Goal: Transaction & Acquisition: Purchase product/service

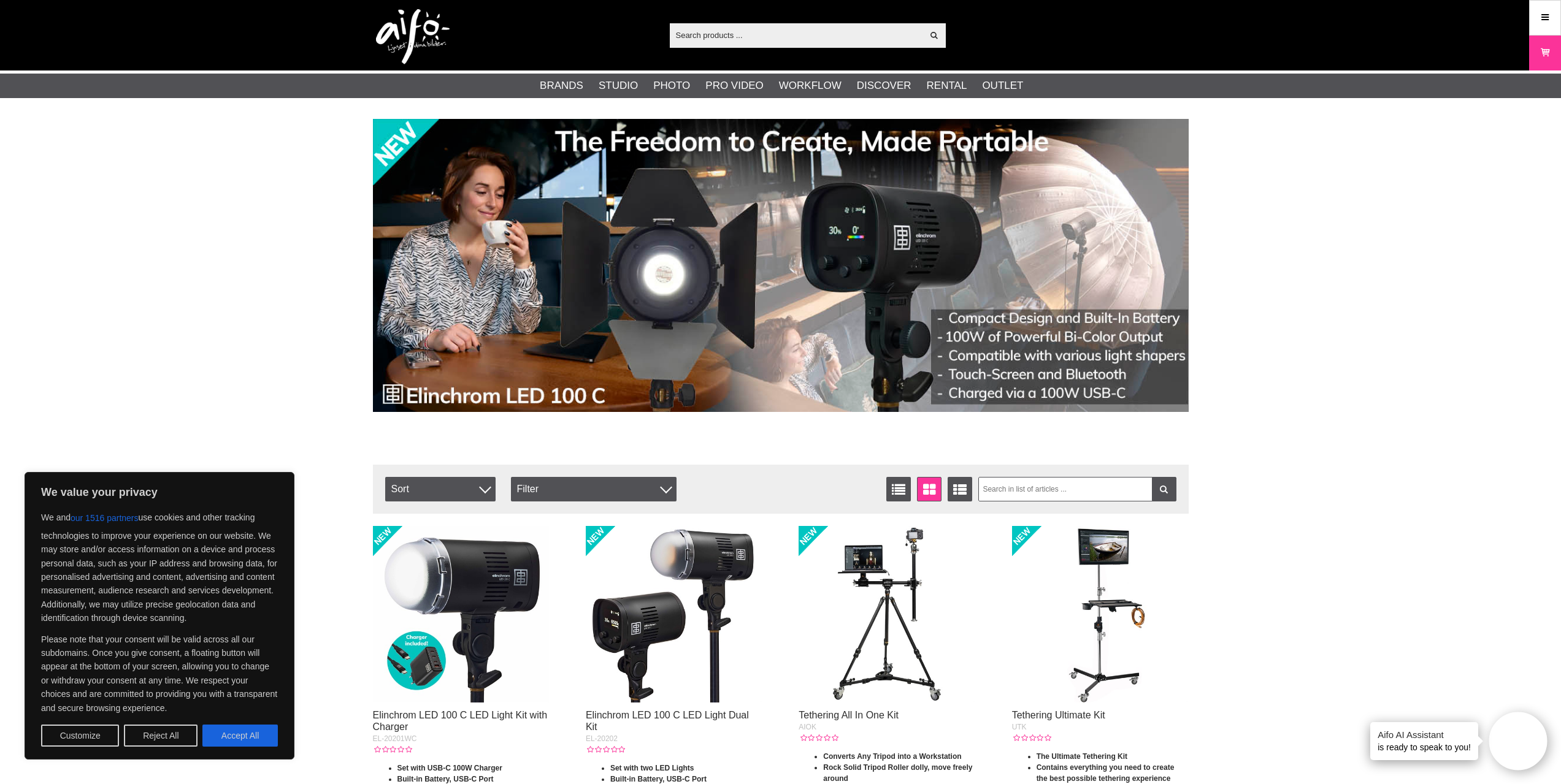
click at [257, 740] on button "Accept All" at bounding box center [240, 736] width 75 height 22
checkbox input "true"
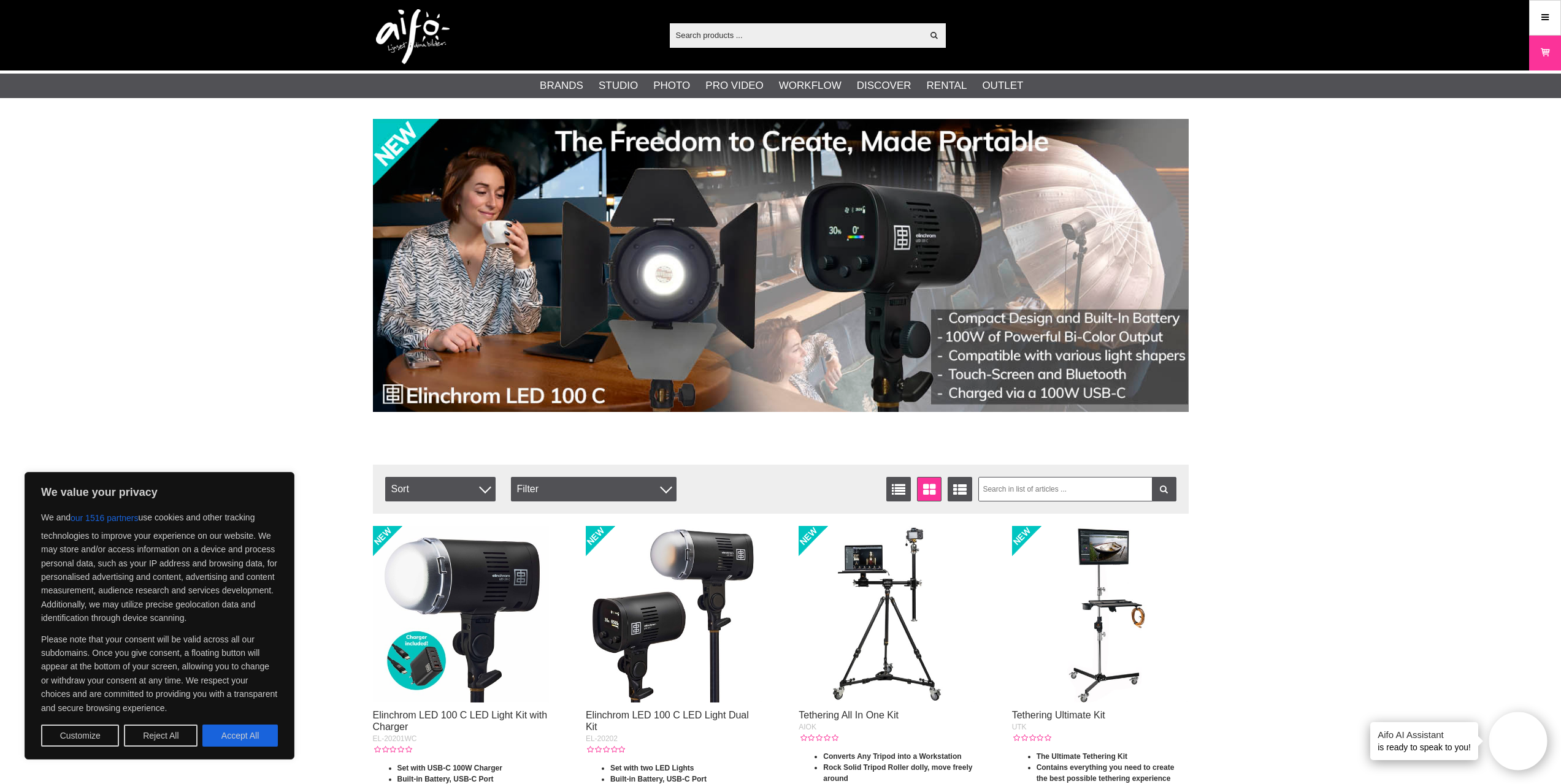
checkbox input "true"
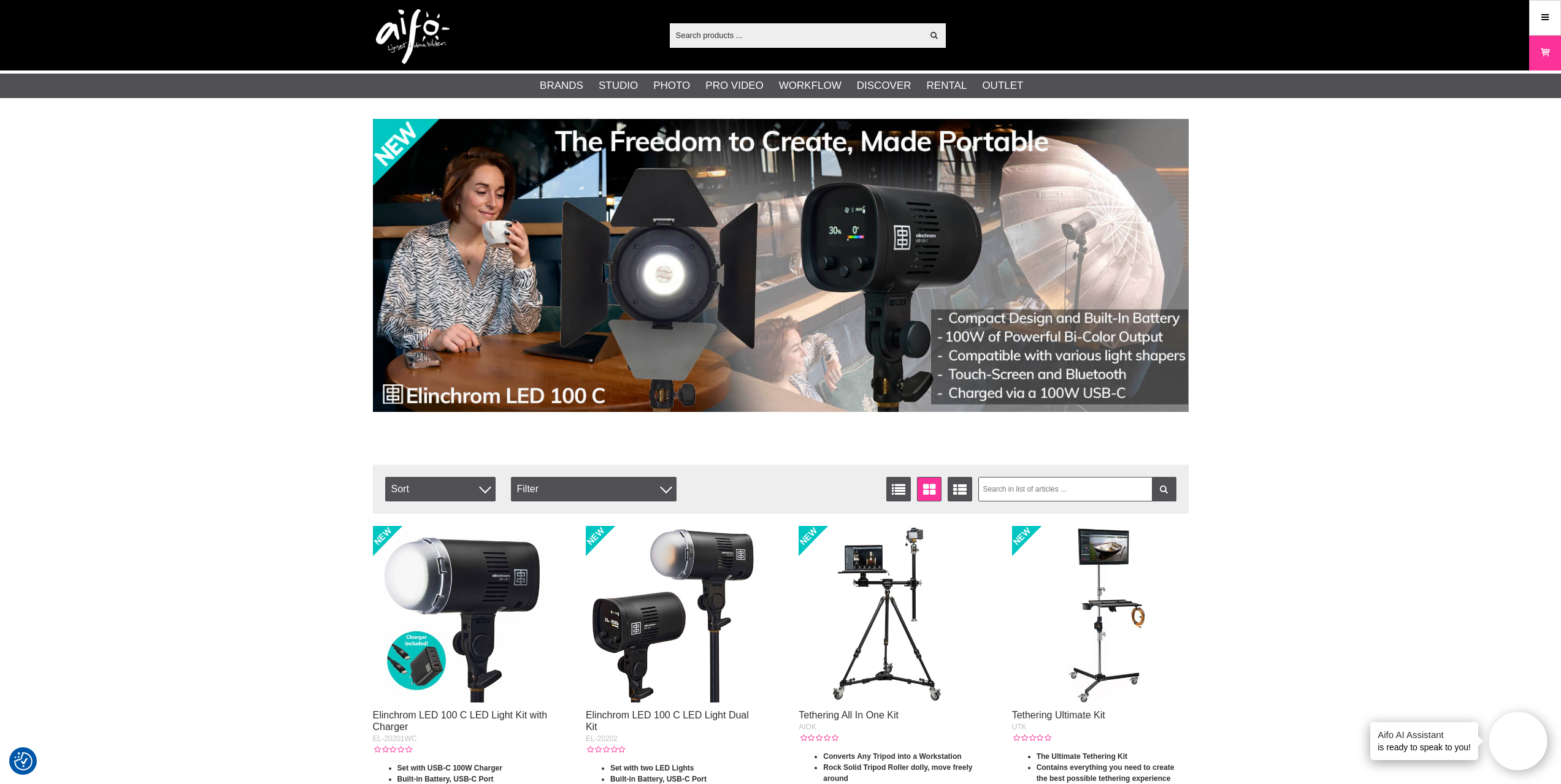
click at [755, 38] on input "text" at bounding box center [796, 35] width 253 height 19
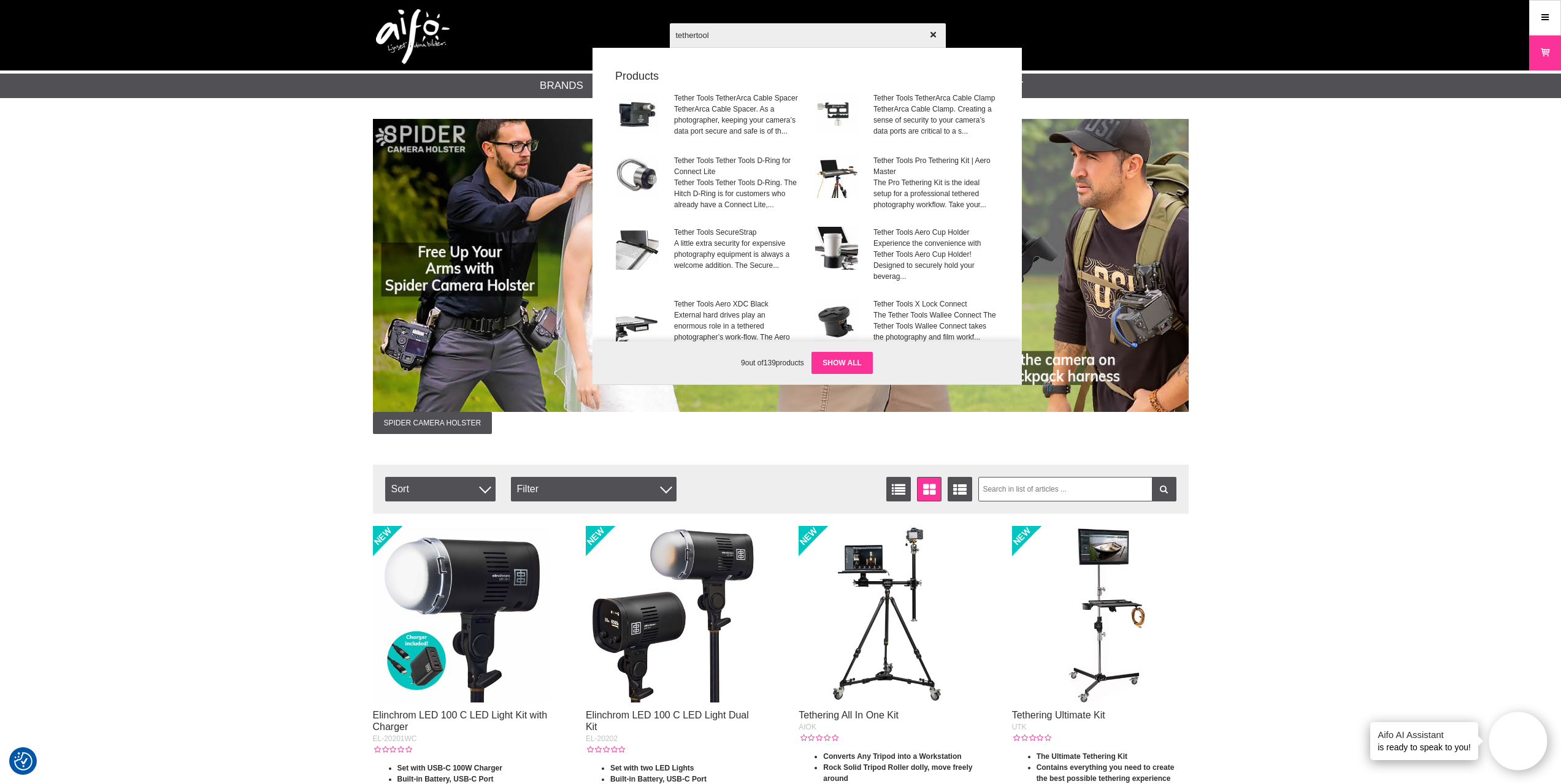
type input "tethertool"
click at [851, 365] on link "Show all" at bounding box center [842, 362] width 62 height 22
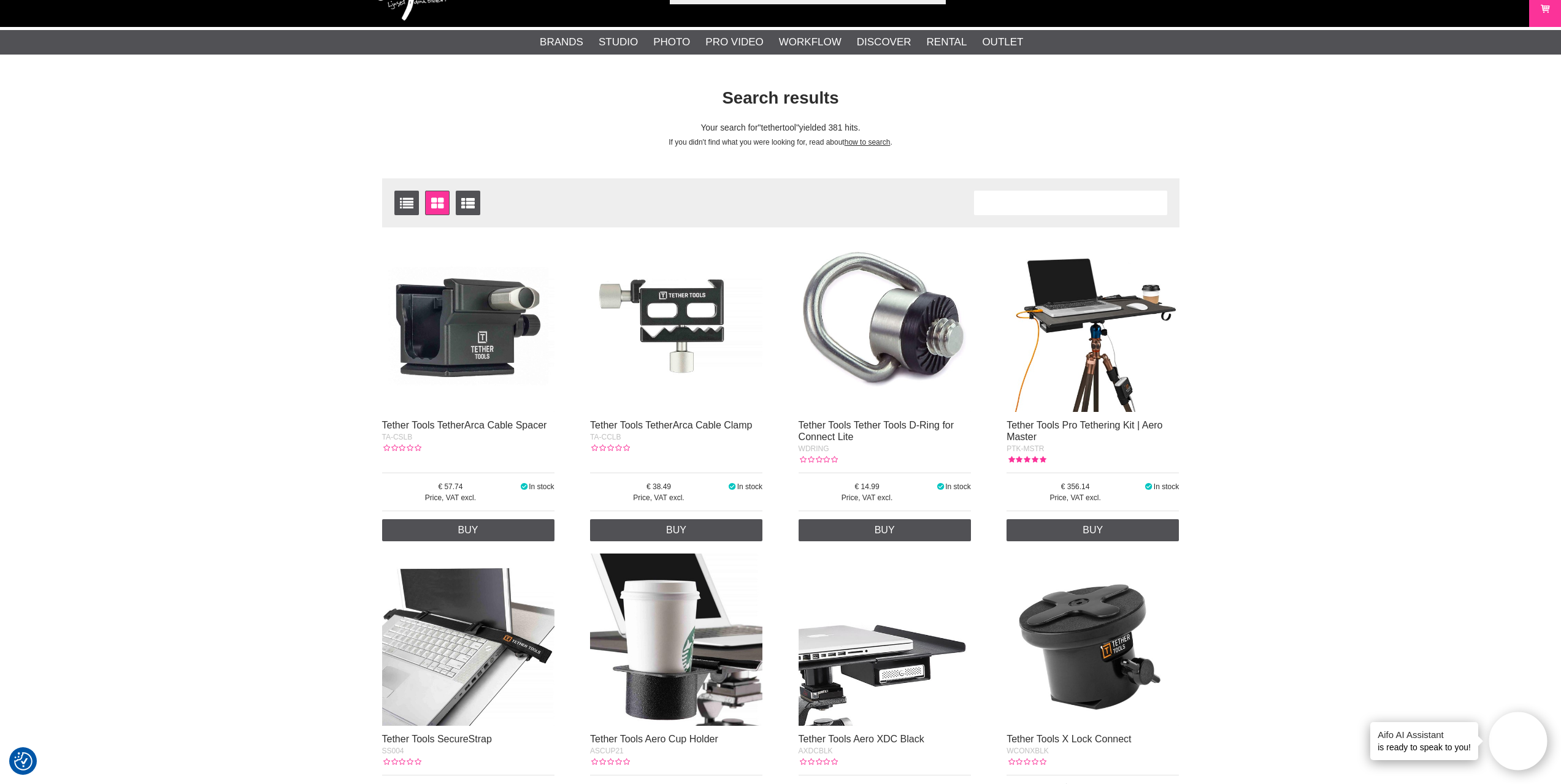
scroll to position [62, 0]
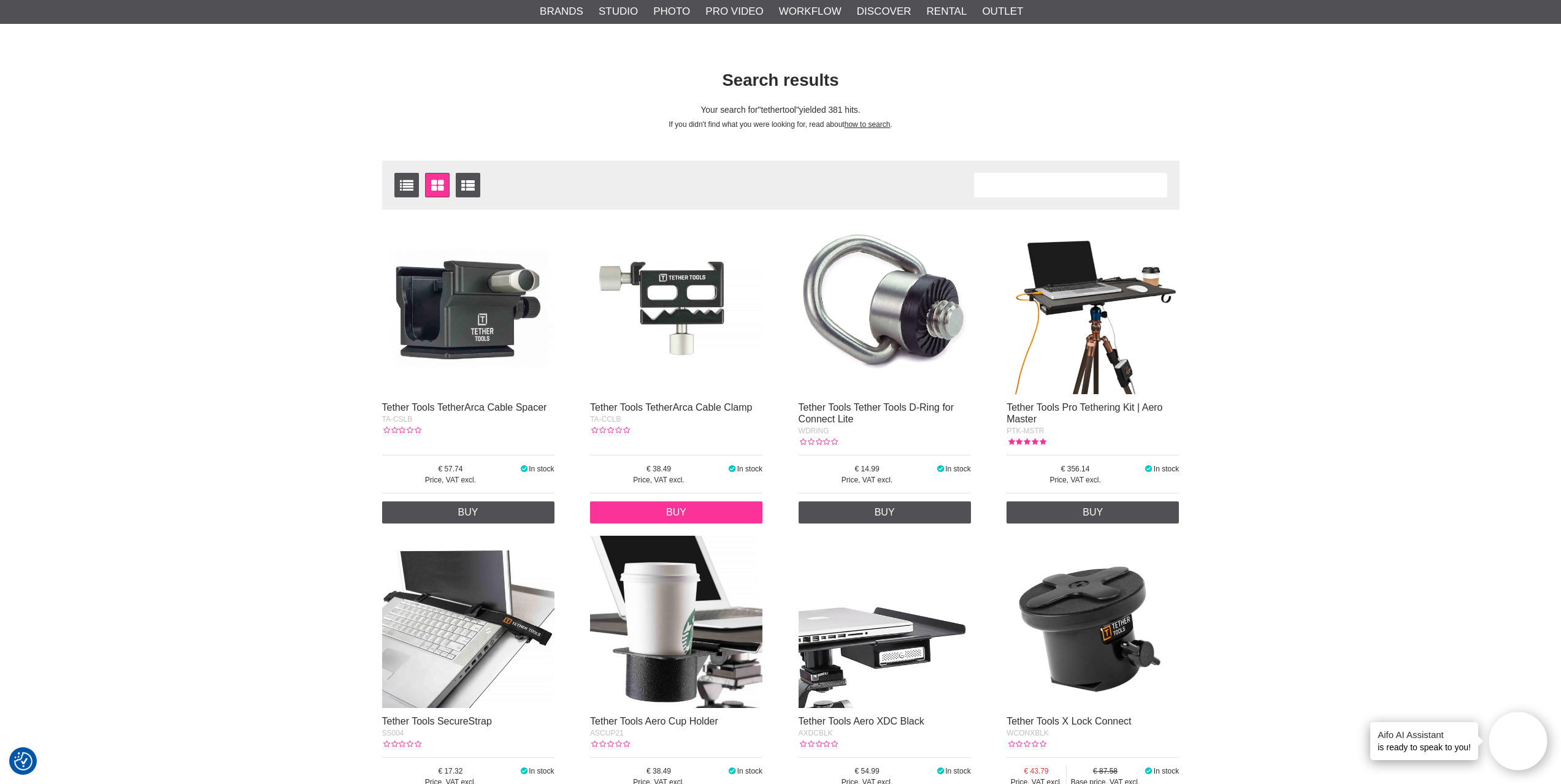
click at [719, 513] on link "Buy" at bounding box center [676, 513] width 172 height 22
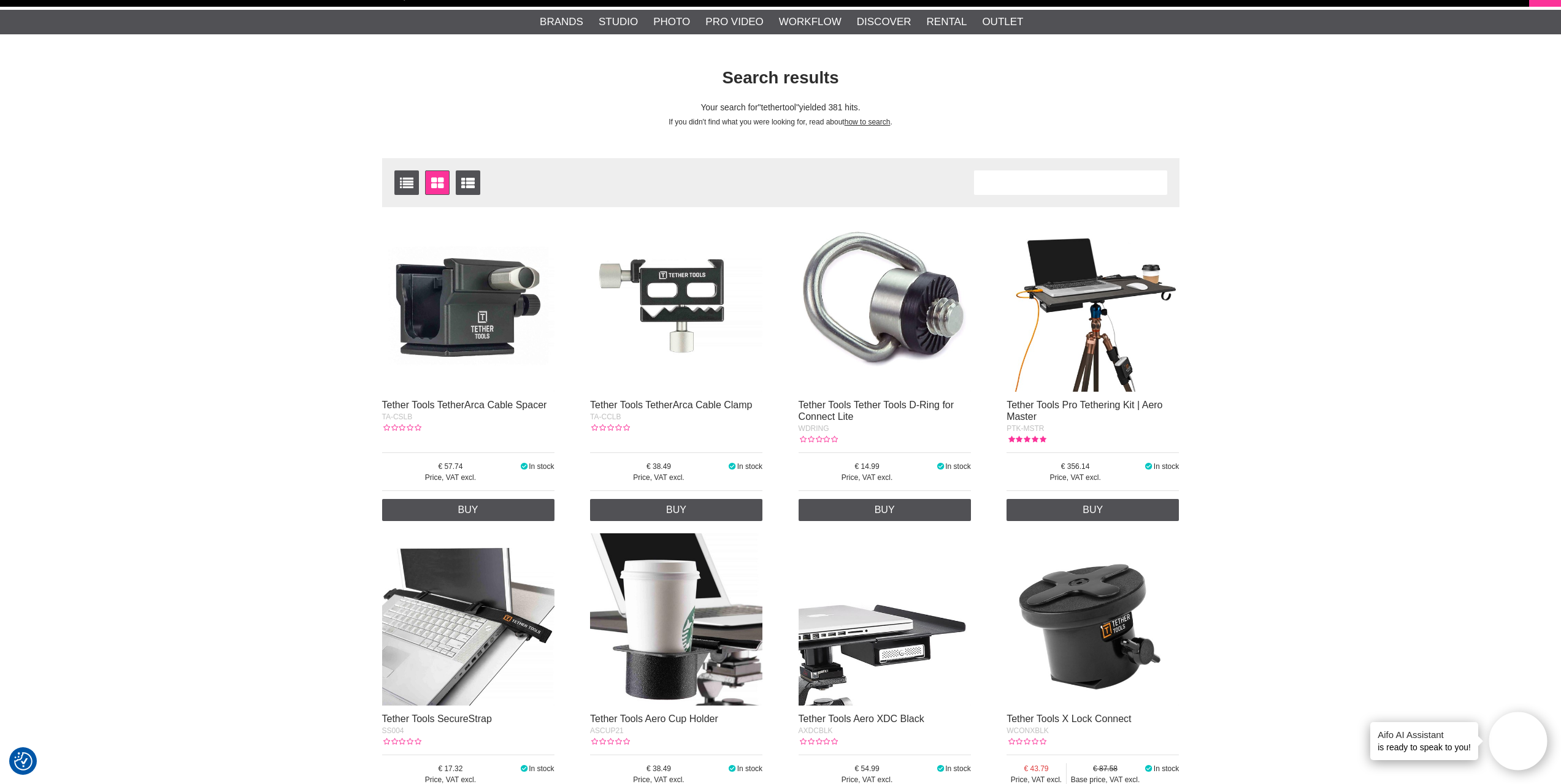
scroll to position [0, 0]
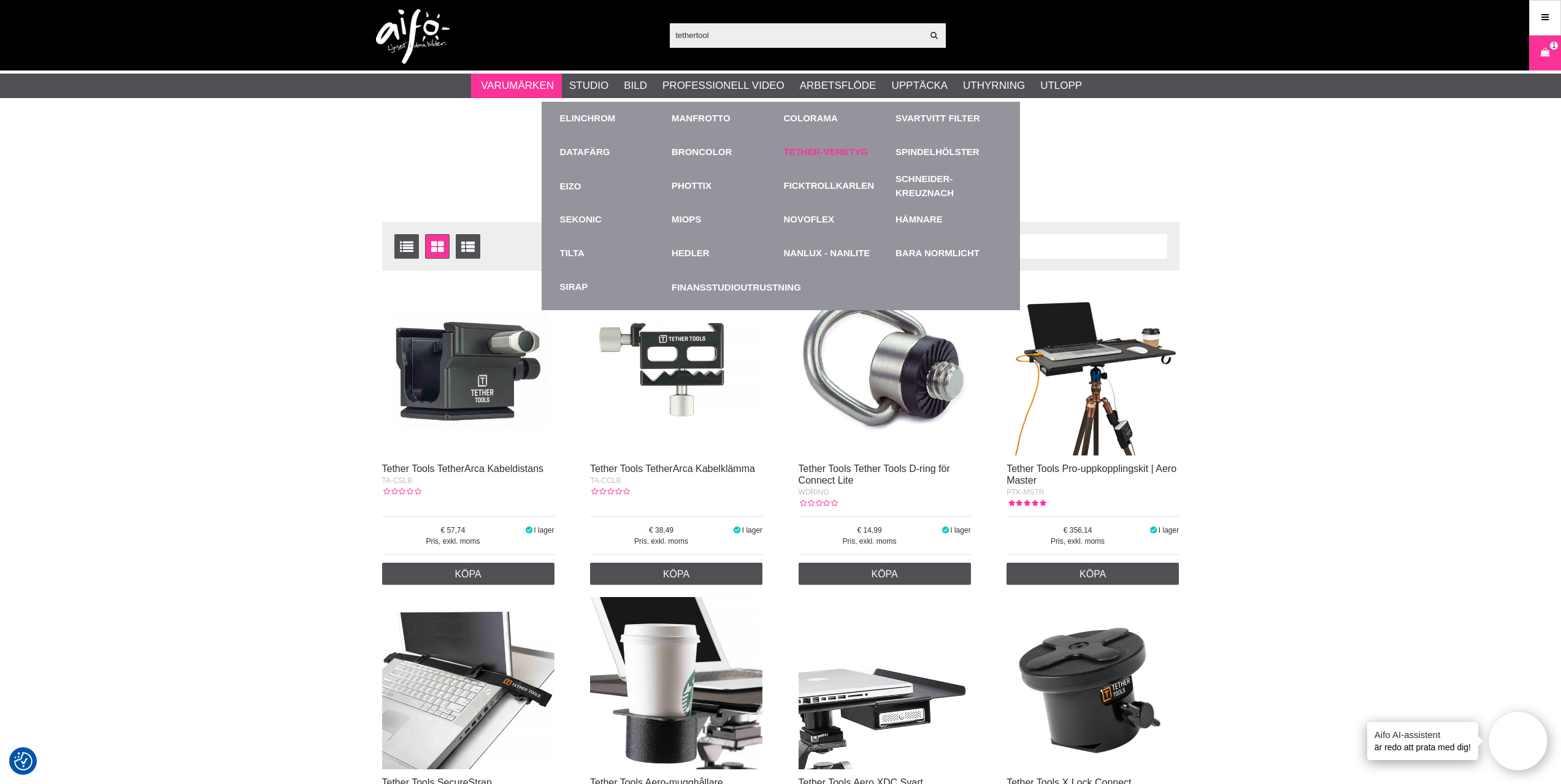
click at [848, 155] on font "Tether-verktyg" at bounding box center [826, 152] width 84 height 10
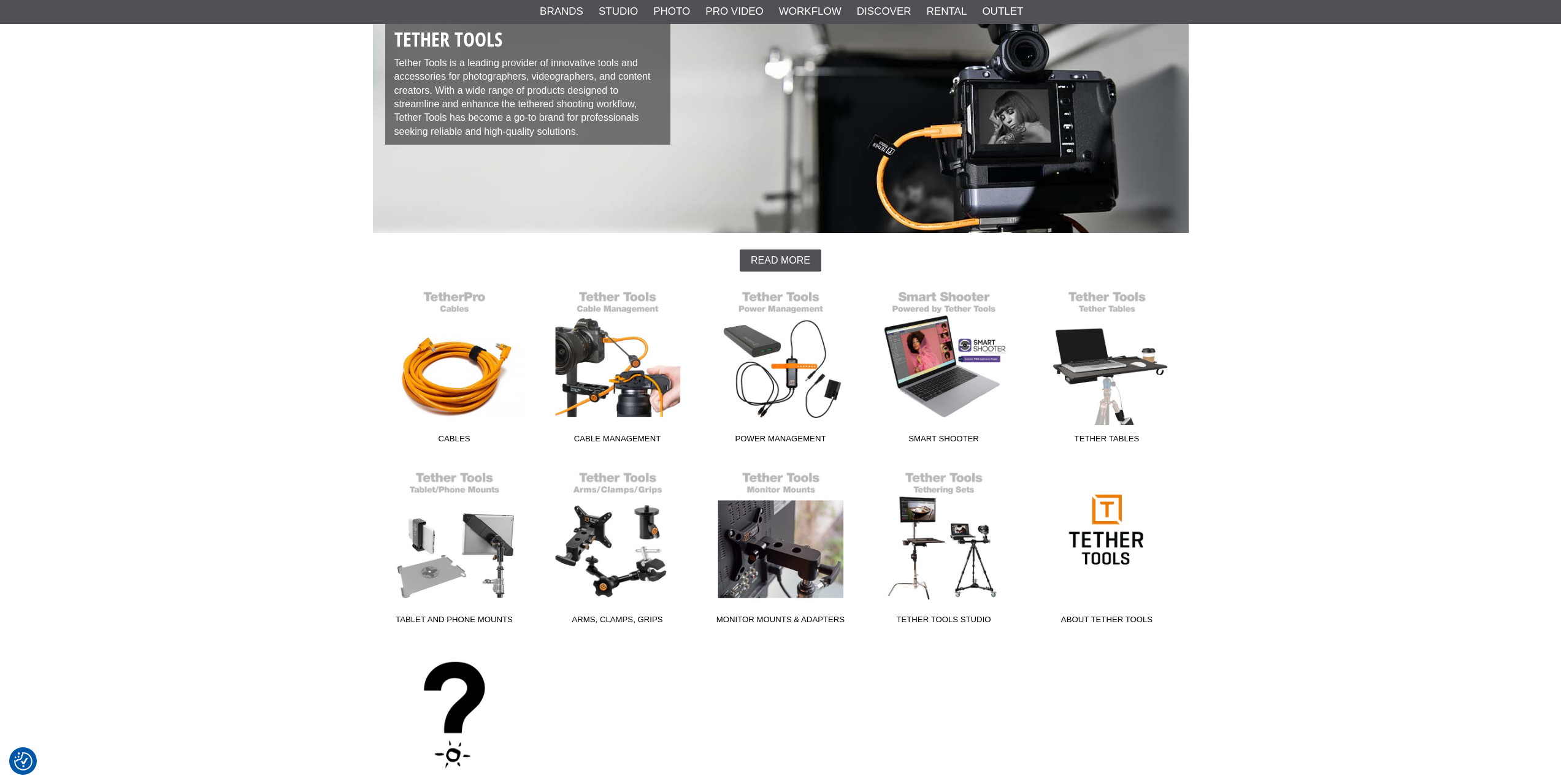
scroll to position [122, 0]
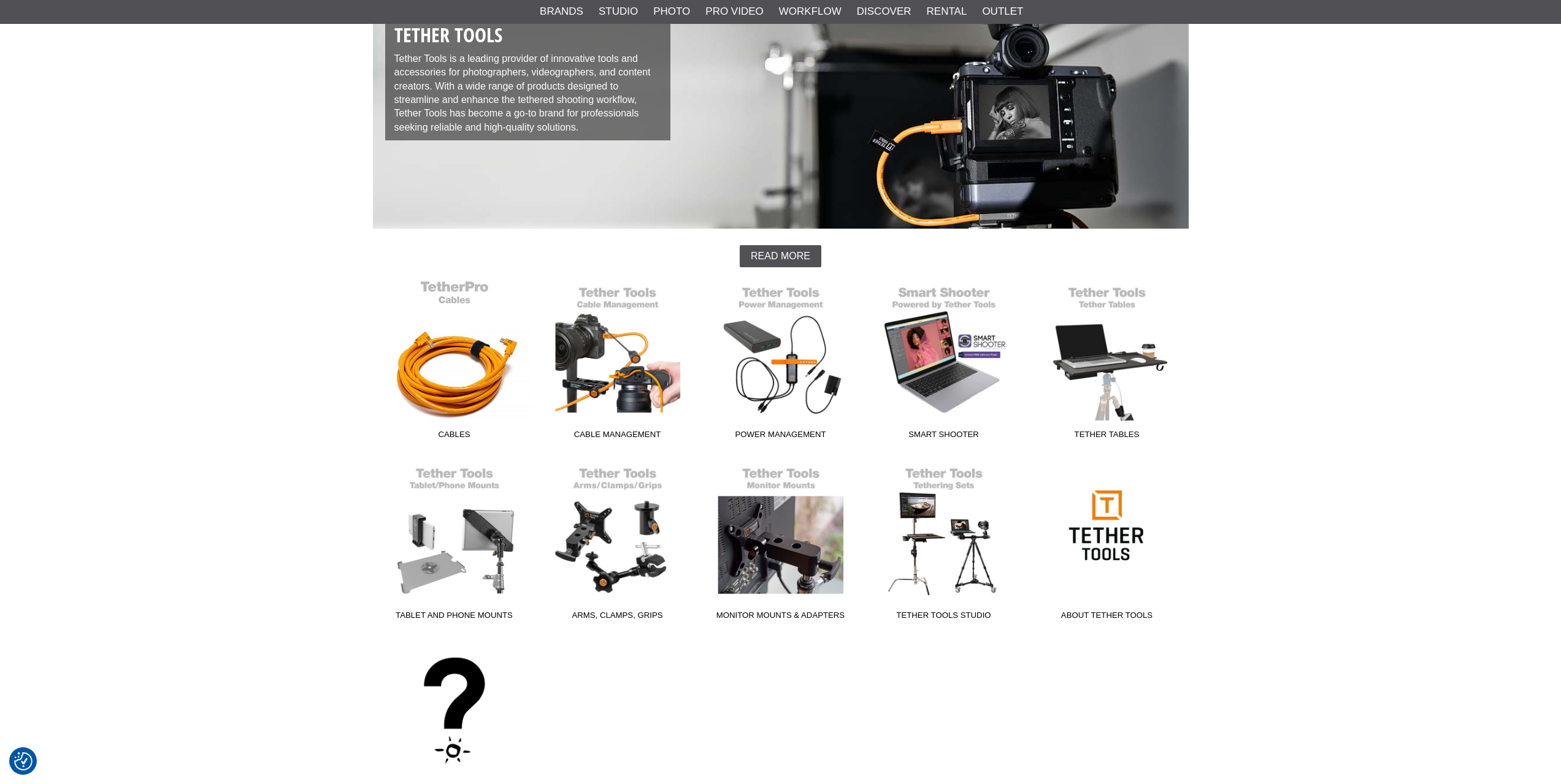
click at [447, 380] on link "Cables" at bounding box center [454, 362] width 163 height 165
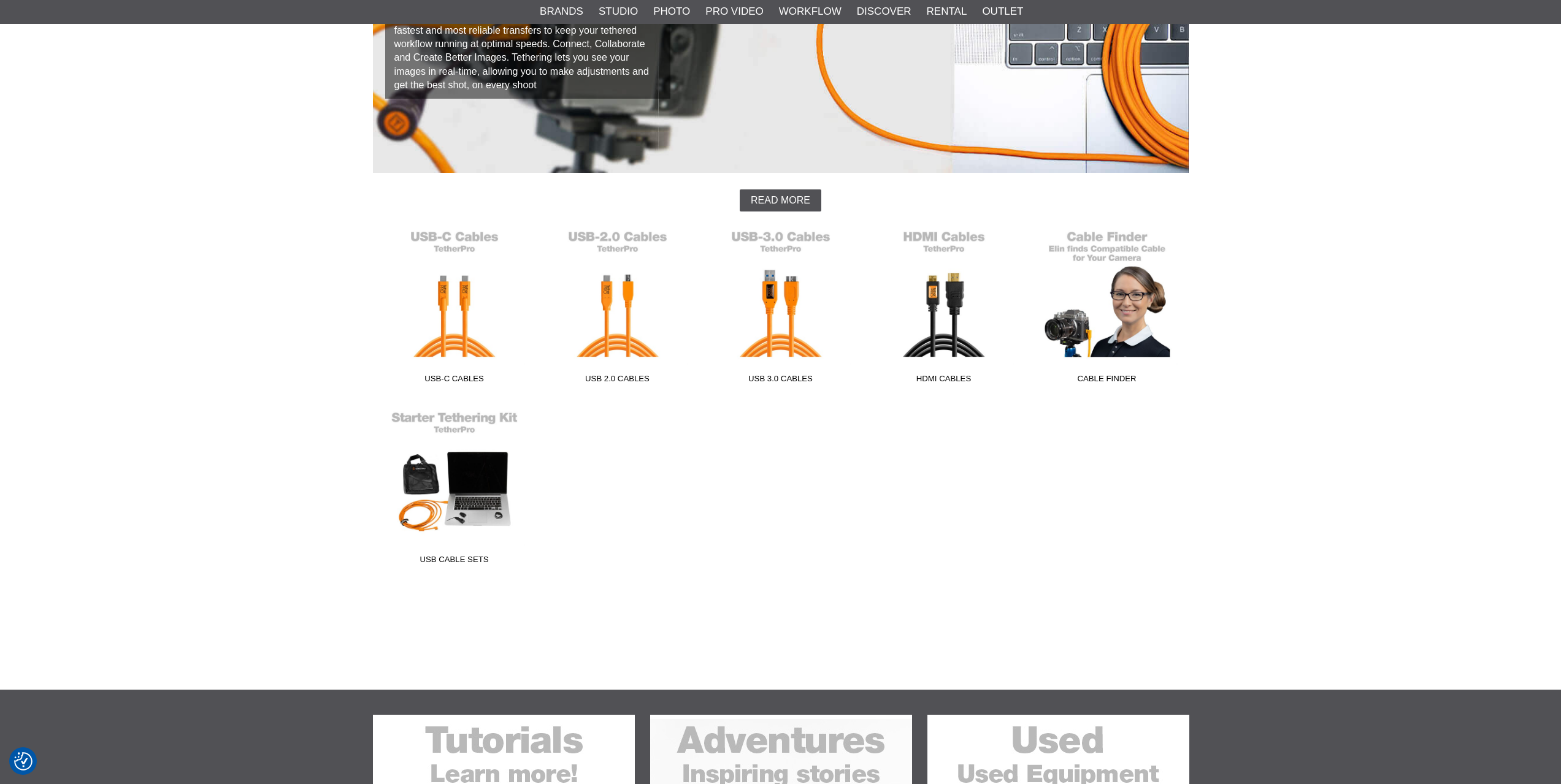
scroll to position [184, 0]
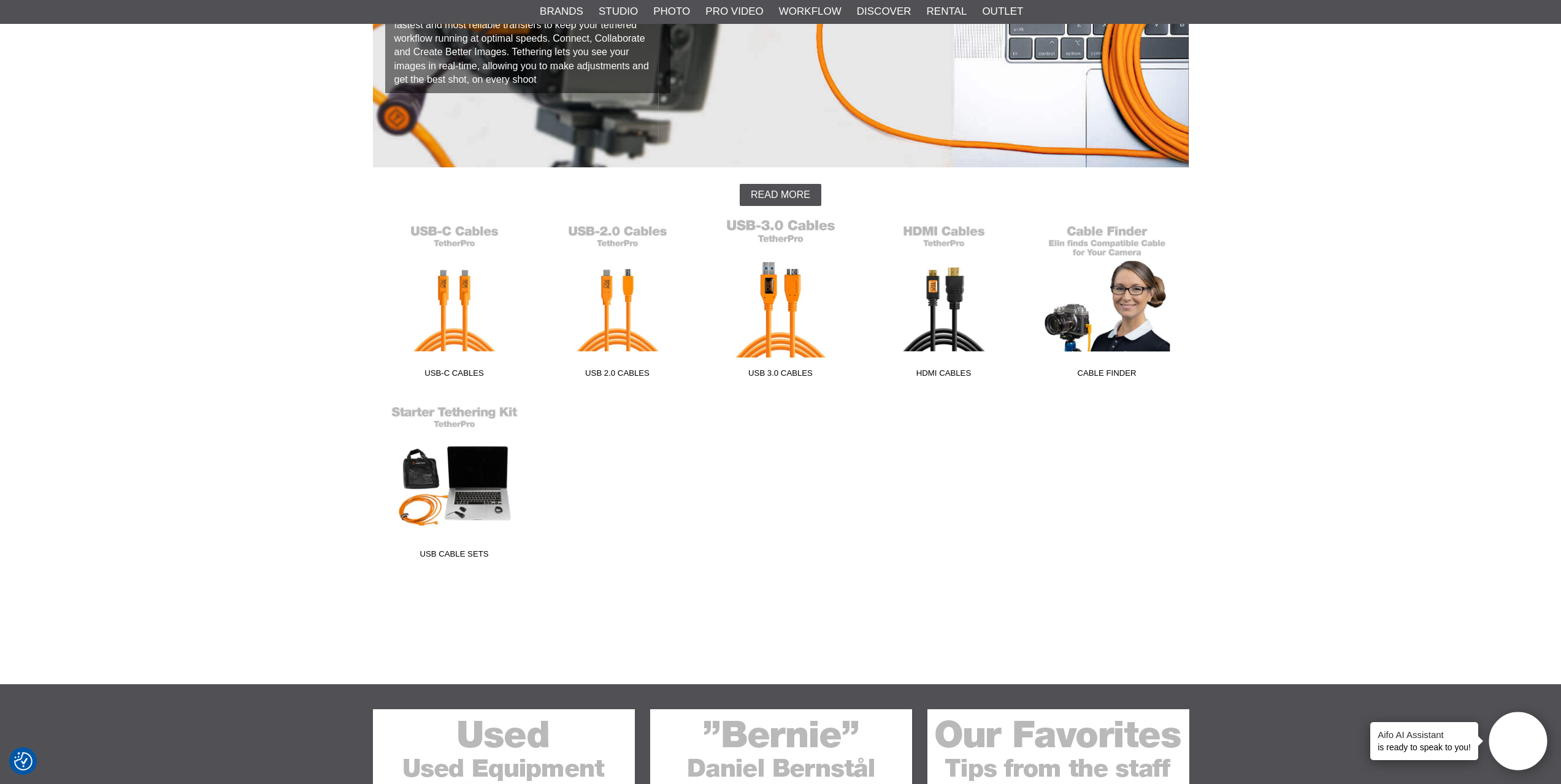
click at [794, 329] on link "USB 3.0 Cables" at bounding box center [780, 301] width 163 height 165
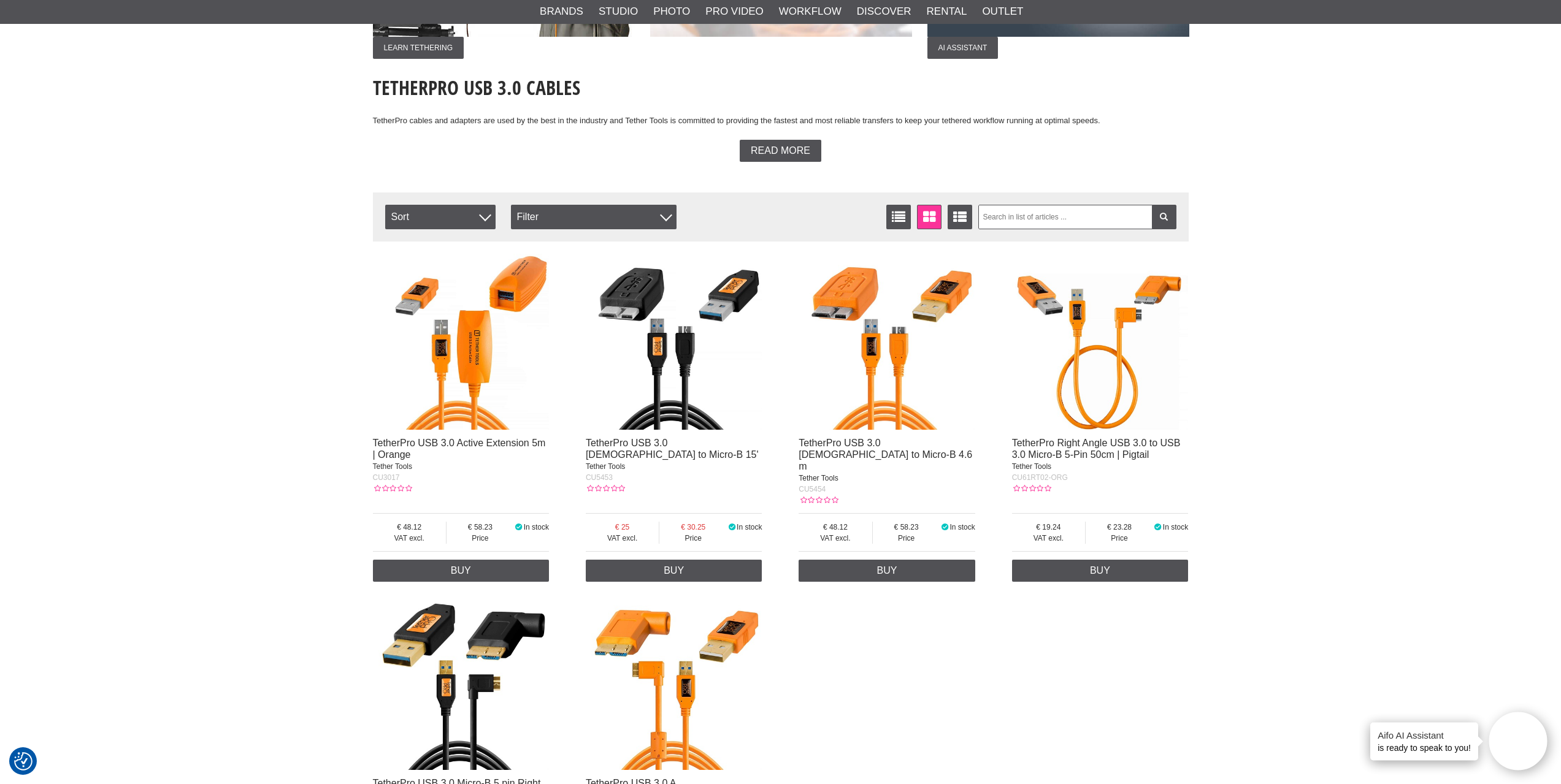
scroll to position [307, 0]
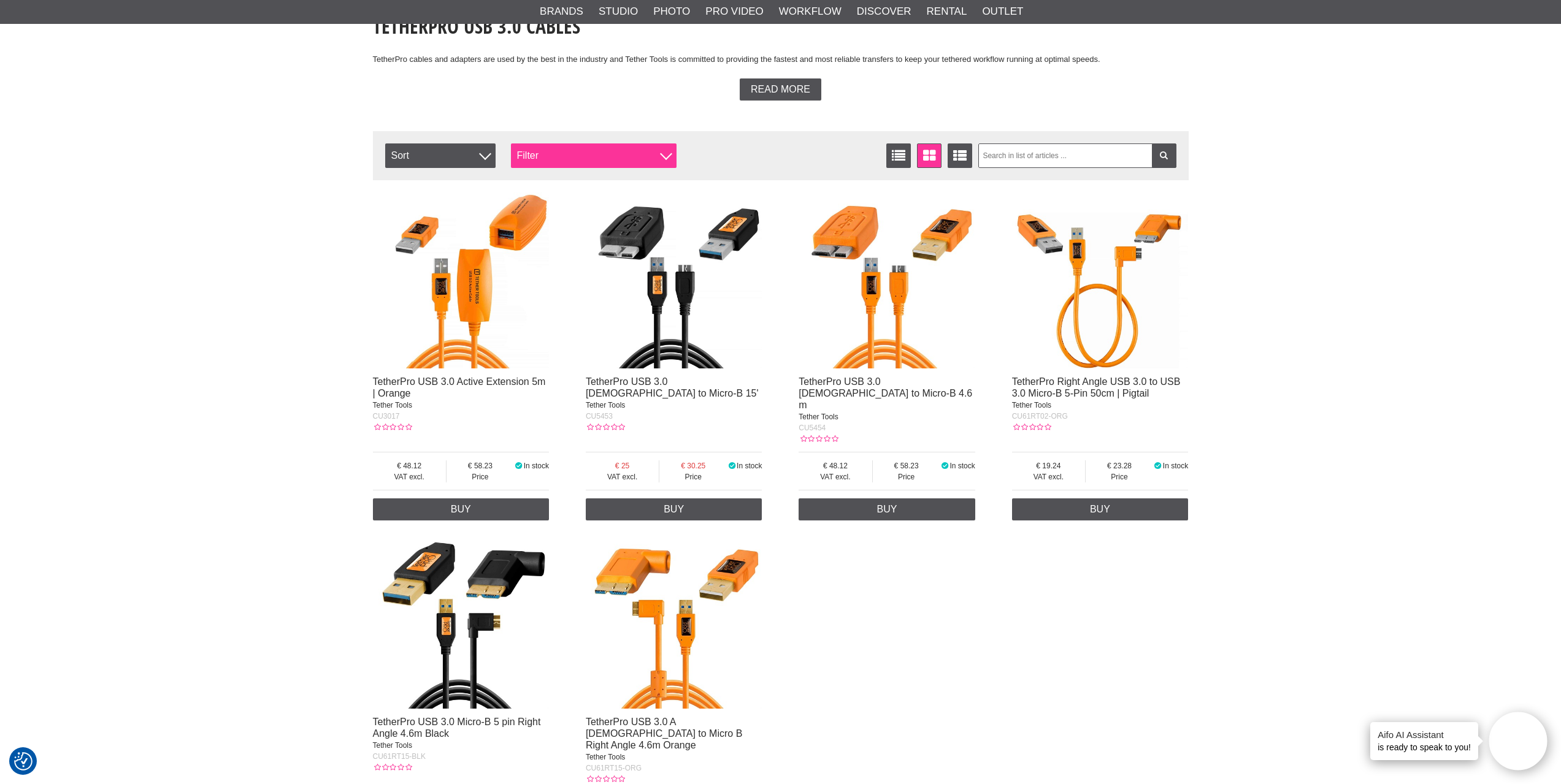
click at [664, 156] on div at bounding box center [665, 153] width 13 height 13
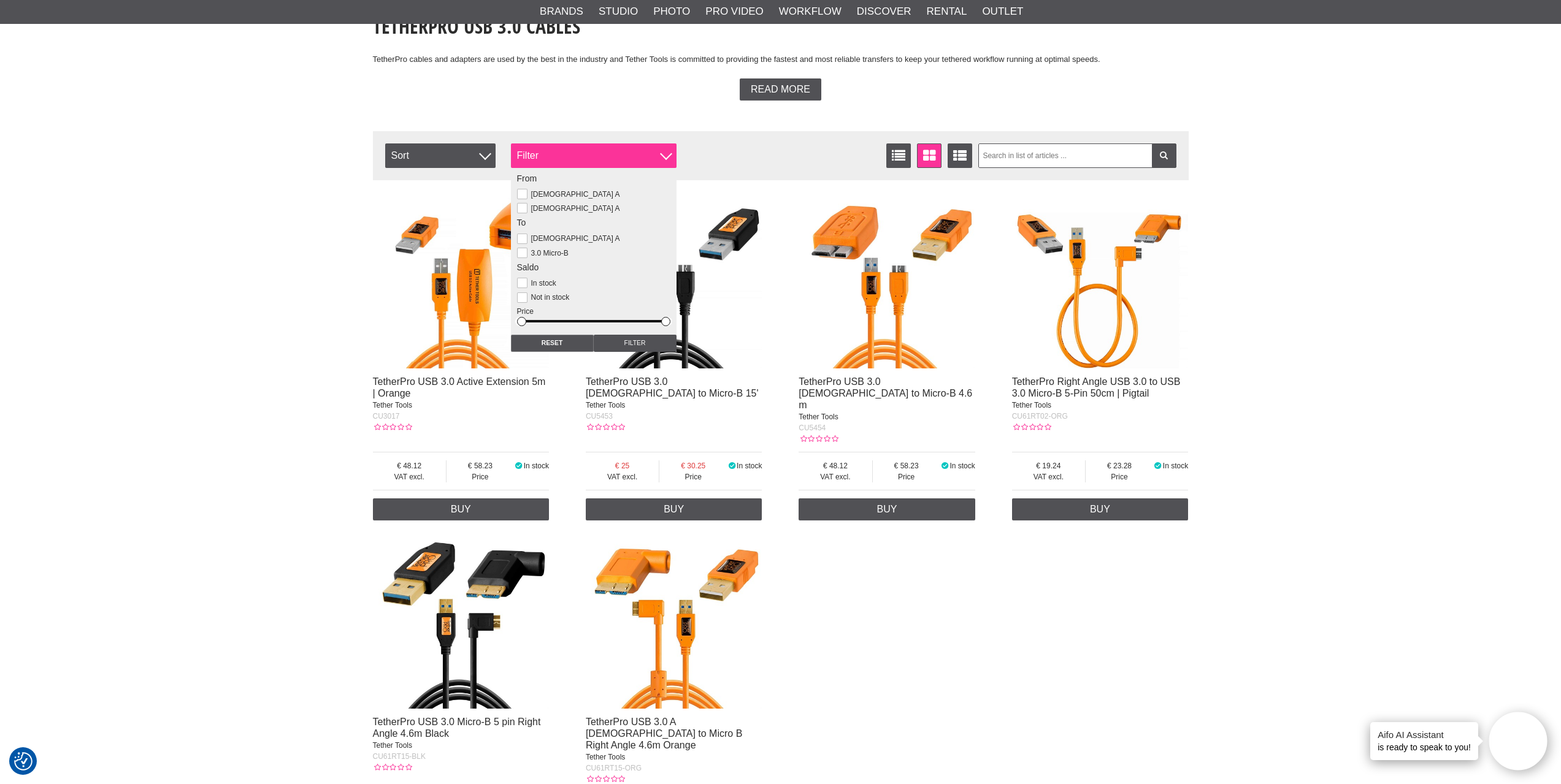
click at [664, 156] on div at bounding box center [665, 153] width 13 height 13
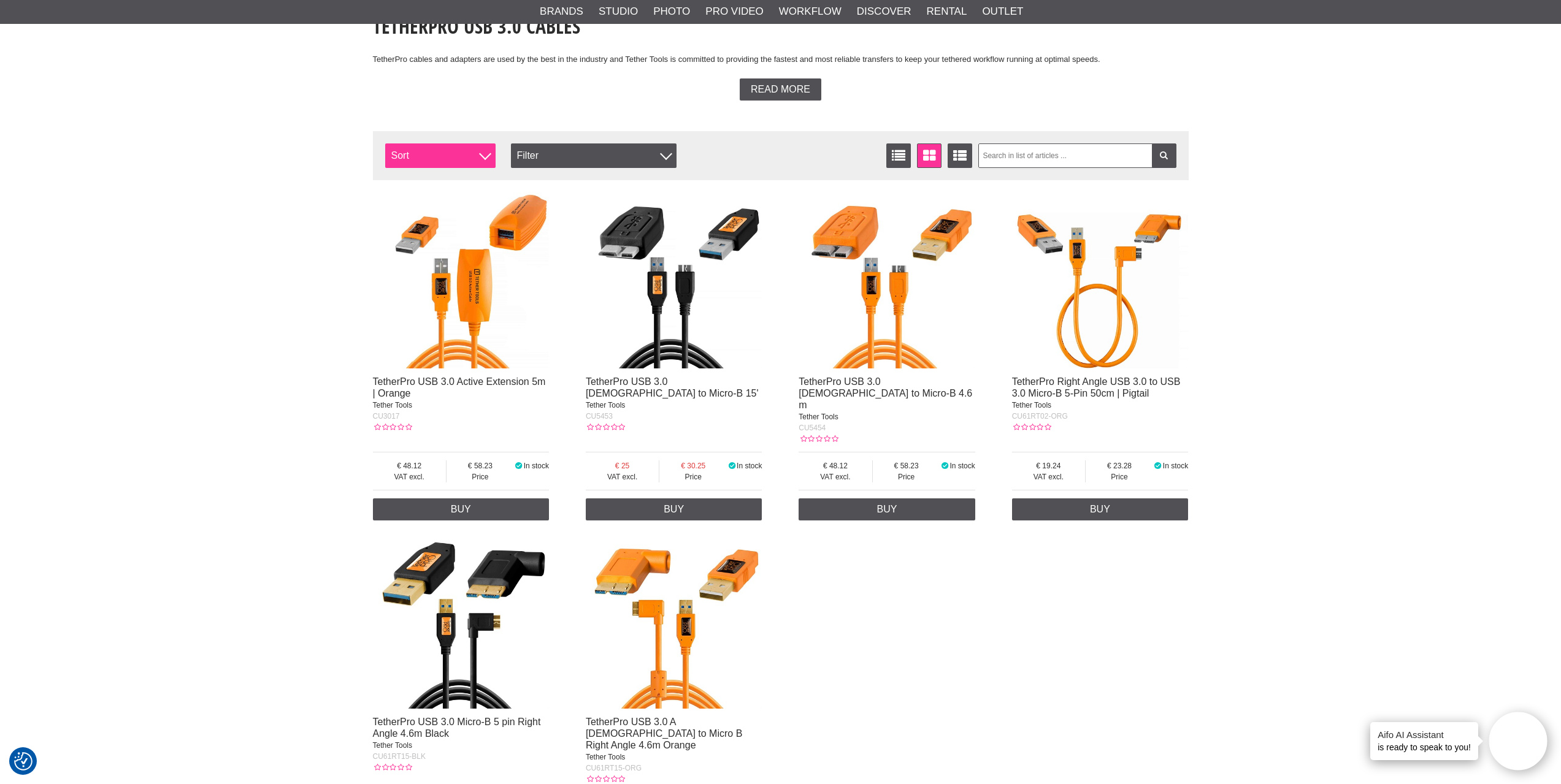
click at [455, 161] on span "Sort" at bounding box center [440, 155] width 110 height 24
click at [473, 157] on span "Sort" at bounding box center [440, 155] width 110 height 24
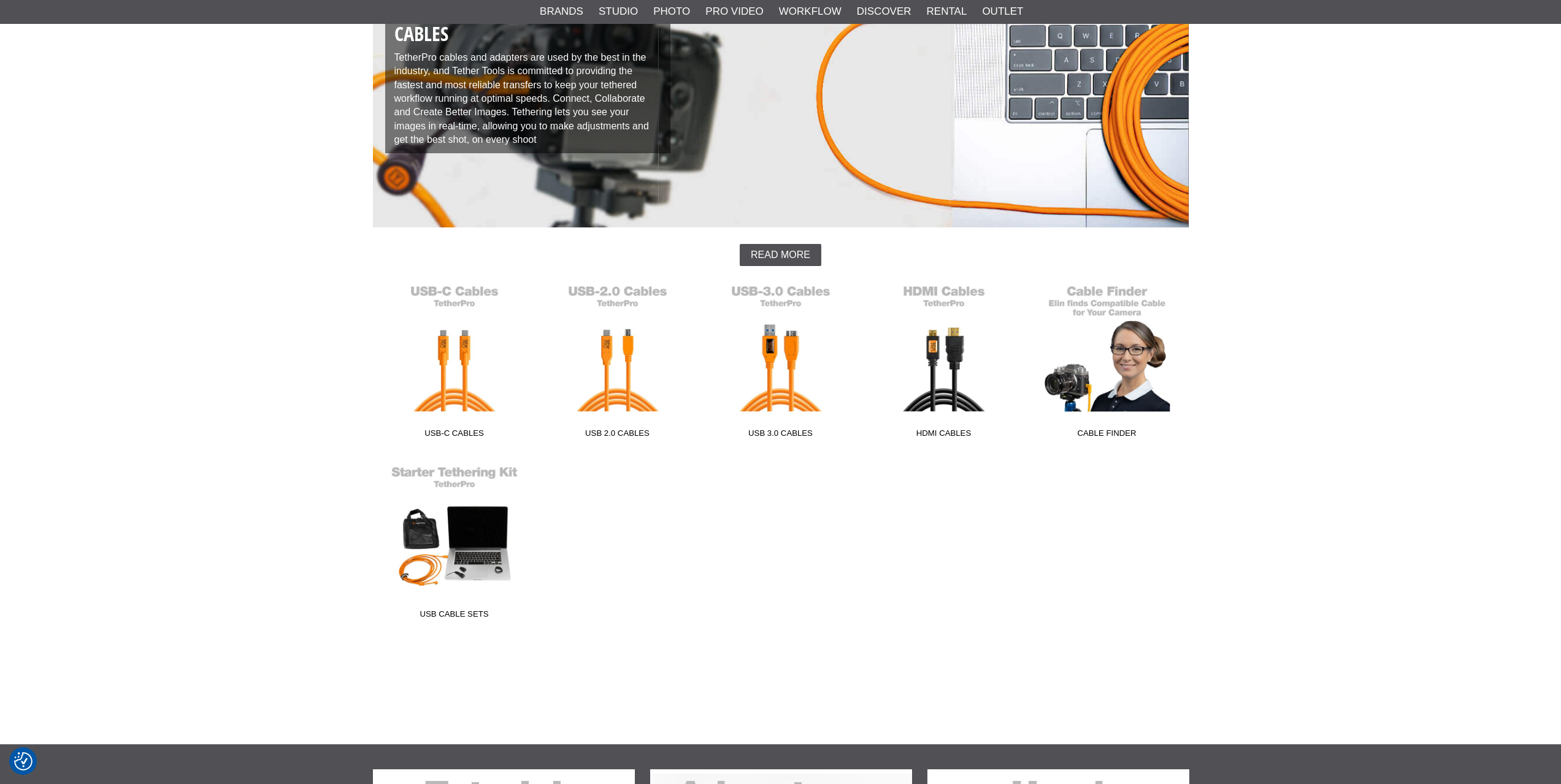
scroll to position [184, 0]
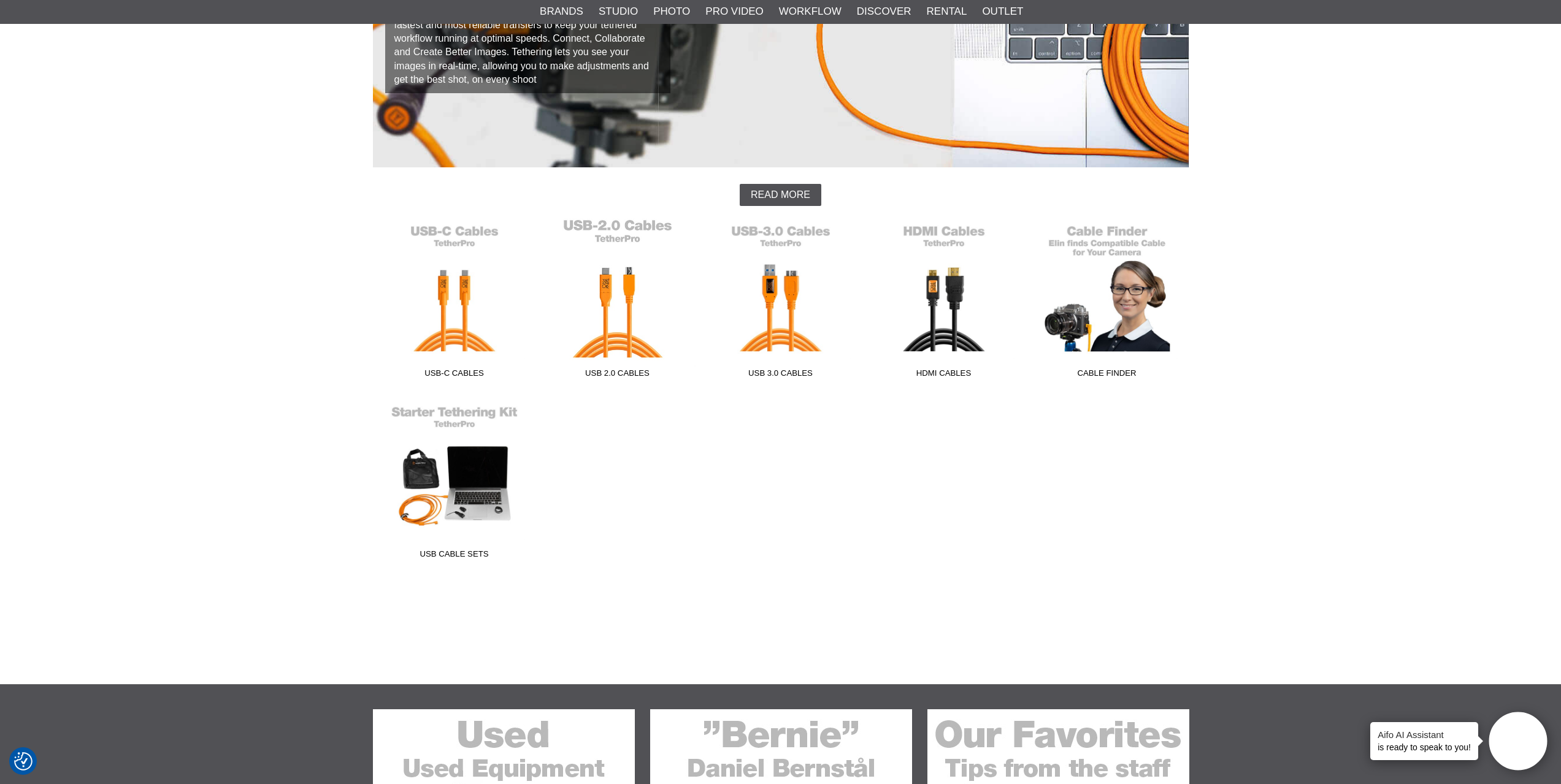
click at [625, 338] on link "USB 2.0 Cables" at bounding box center [617, 301] width 163 height 165
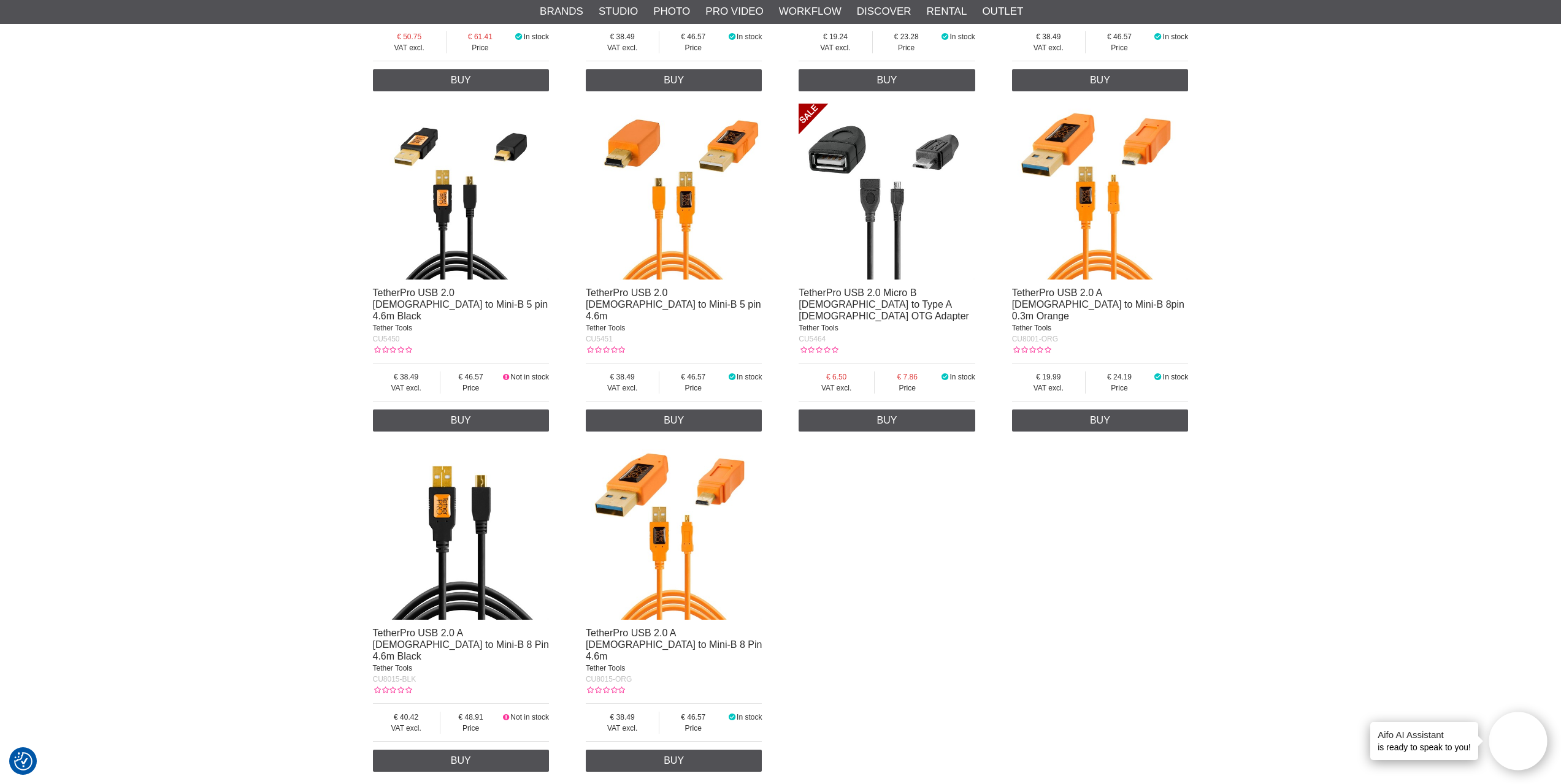
scroll to position [491, 0]
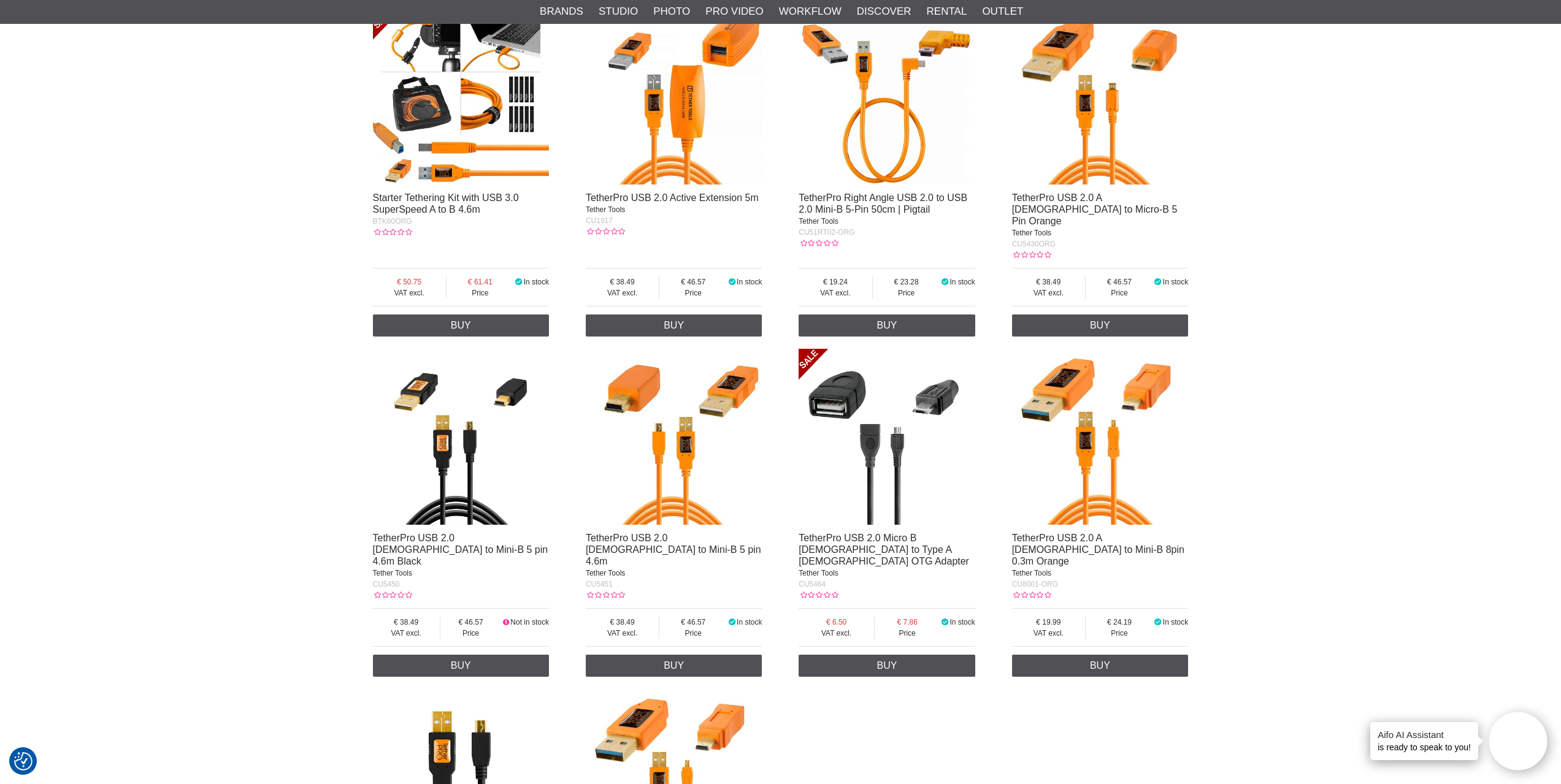
click at [1110, 181] on img at bounding box center [1100, 96] width 176 height 176
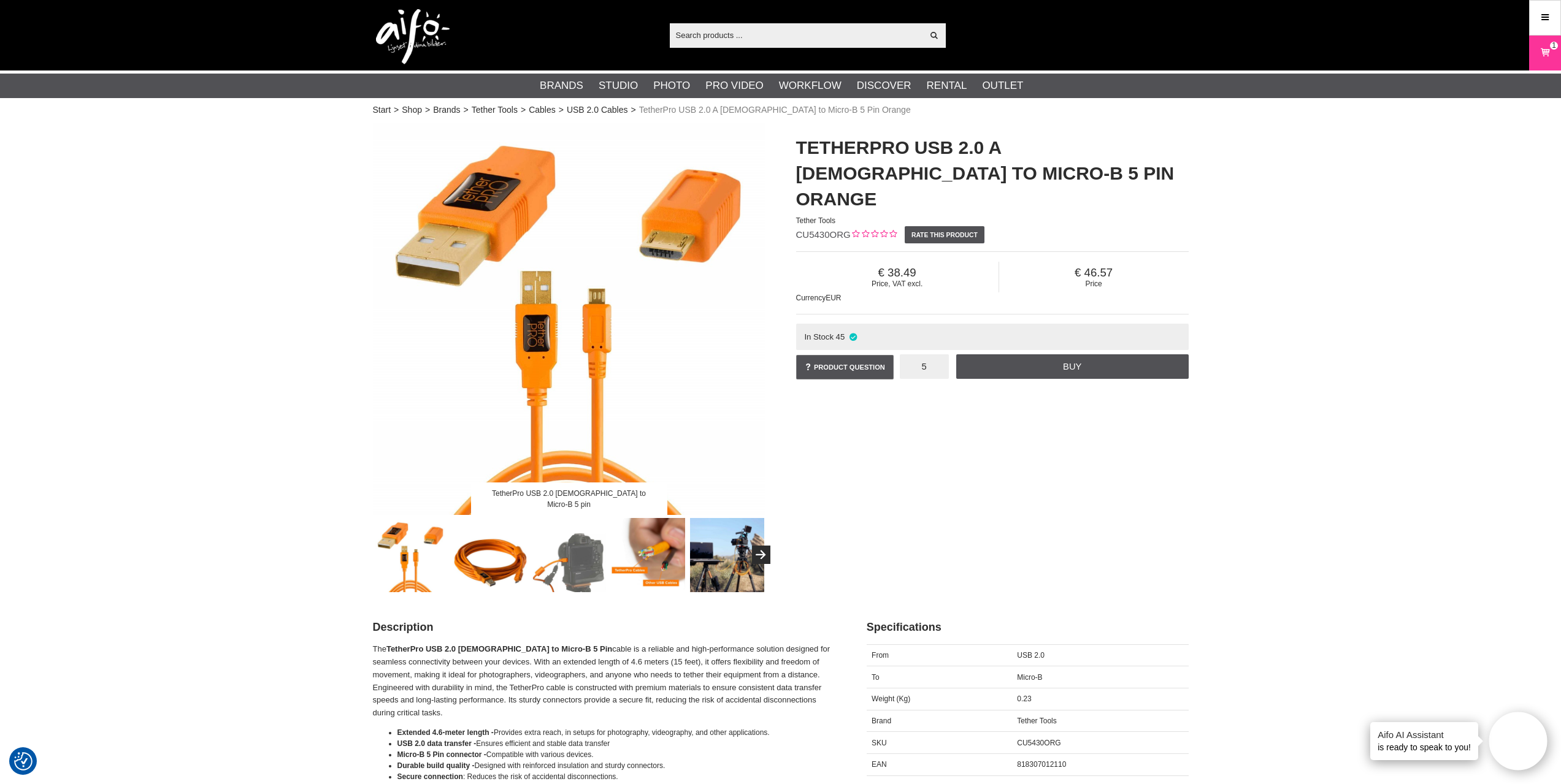
drag, startPoint x: 927, startPoint y: 344, endPoint x: 903, endPoint y: 346, distance: 24.1
click at [908, 354] on input "5" at bounding box center [924, 366] width 49 height 24
type input "3"
click at [1080, 354] on link "Buy" at bounding box center [1072, 366] width 232 height 24
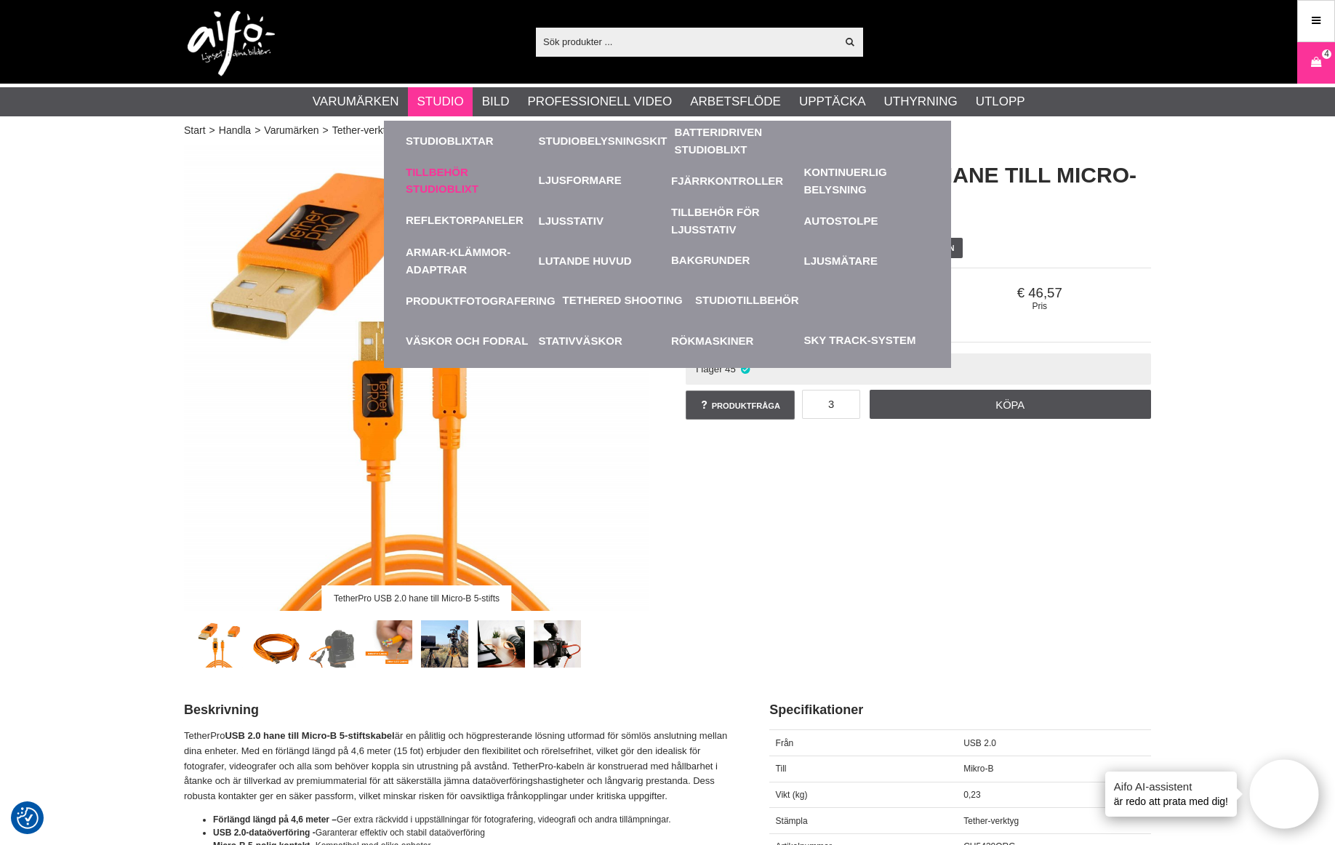
click at [444, 191] on font "Tillbehör Studioblixt" at bounding box center [442, 180] width 73 height 29
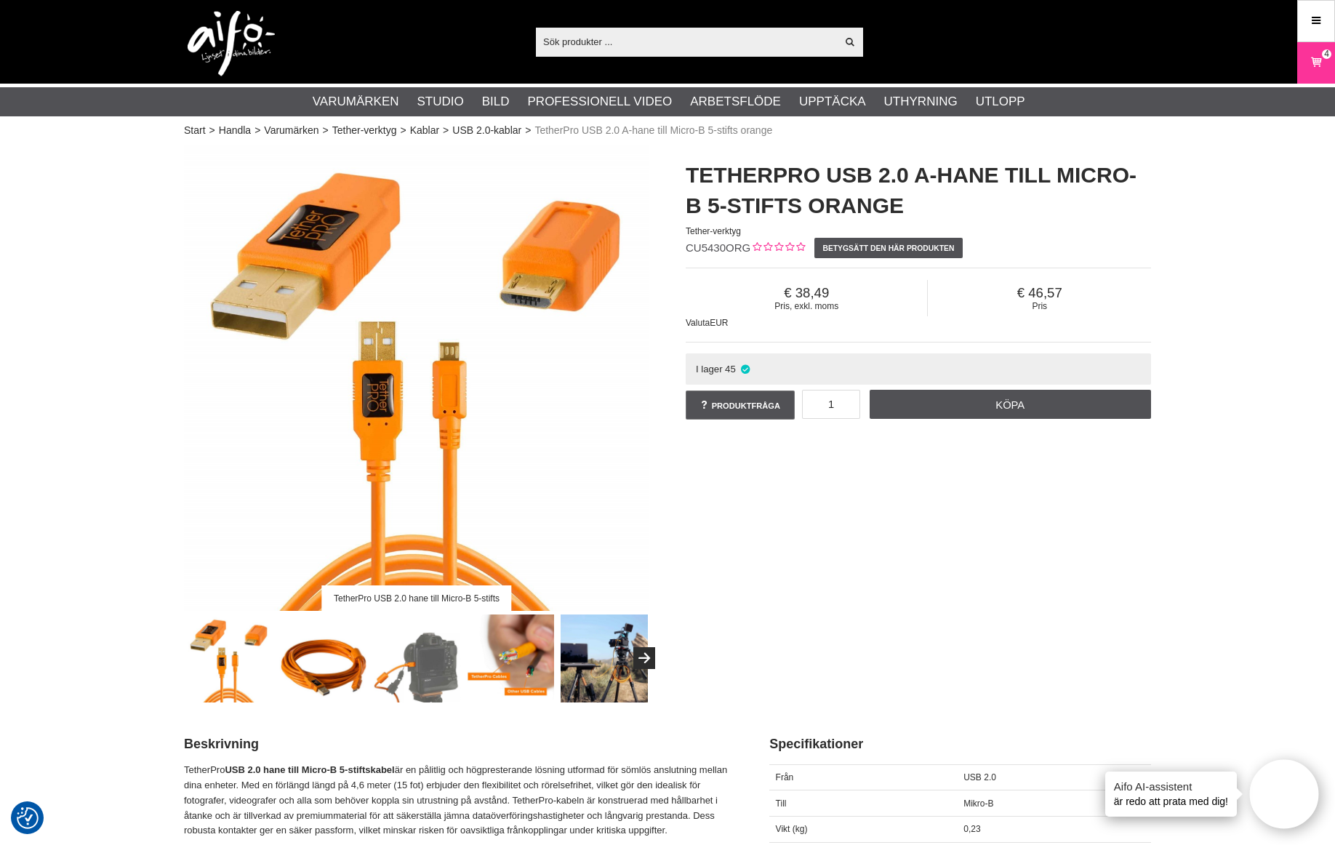
checkbox input "true"
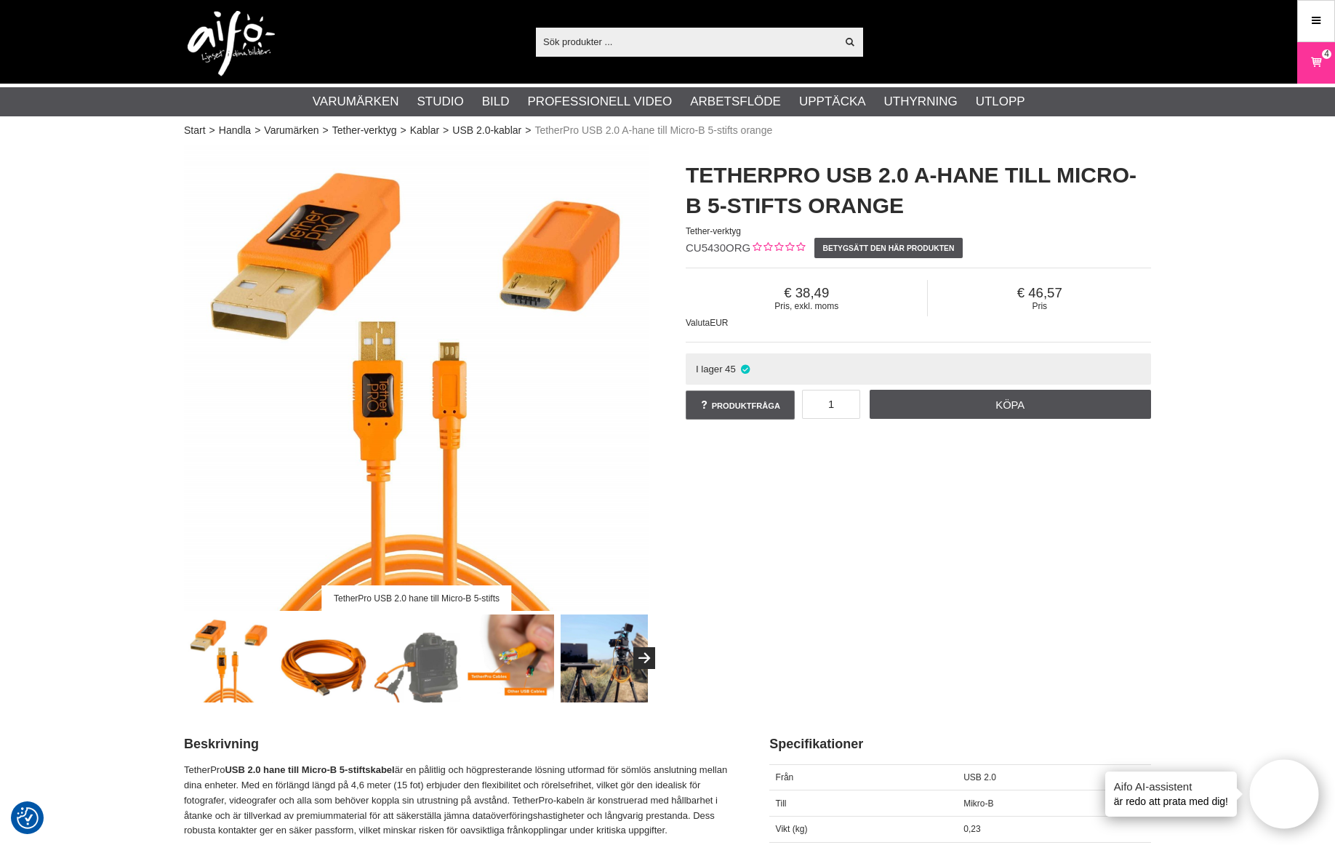
click at [689, 47] on input "text" at bounding box center [686, 42] width 300 height 22
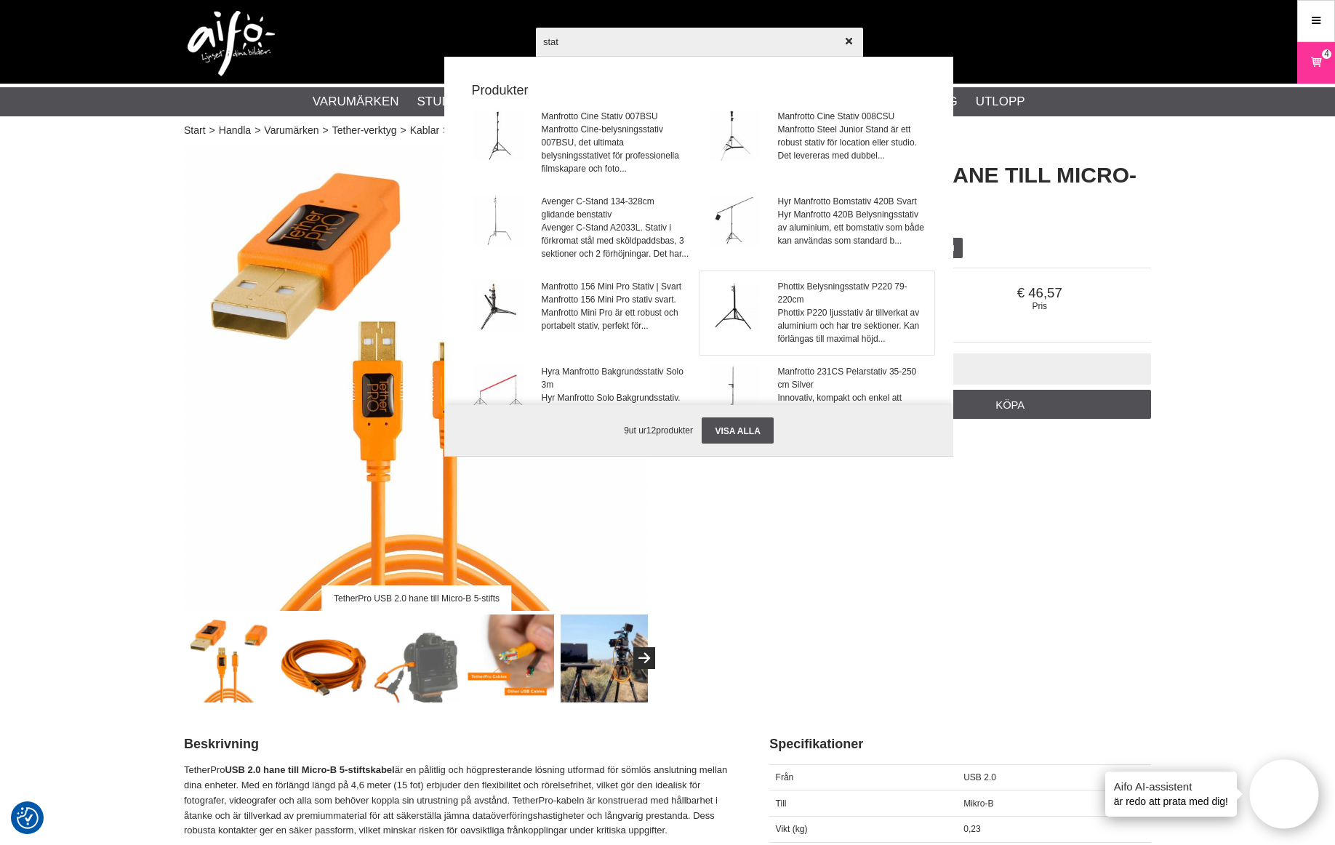
type input "stat"
click at [725, 331] on img at bounding box center [734, 305] width 51 height 51
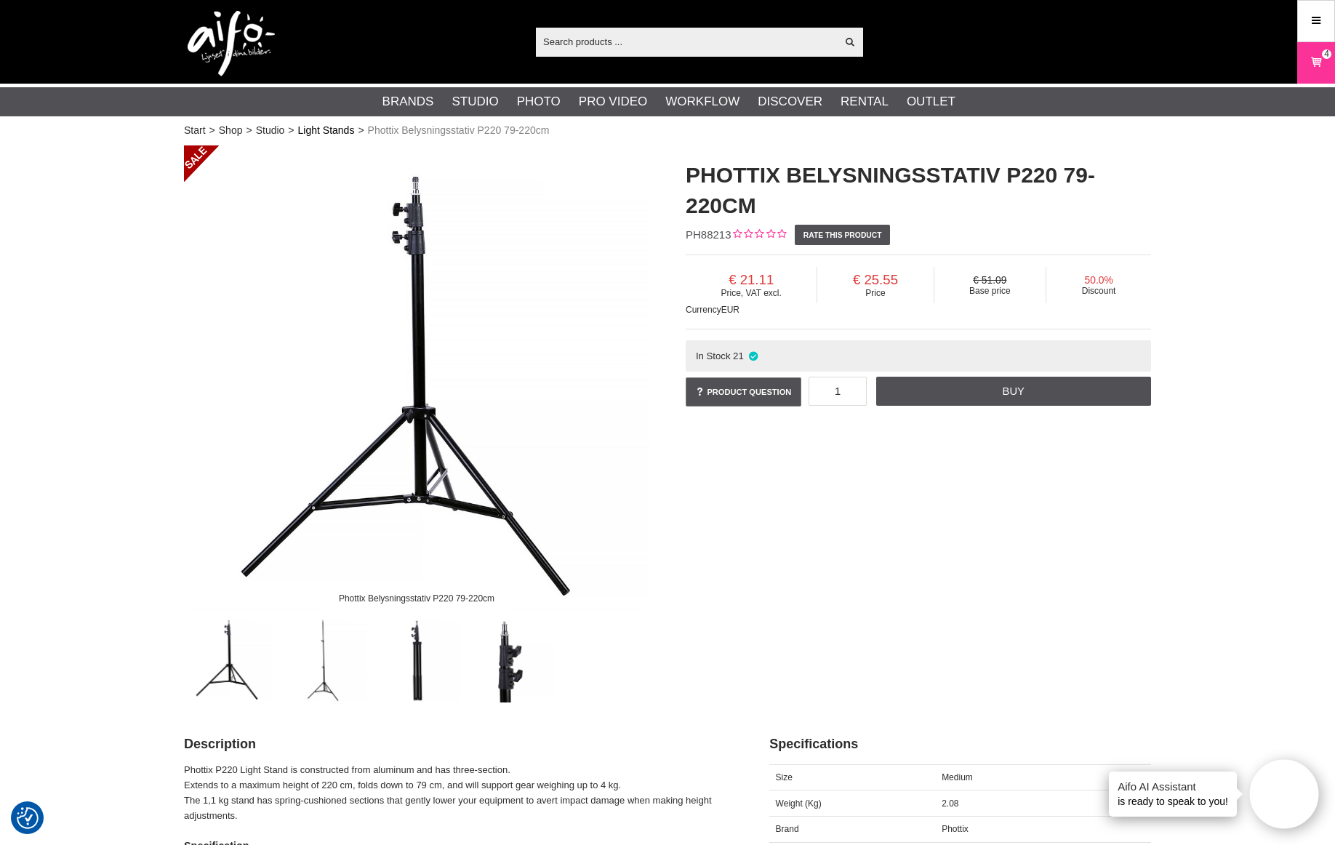
click at [345, 134] on link "Light Stands" at bounding box center [326, 130] width 57 height 15
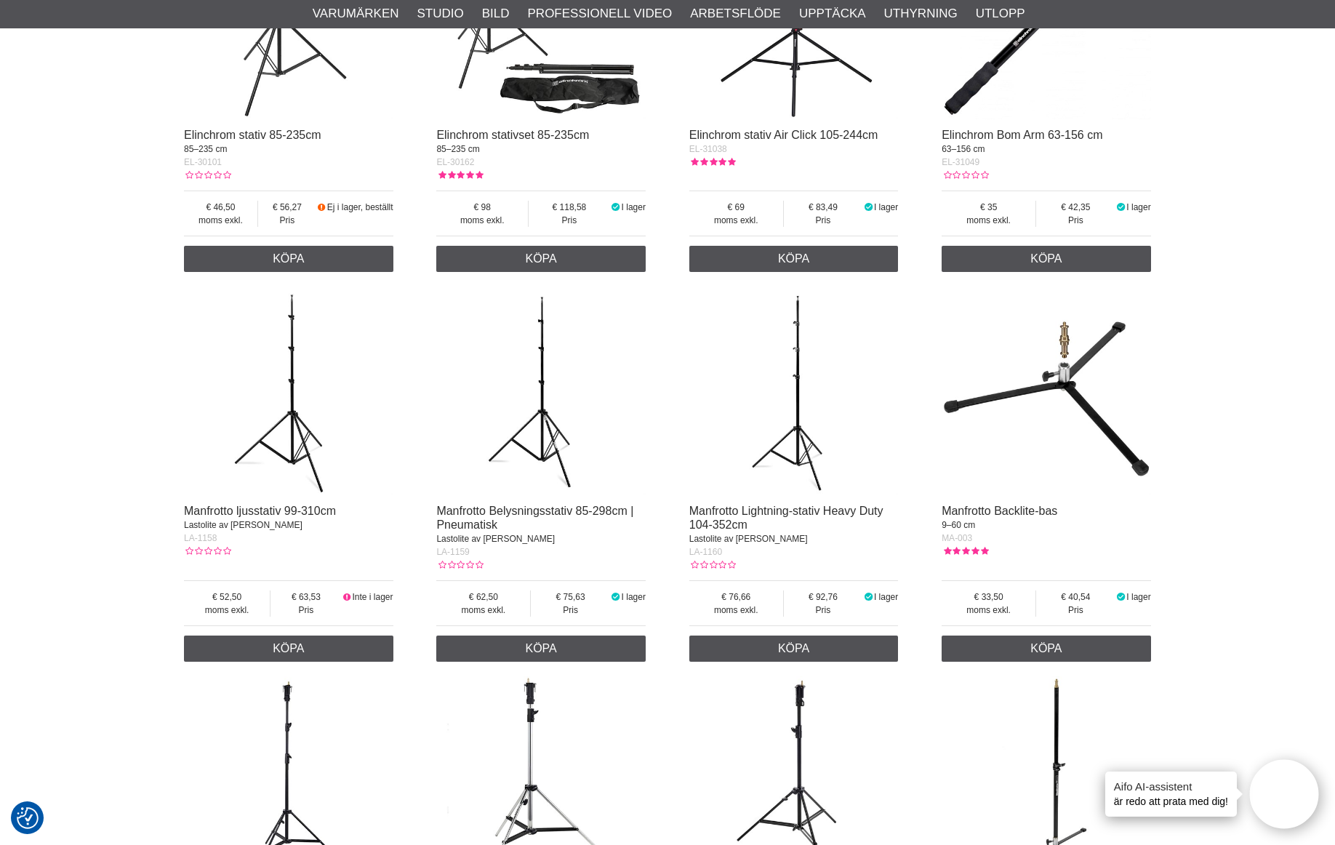
scroll to position [1236, 0]
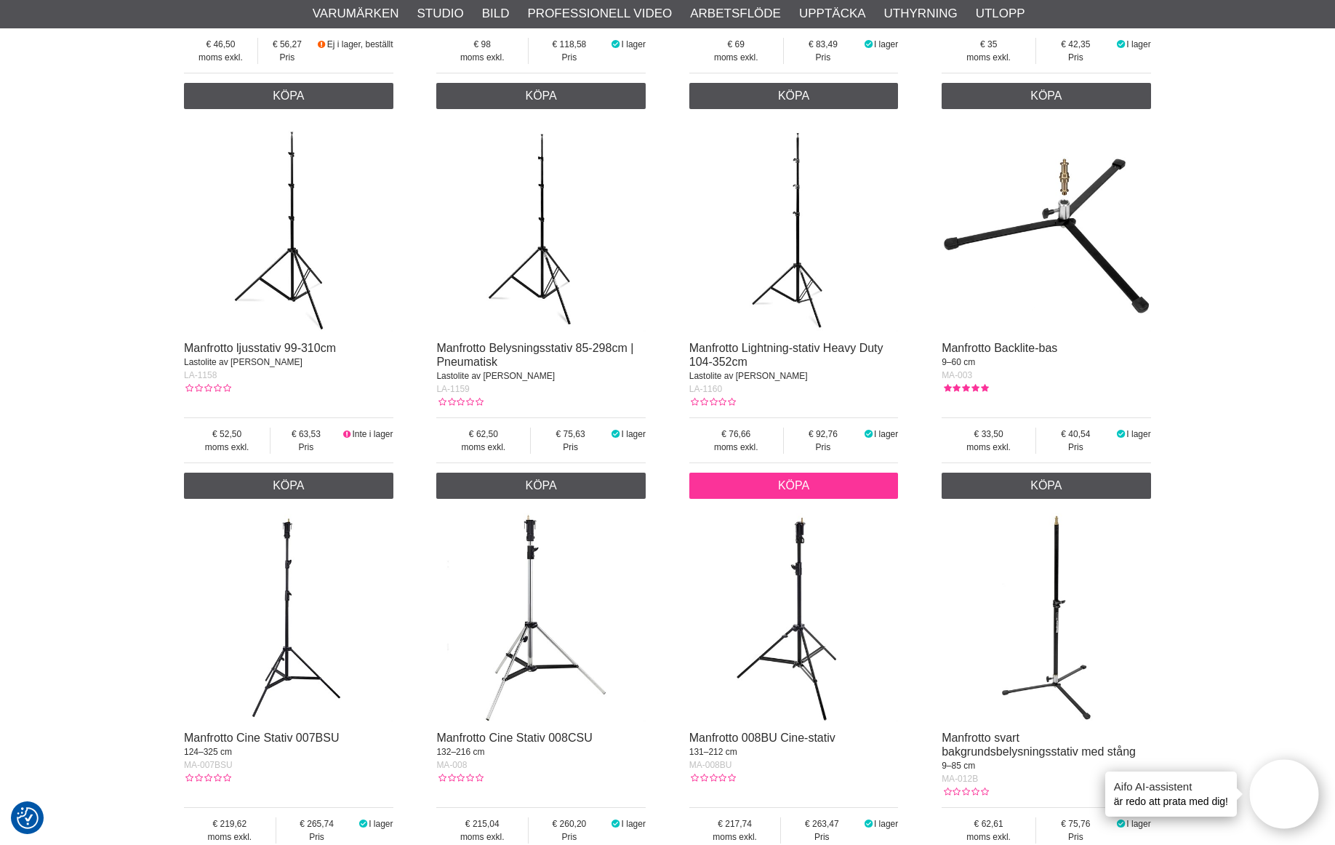
click at [828, 499] on link "Köpa" at bounding box center [793, 486] width 209 height 26
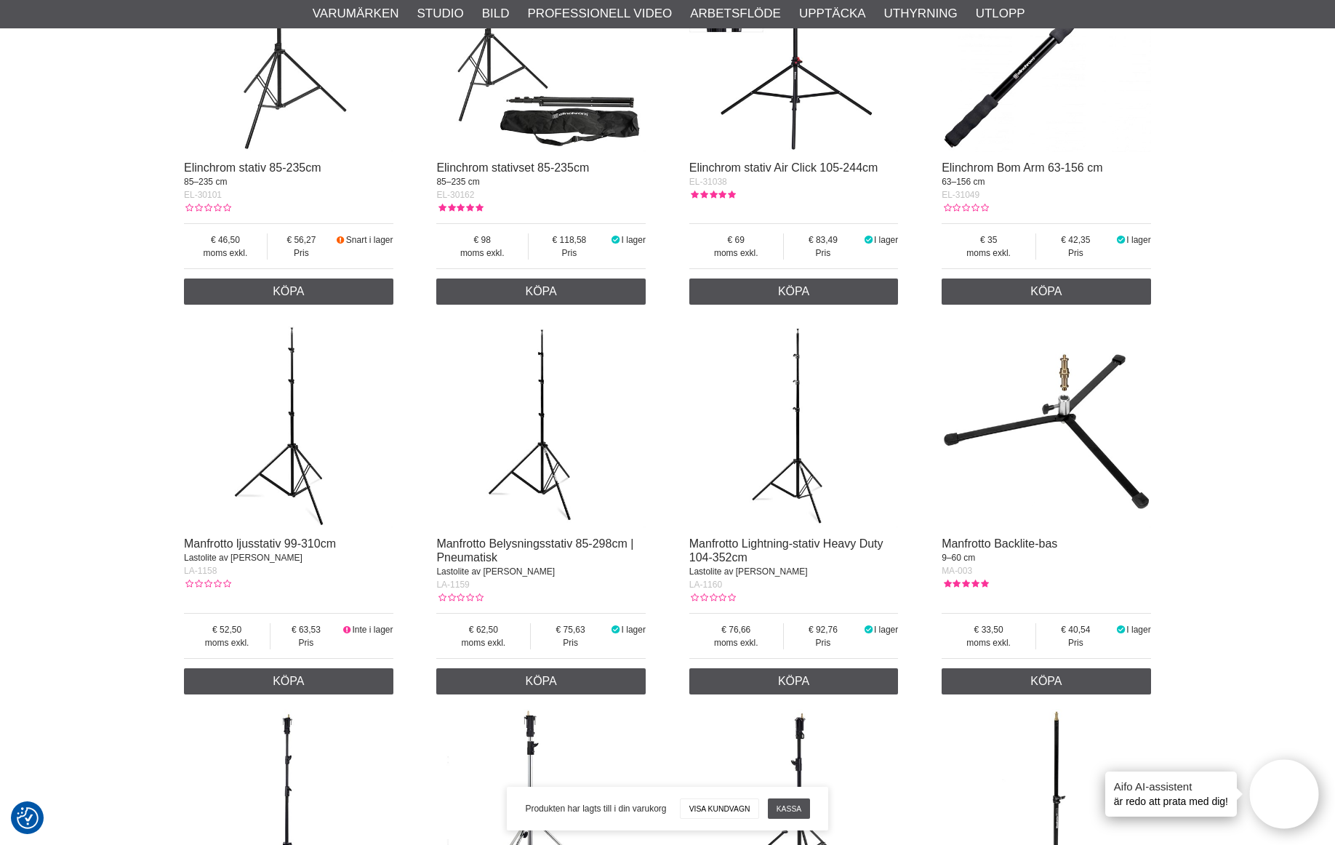
scroll to position [1061, 0]
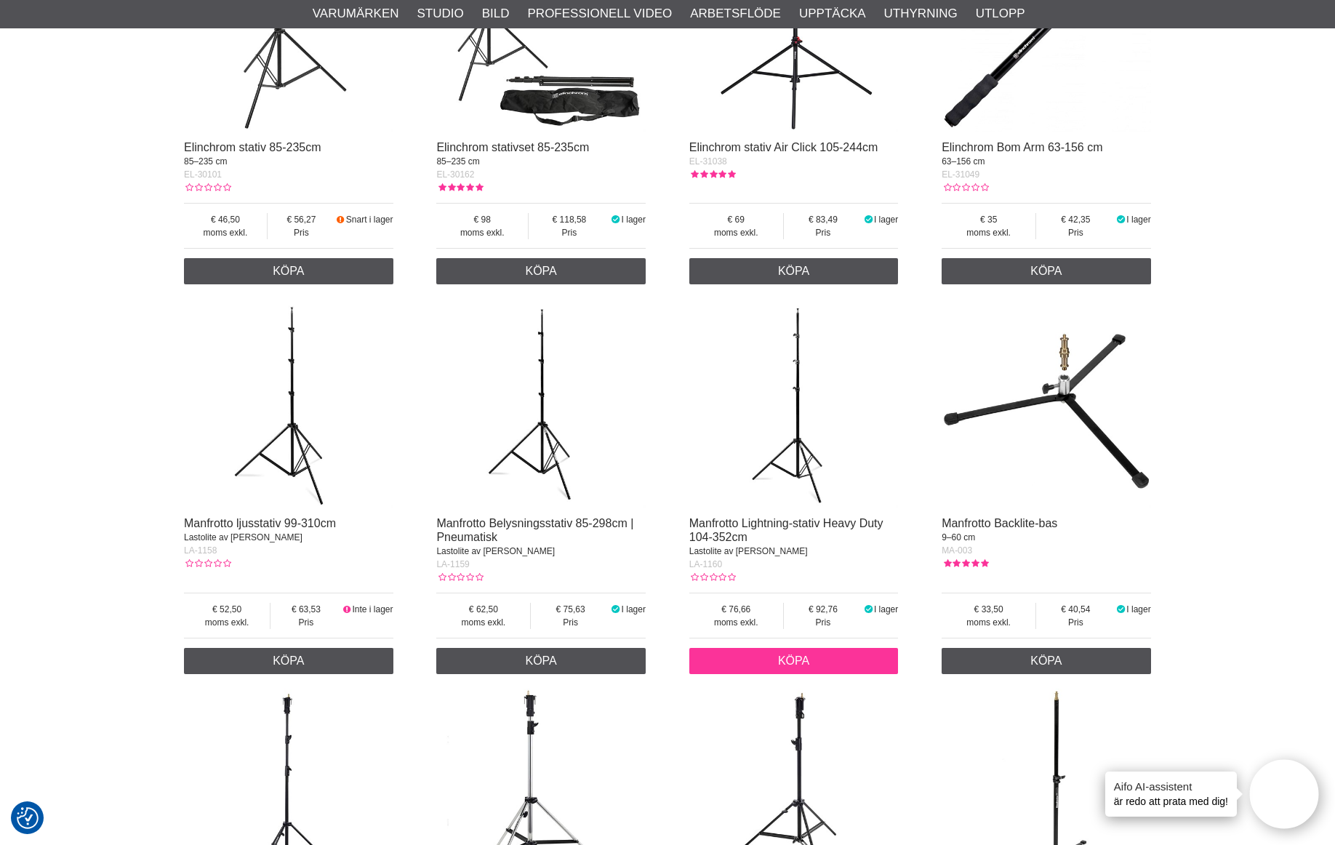
click at [835, 674] on link "Köpa" at bounding box center [793, 661] width 209 height 26
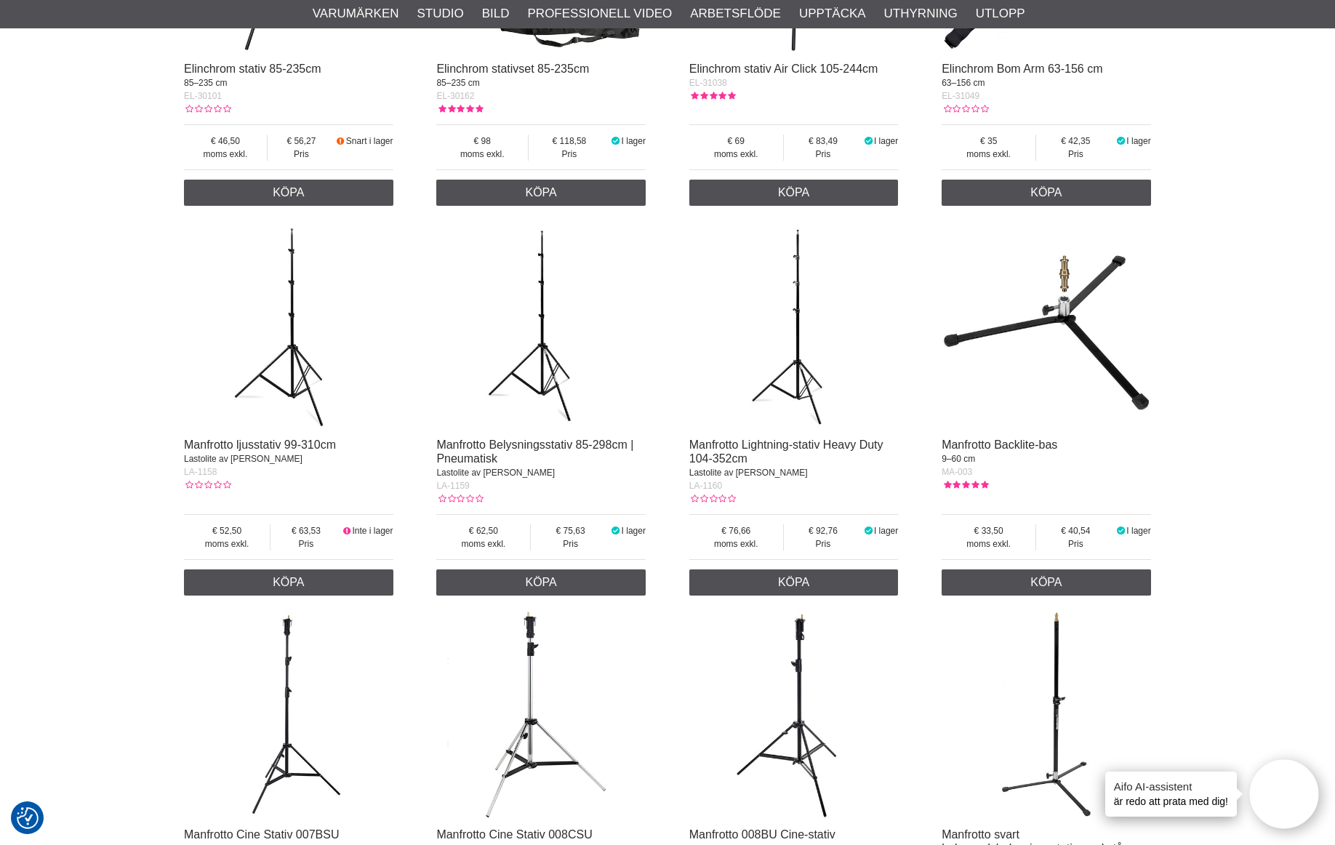
scroll to position [1236, 0]
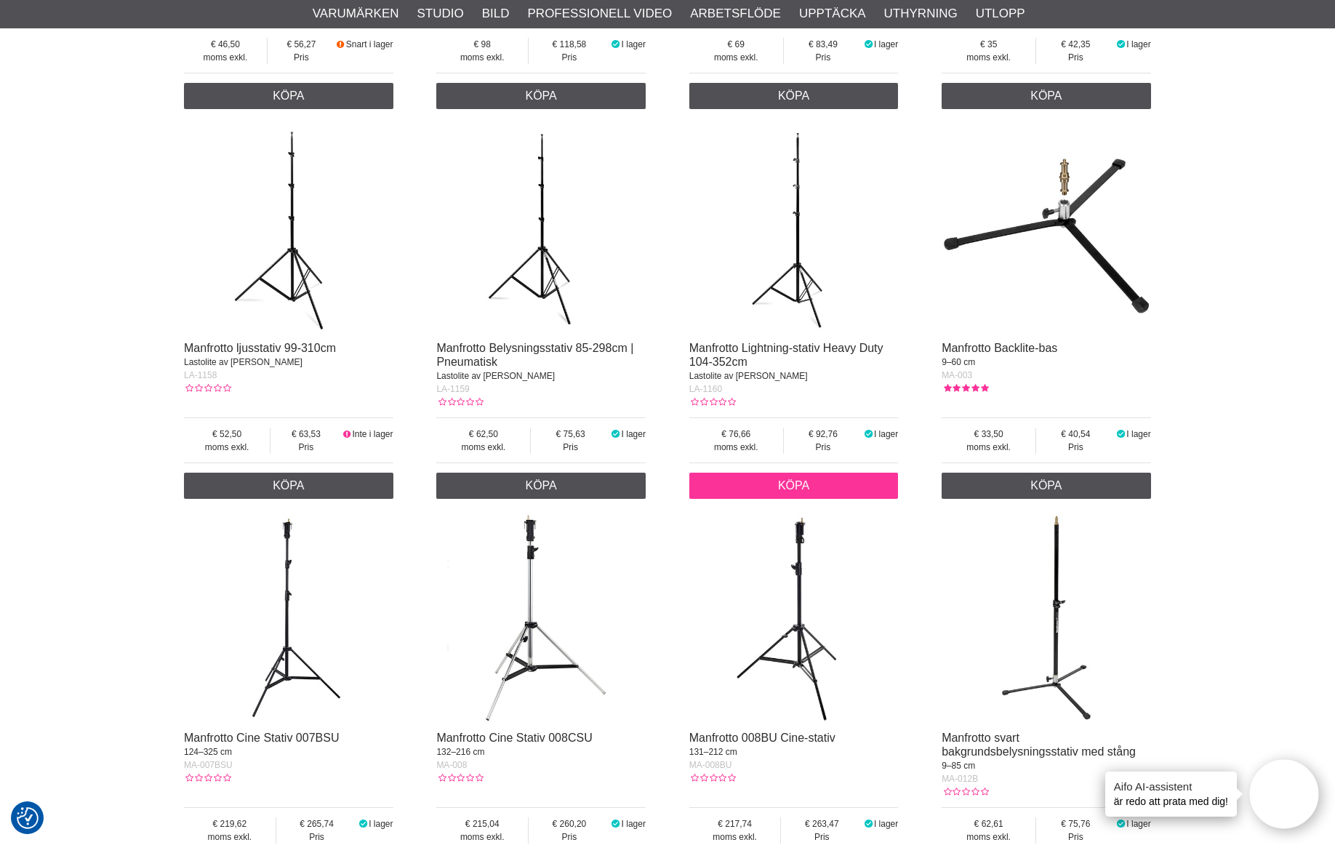
click at [784, 492] on font "Köpa" at bounding box center [793, 485] width 31 height 12
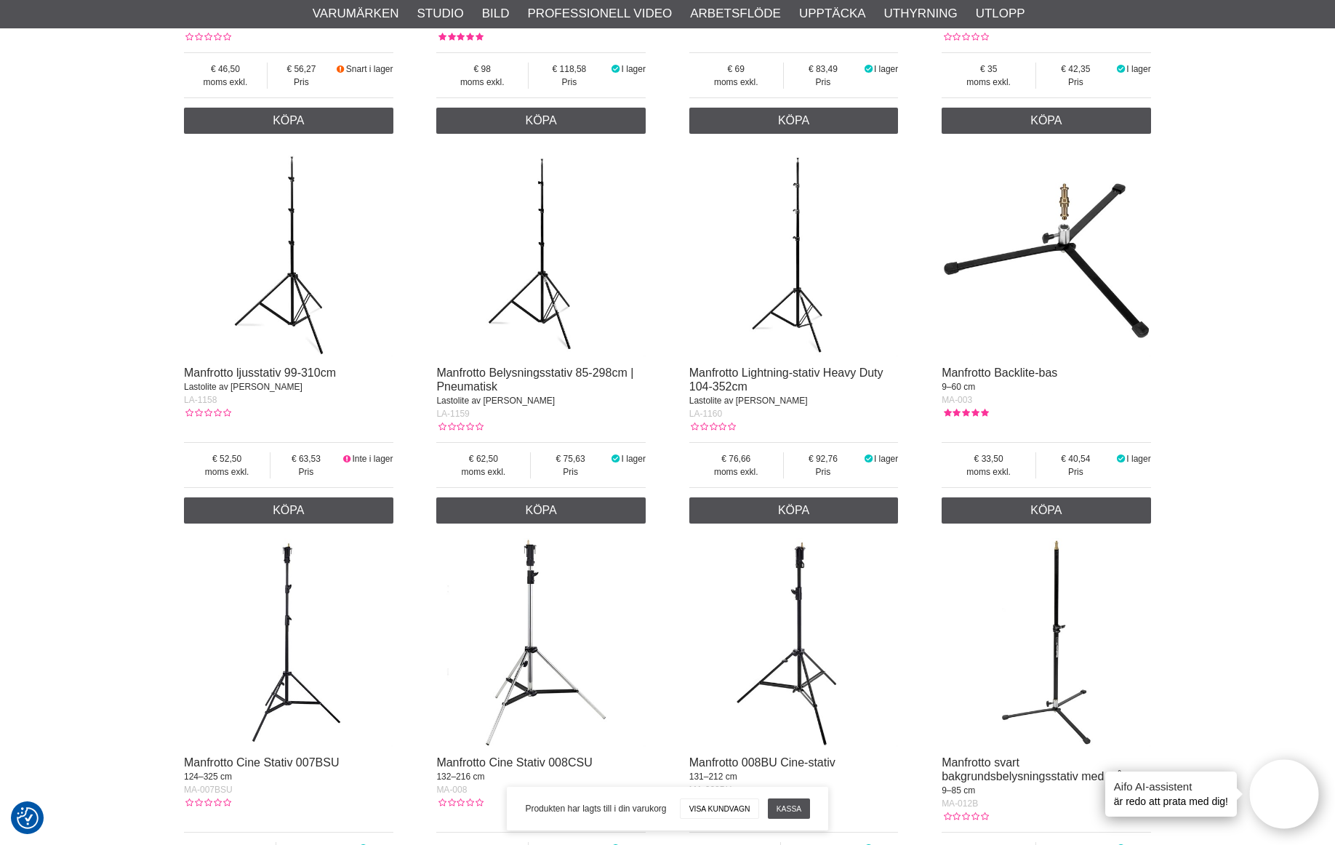
scroll to position [1206, 0]
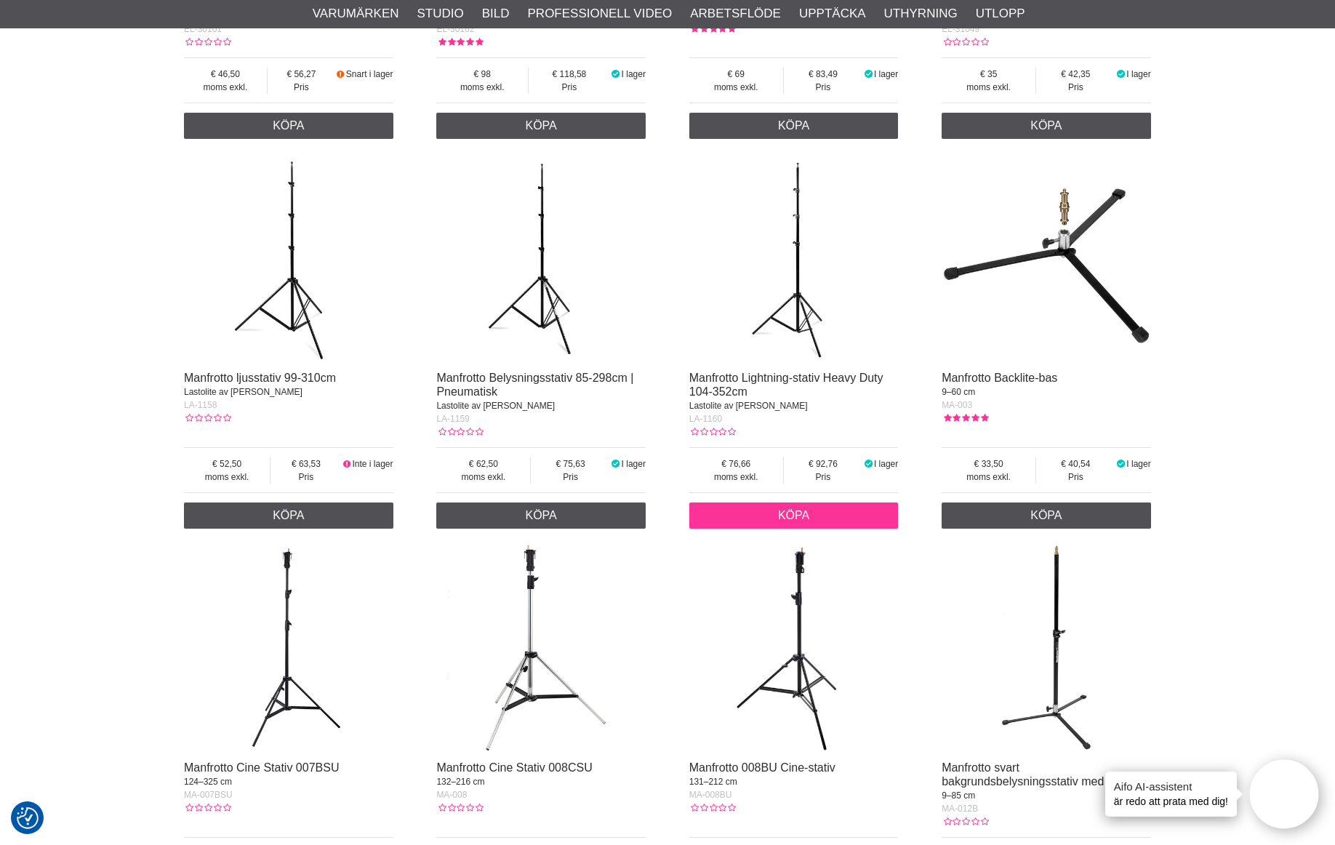
click at [801, 521] on font "Köpa" at bounding box center [793, 515] width 31 height 12
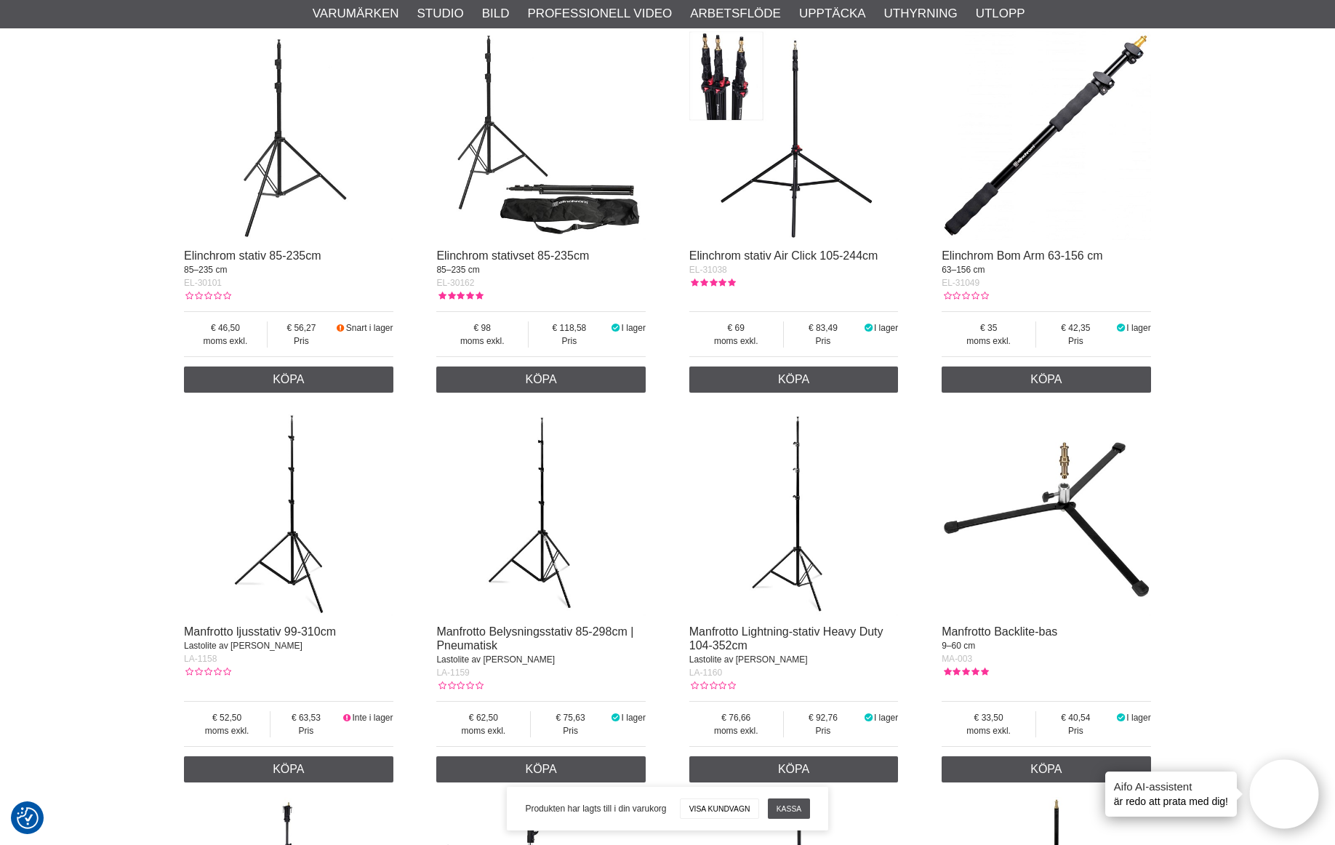
scroll to position [1177, 0]
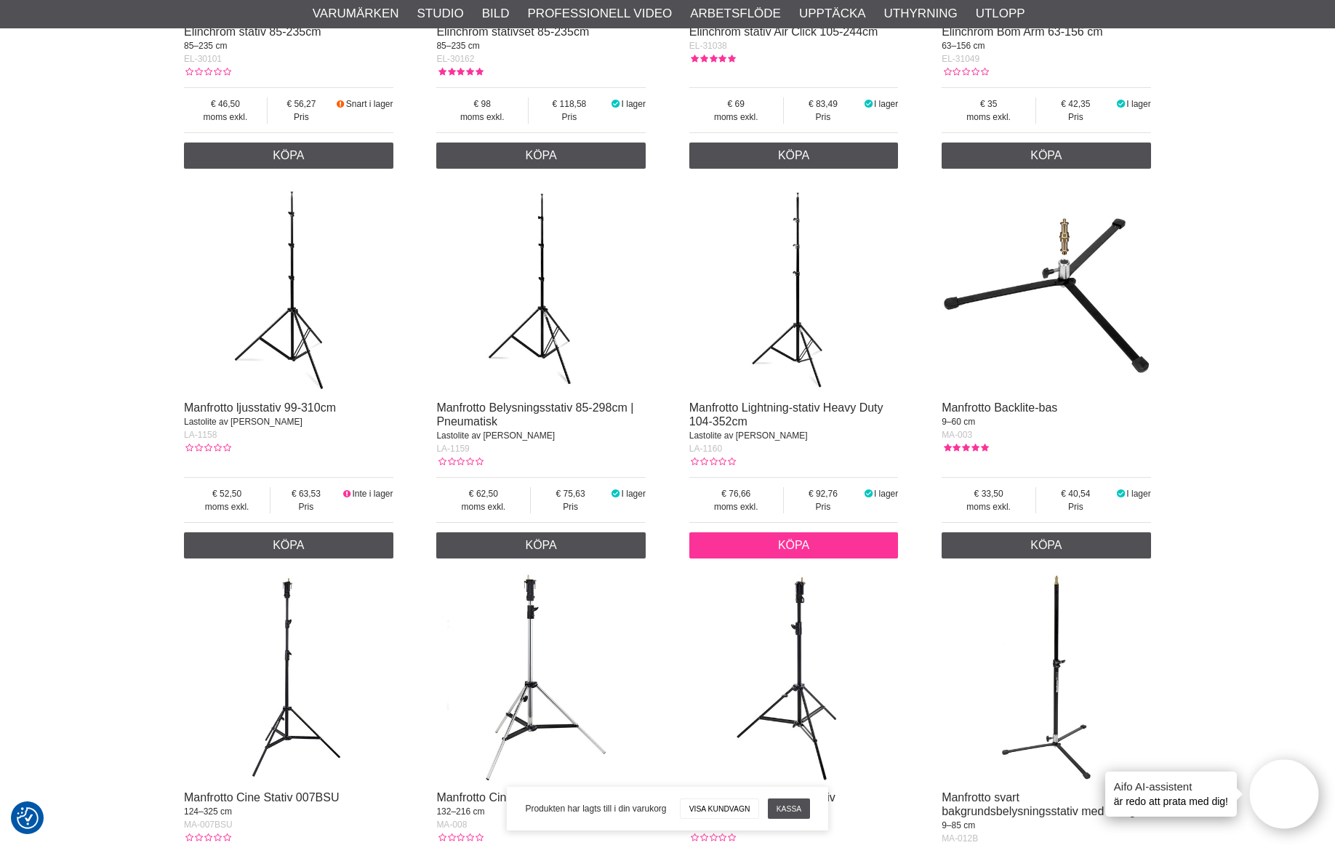
click at [820, 558] on link "Köpa" at bounding box center [793, 545] width 209 height 26
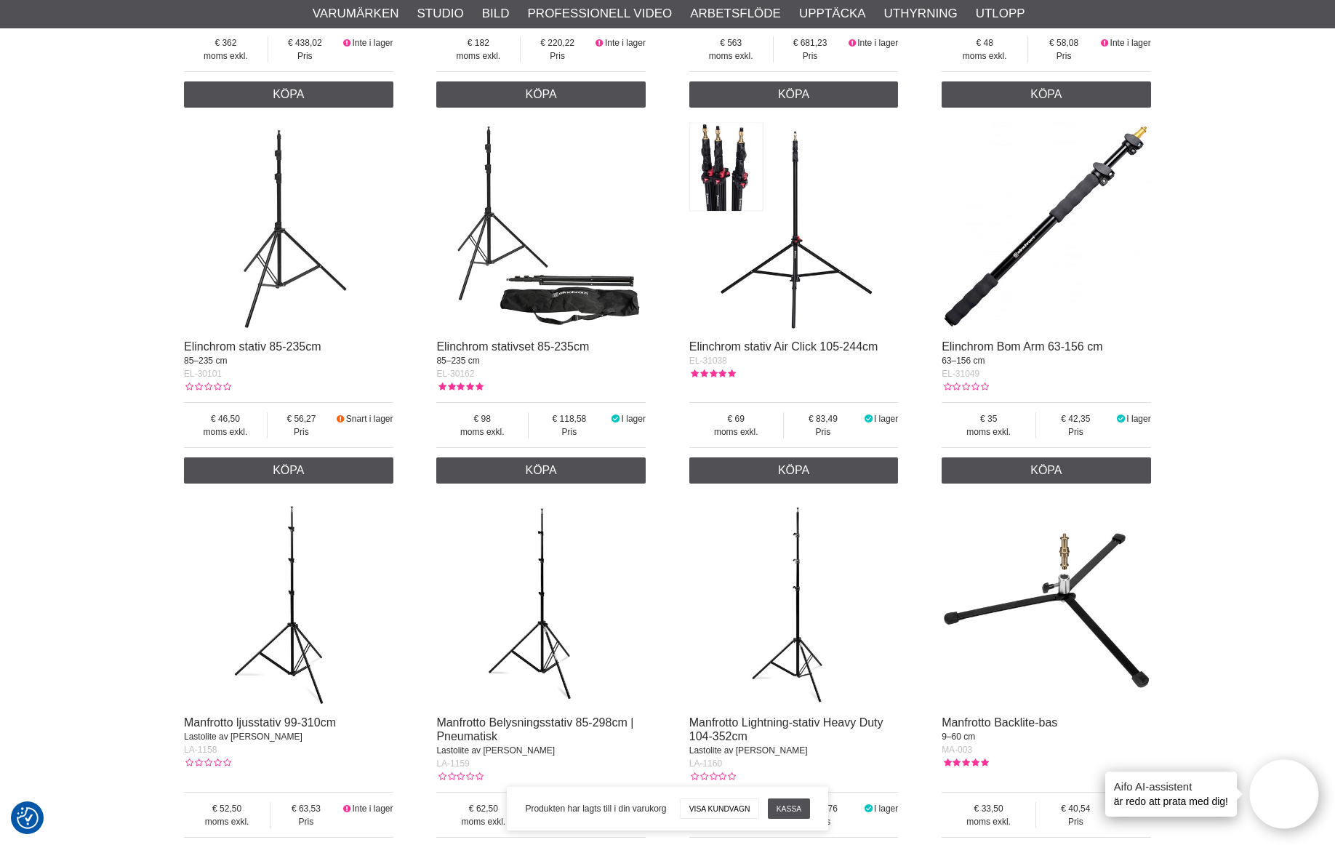
scroll to position [1220, 0]
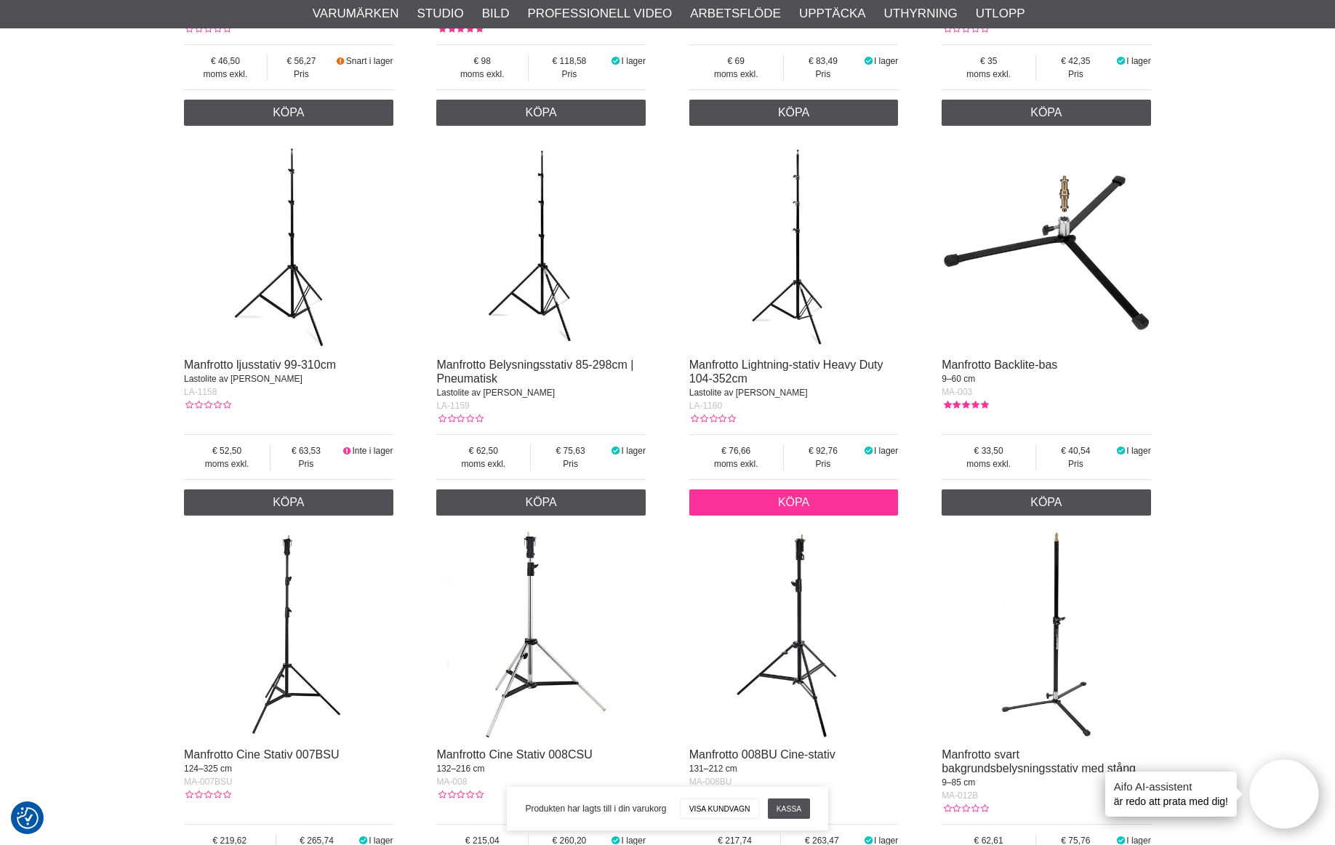
click at [811, 516] on link "Köpa" at bounding box center [793, 502] width 209 height 26
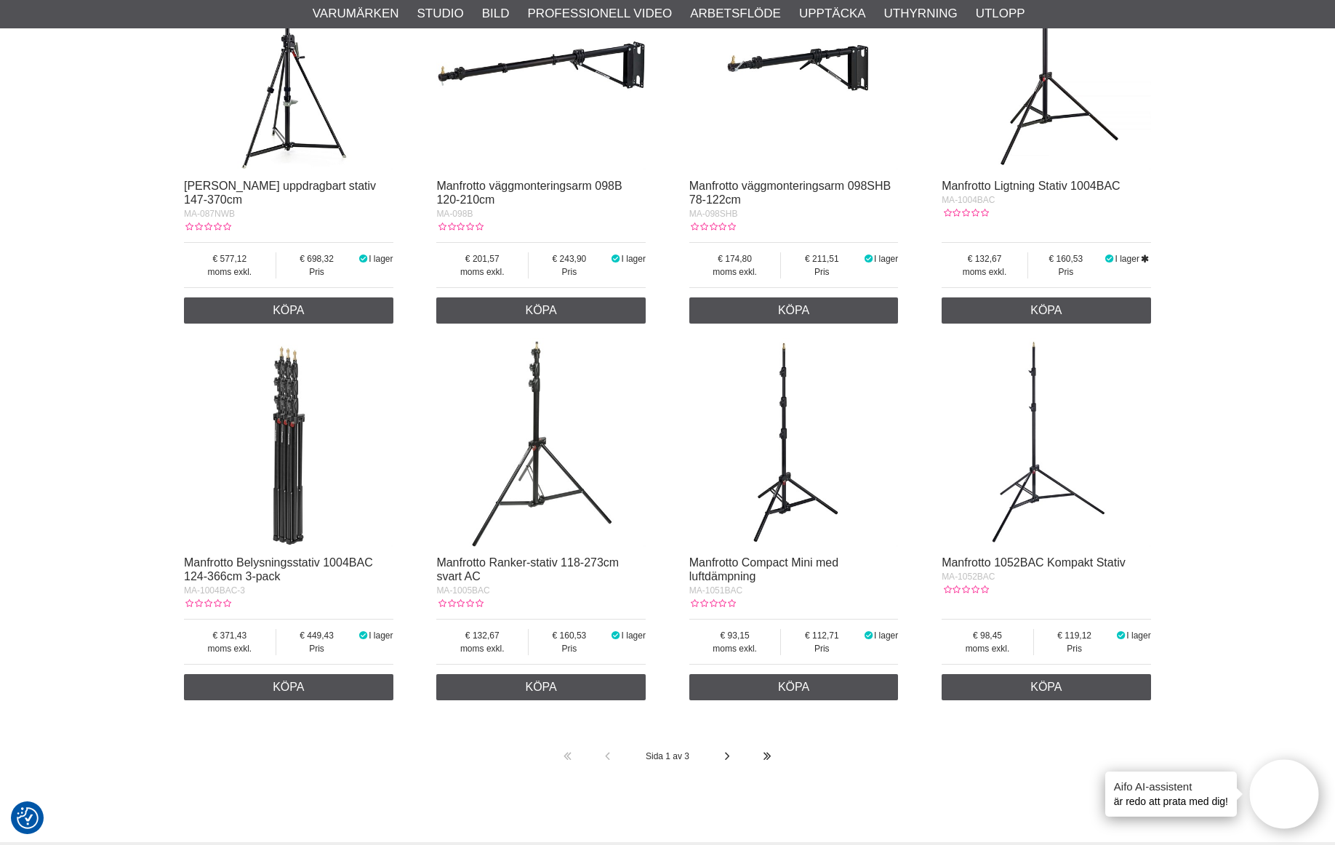
scroll to position [2644, 0]
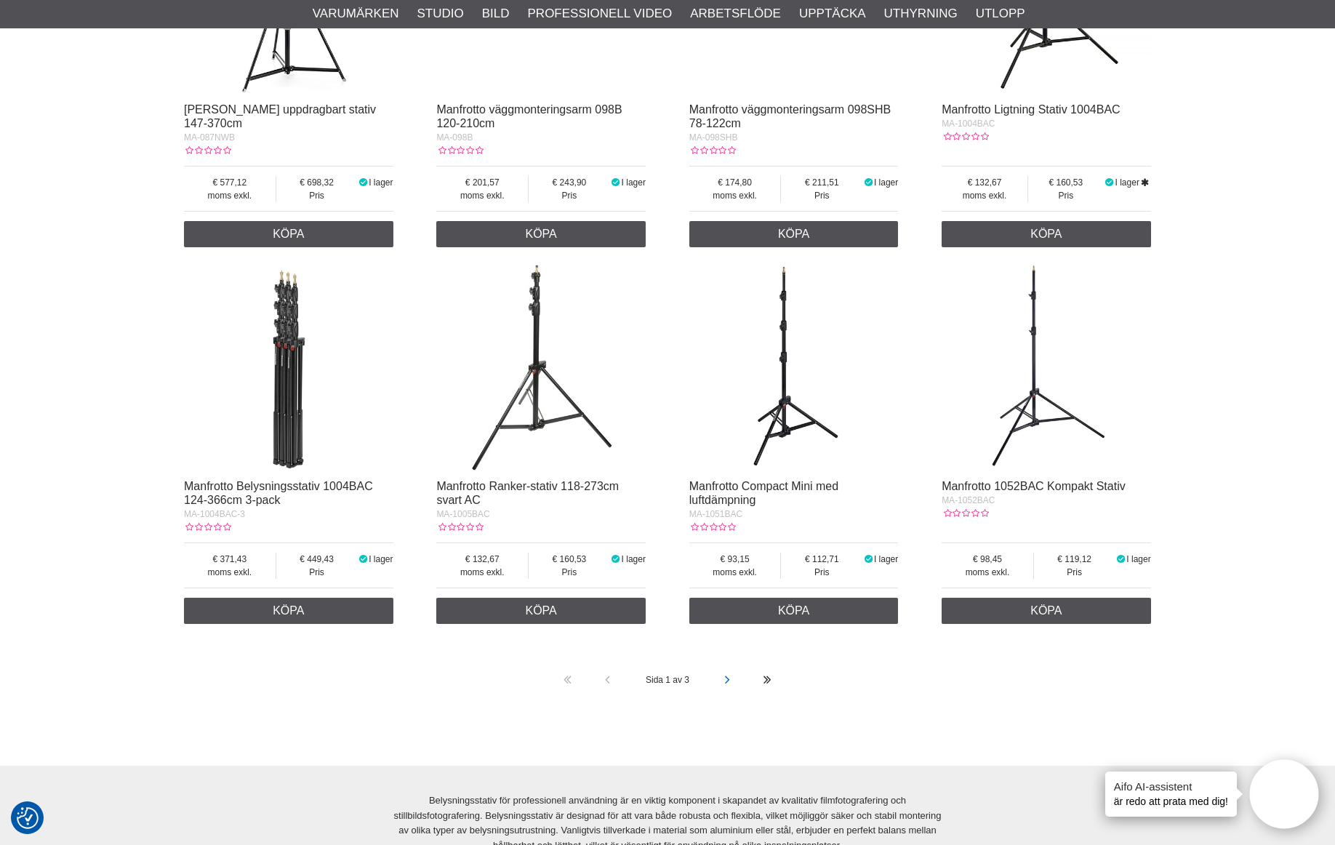
click at [724, 700] on icon at bounding box center [727, 680] width 10 height 40
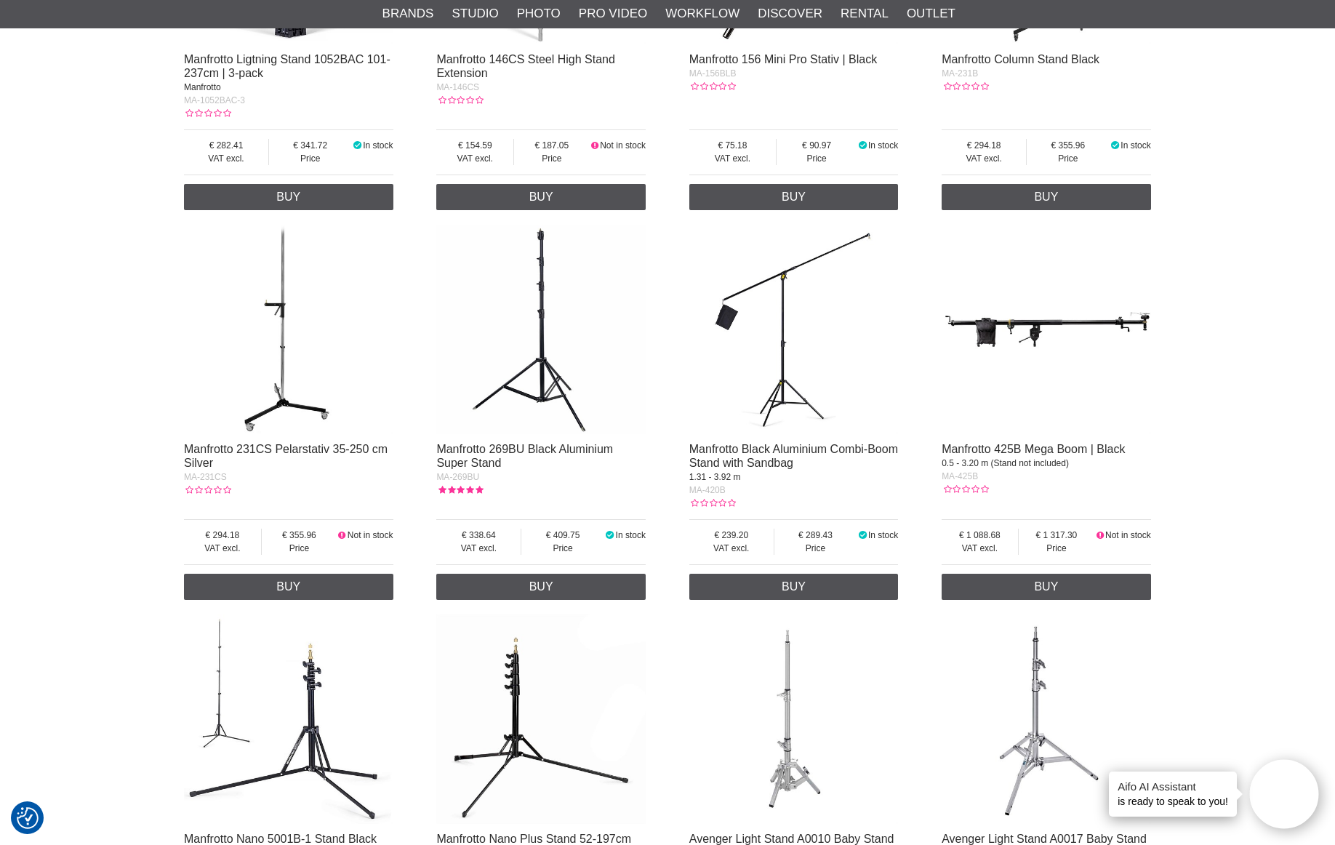
scroll to position [727, 0]
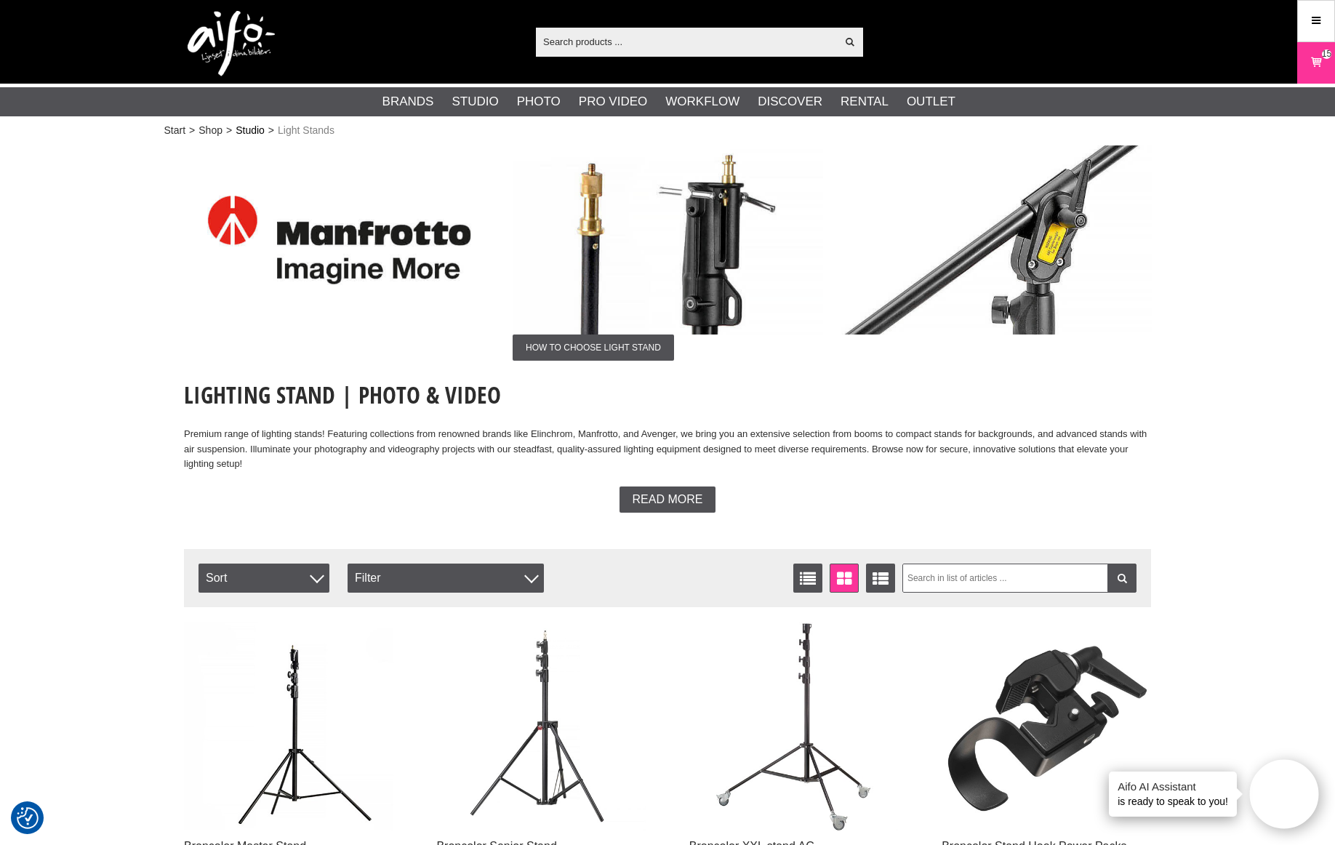
click at [260, 132] on link "Studio" at bounding box center [250, 130] width 29 height 15
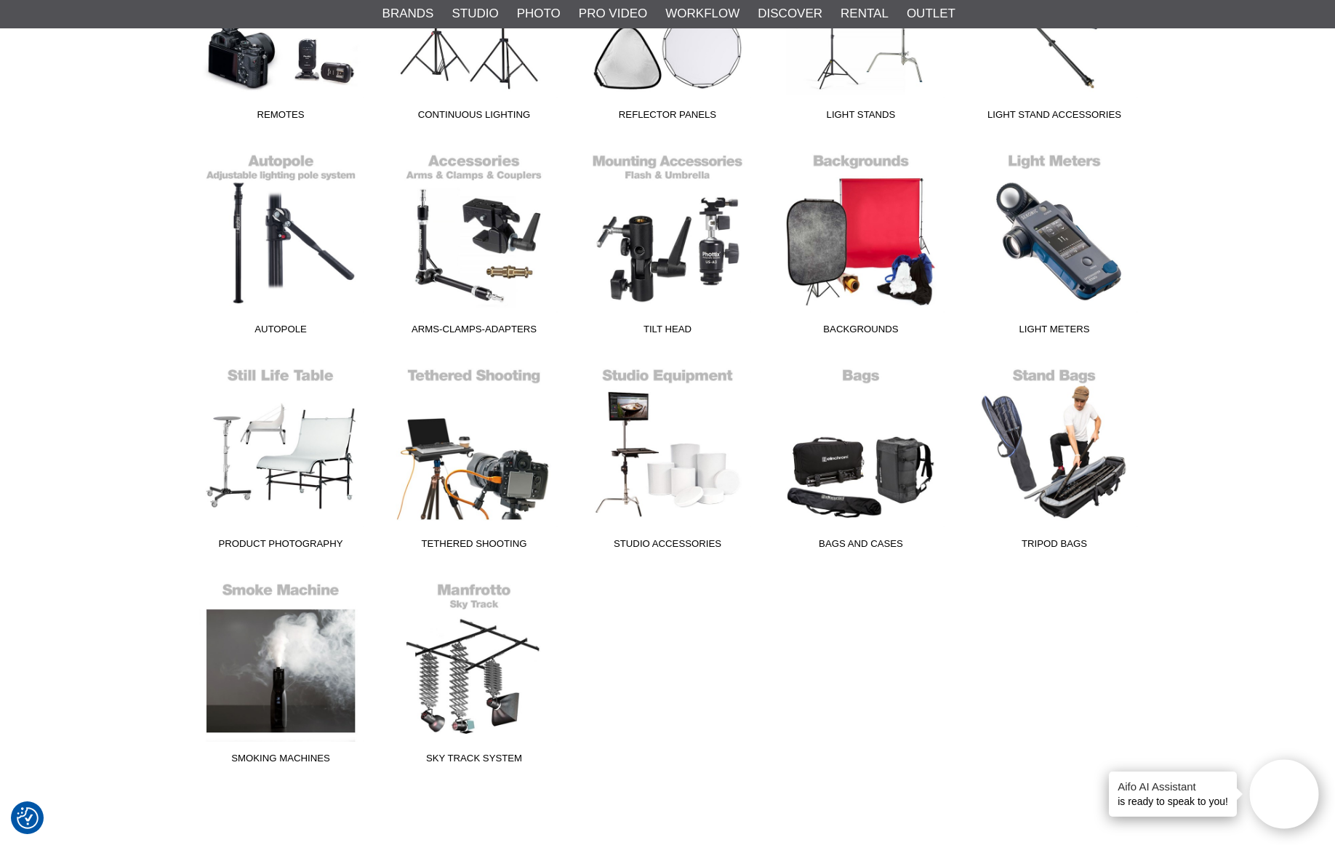
scroll to position [727, 0]
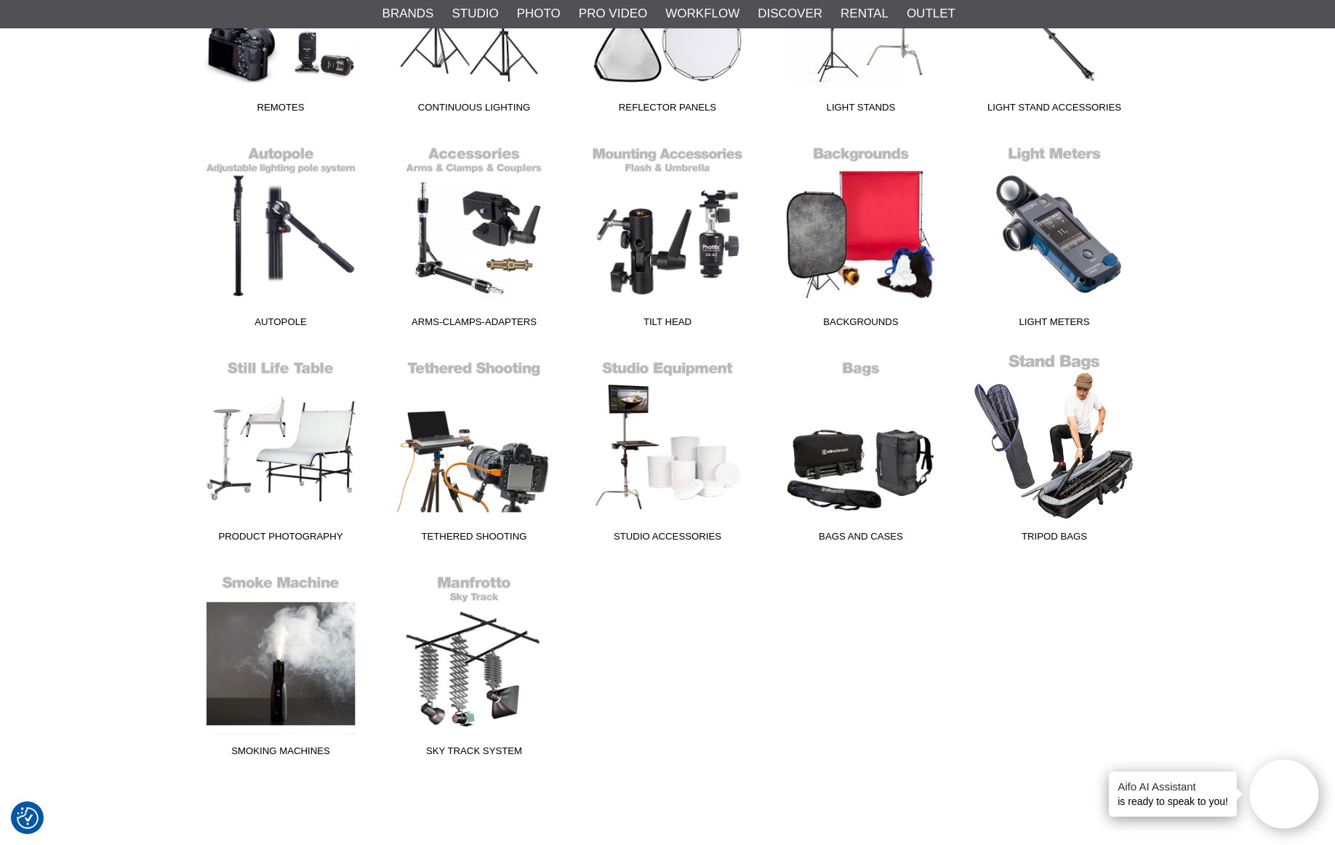
click at [1082, 481] on link "Tripod bags" at bounding box center [1054, 451] width 193 height 196
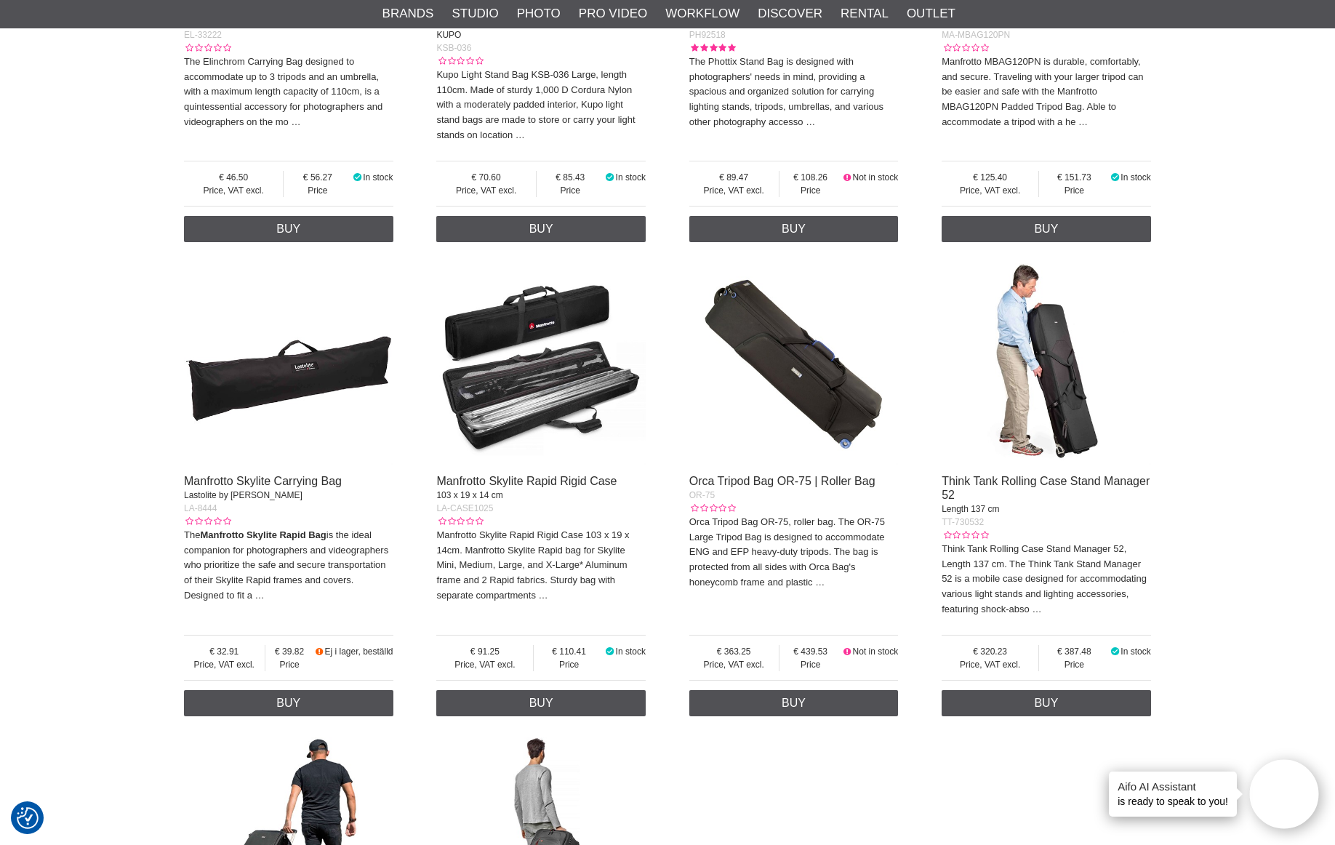
scroll to position [1745, 0]
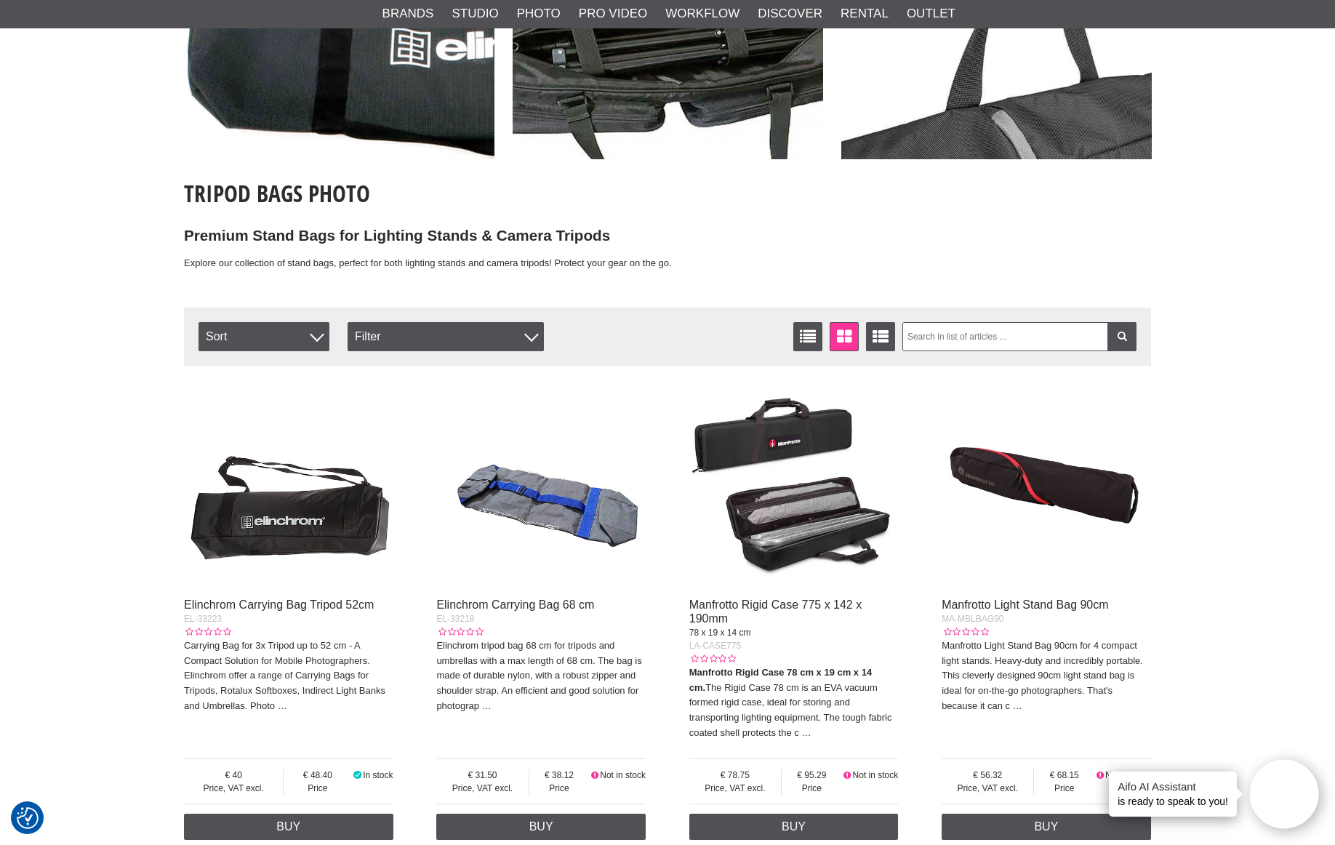
scroll to position [0, 0]
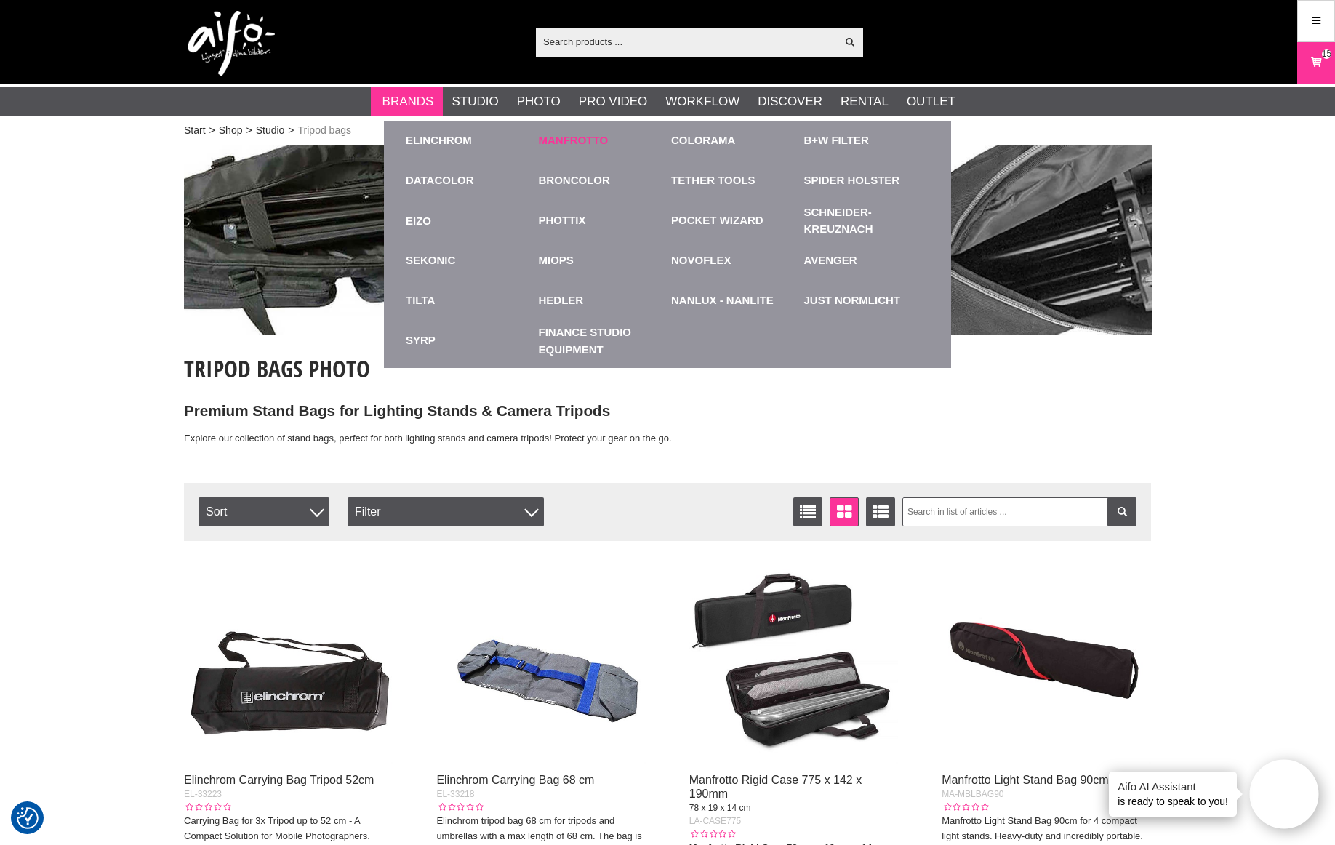
click at [600, 138] on link "Manfrotto" at bounding box center [574, 140] width 70 height 17
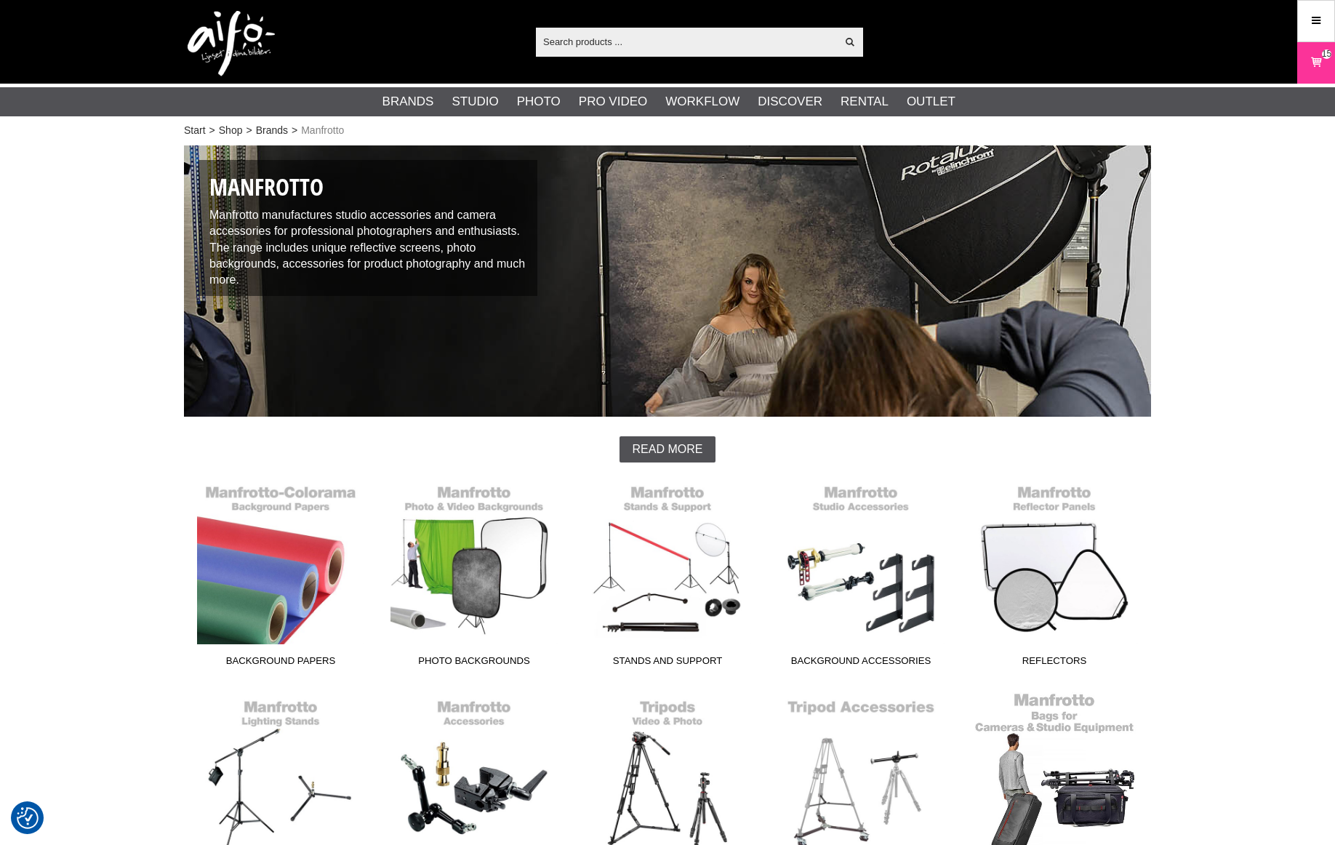
scroll to position [291, 0]
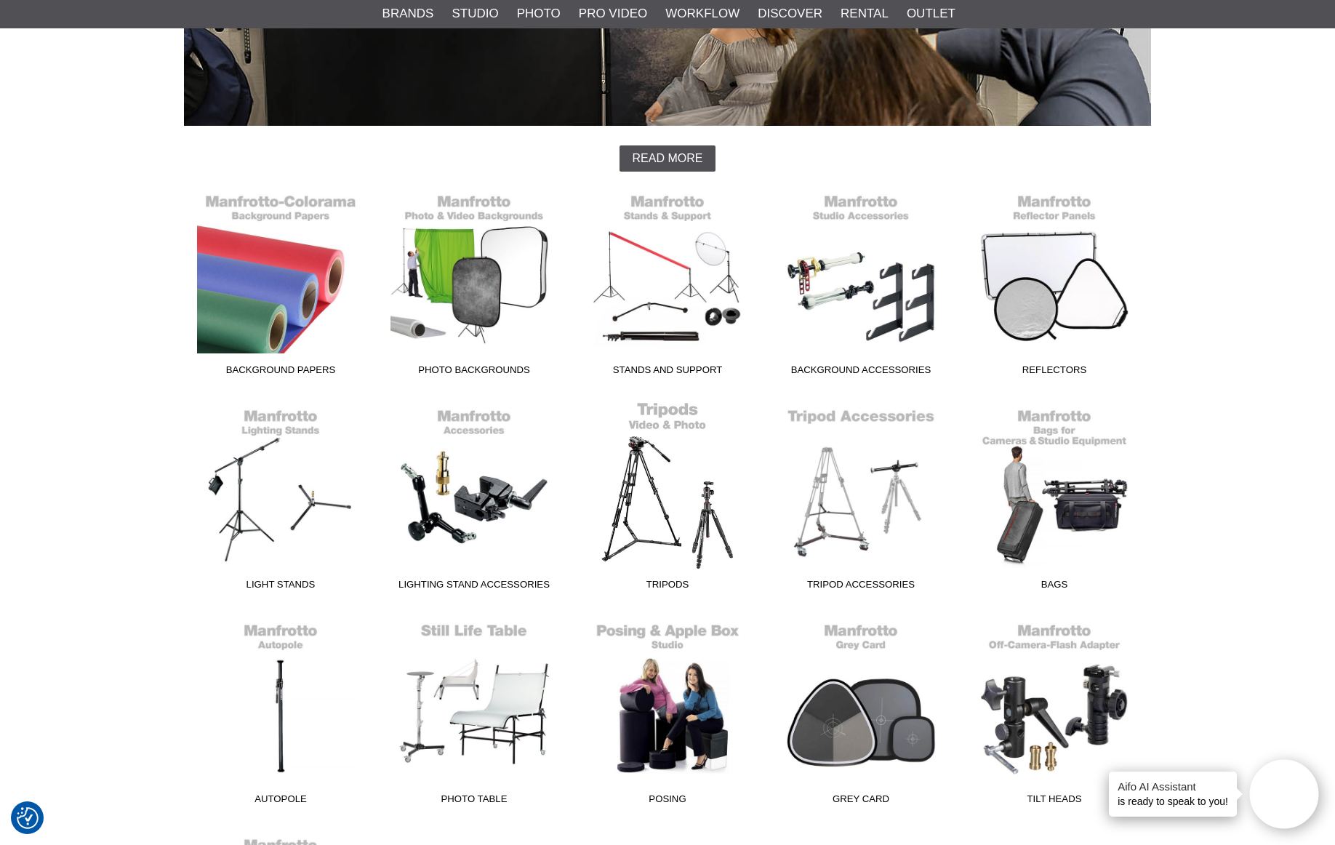
click at [706, 524] on link "Tripods" at bounding box center [667, 499] width 193 height 196
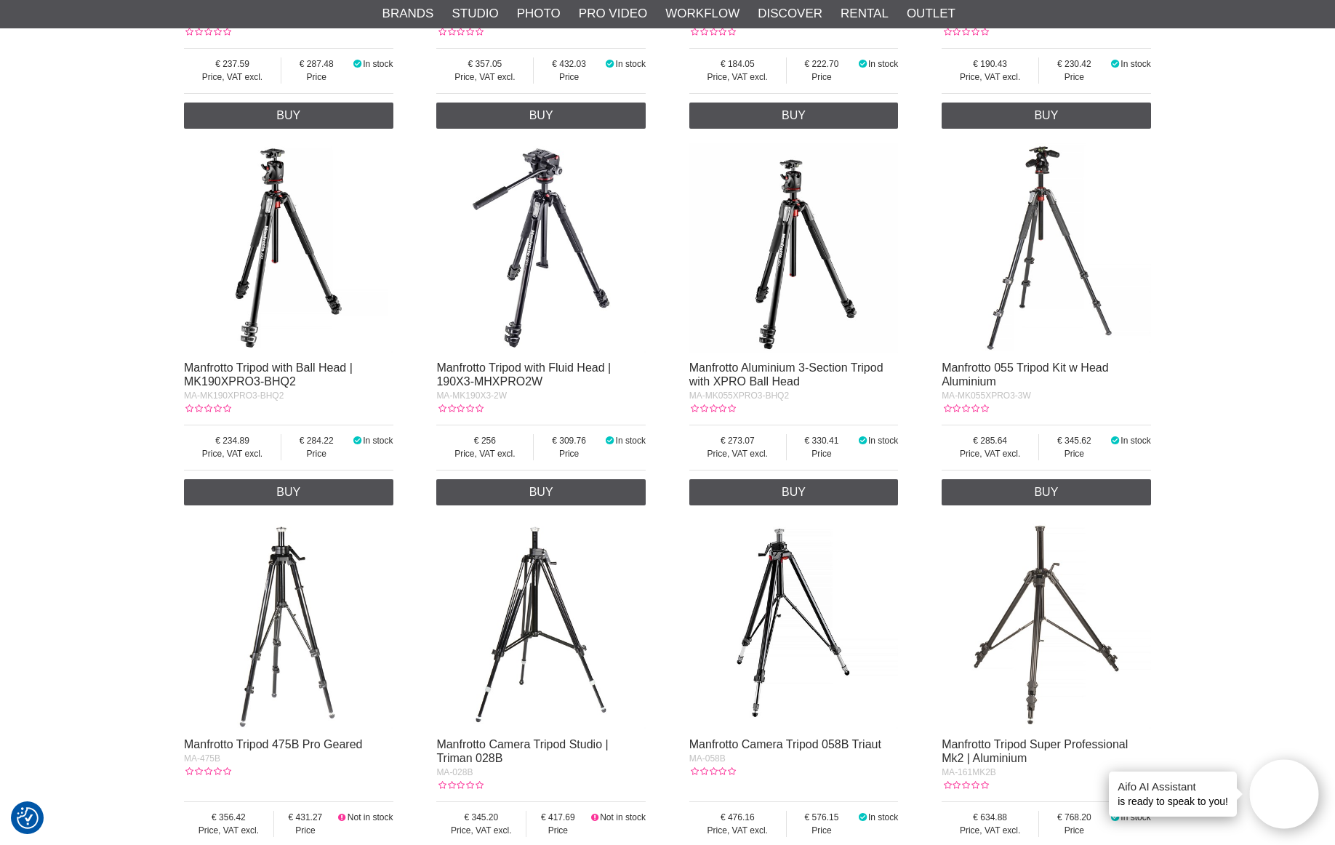
scroll to position [1600, 0]
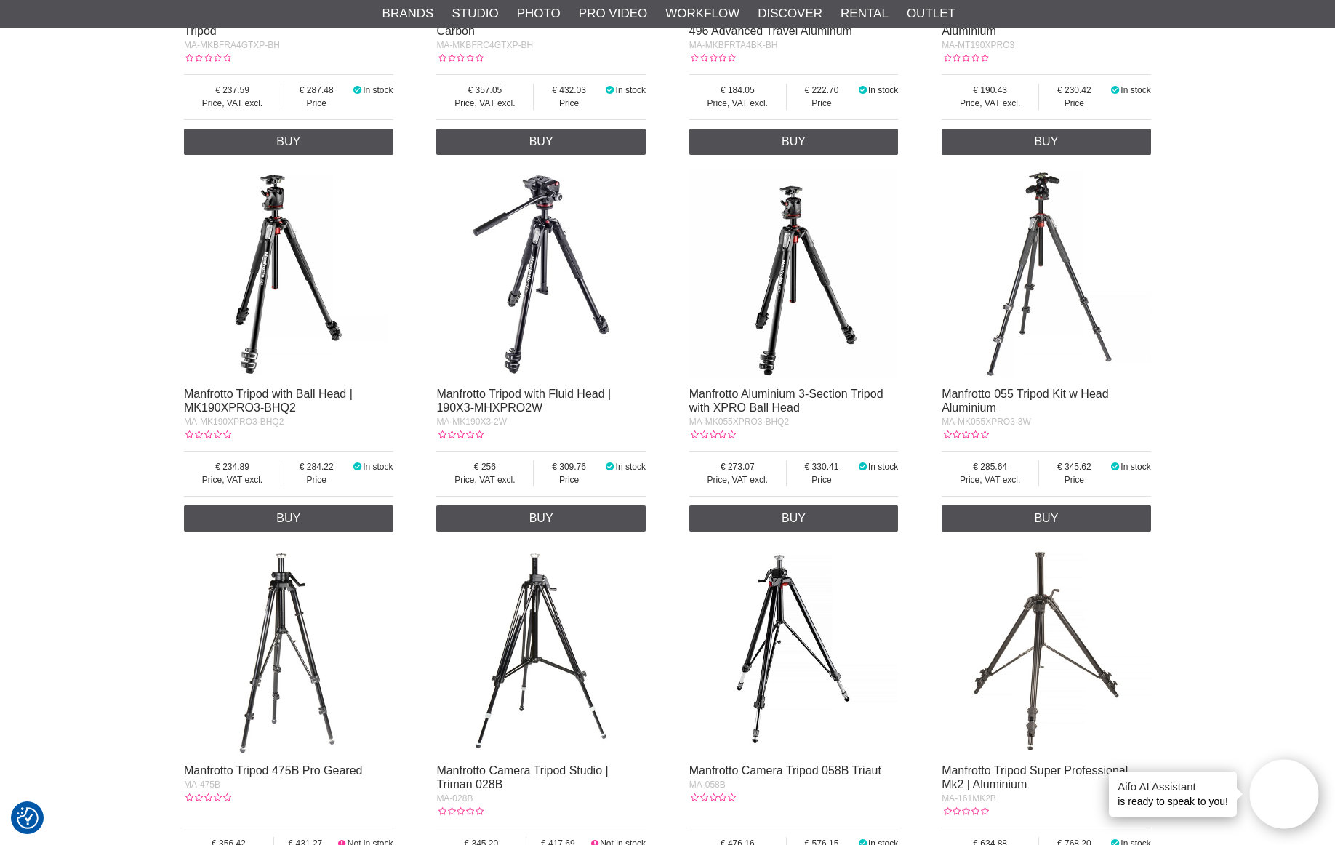
click at [1068, 298] on img at bounding box center [1046, 273] width 209 height 209
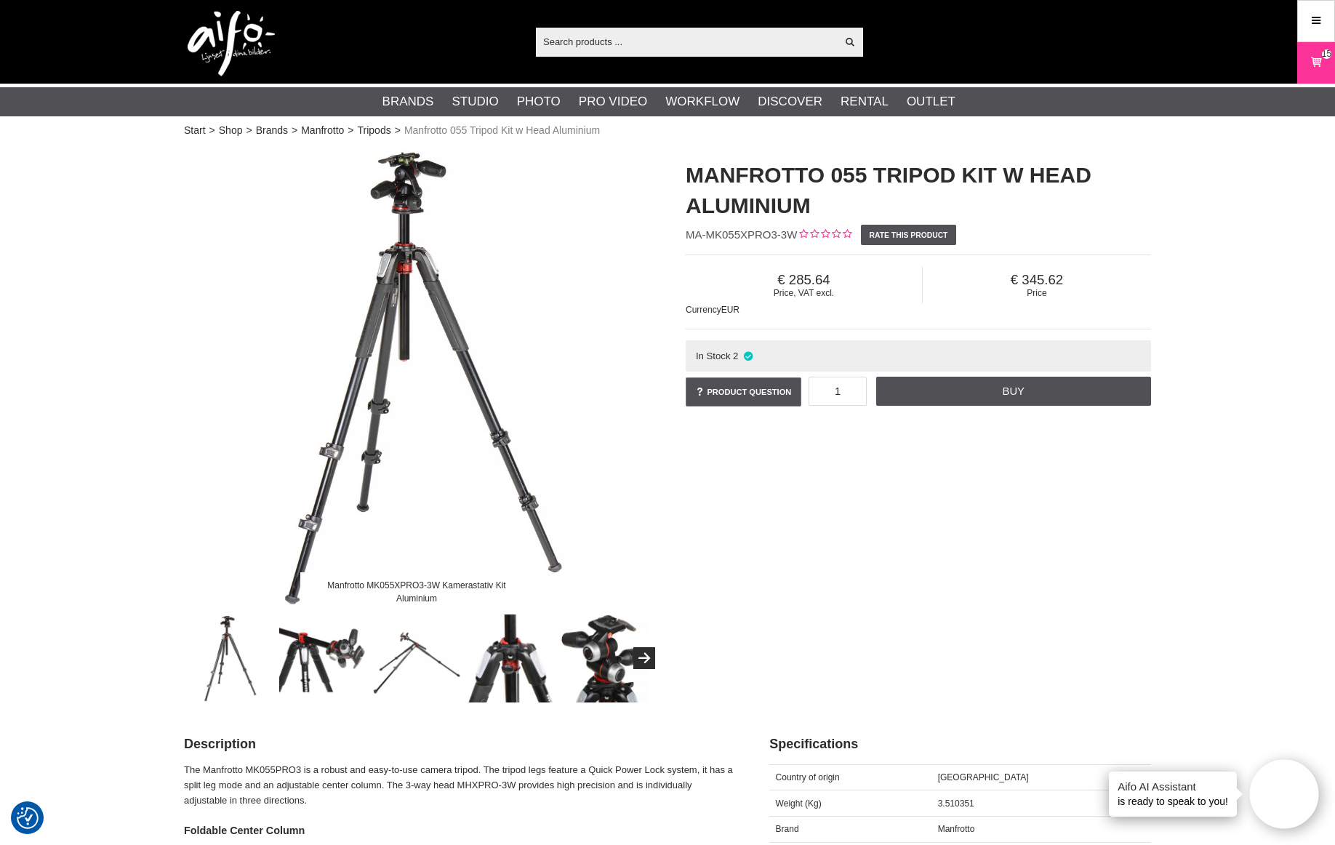
click at [321, 654] on img at bounding box center [323, 658] width 88 height 88
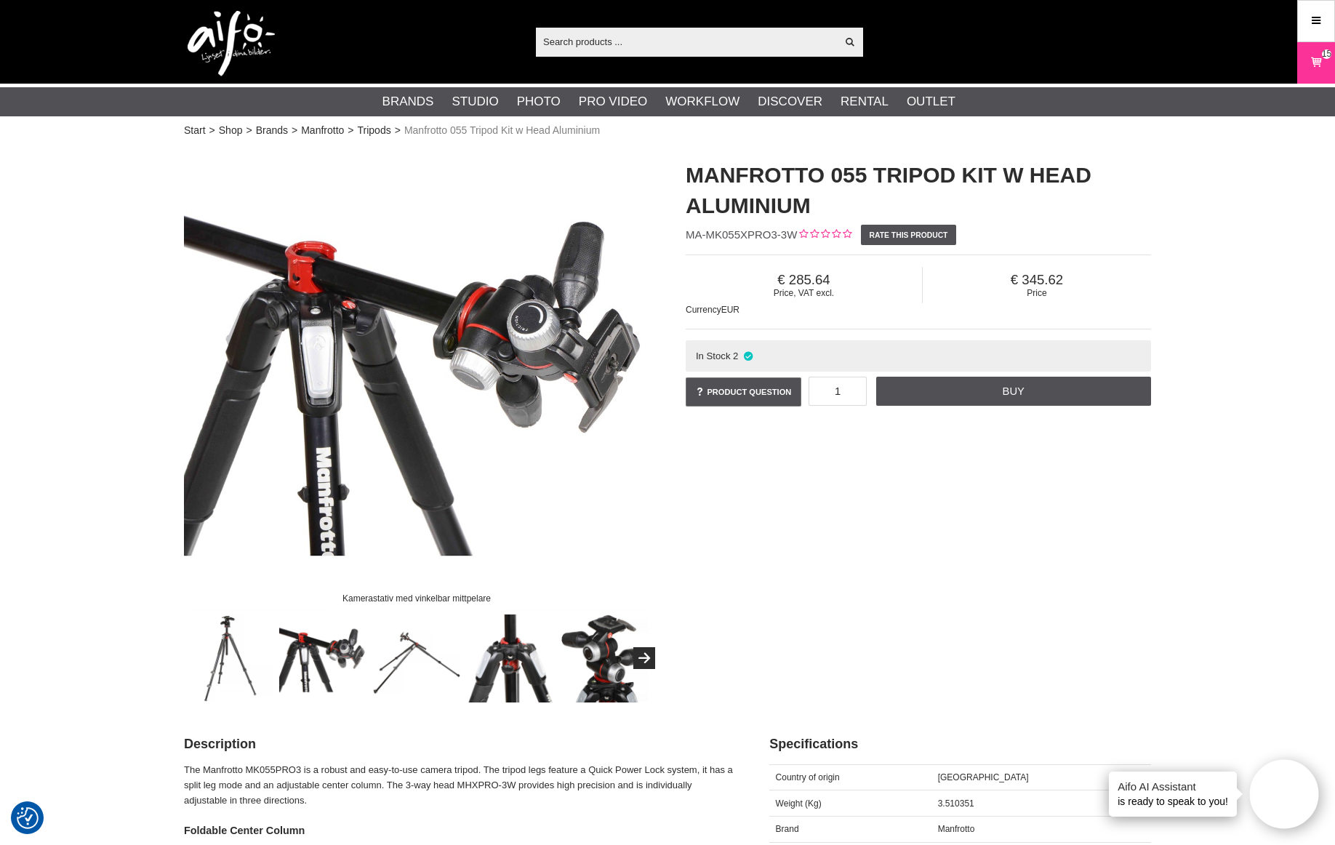
click at [401, 663] on img at bounding box center [417, 658] width 88 height 88
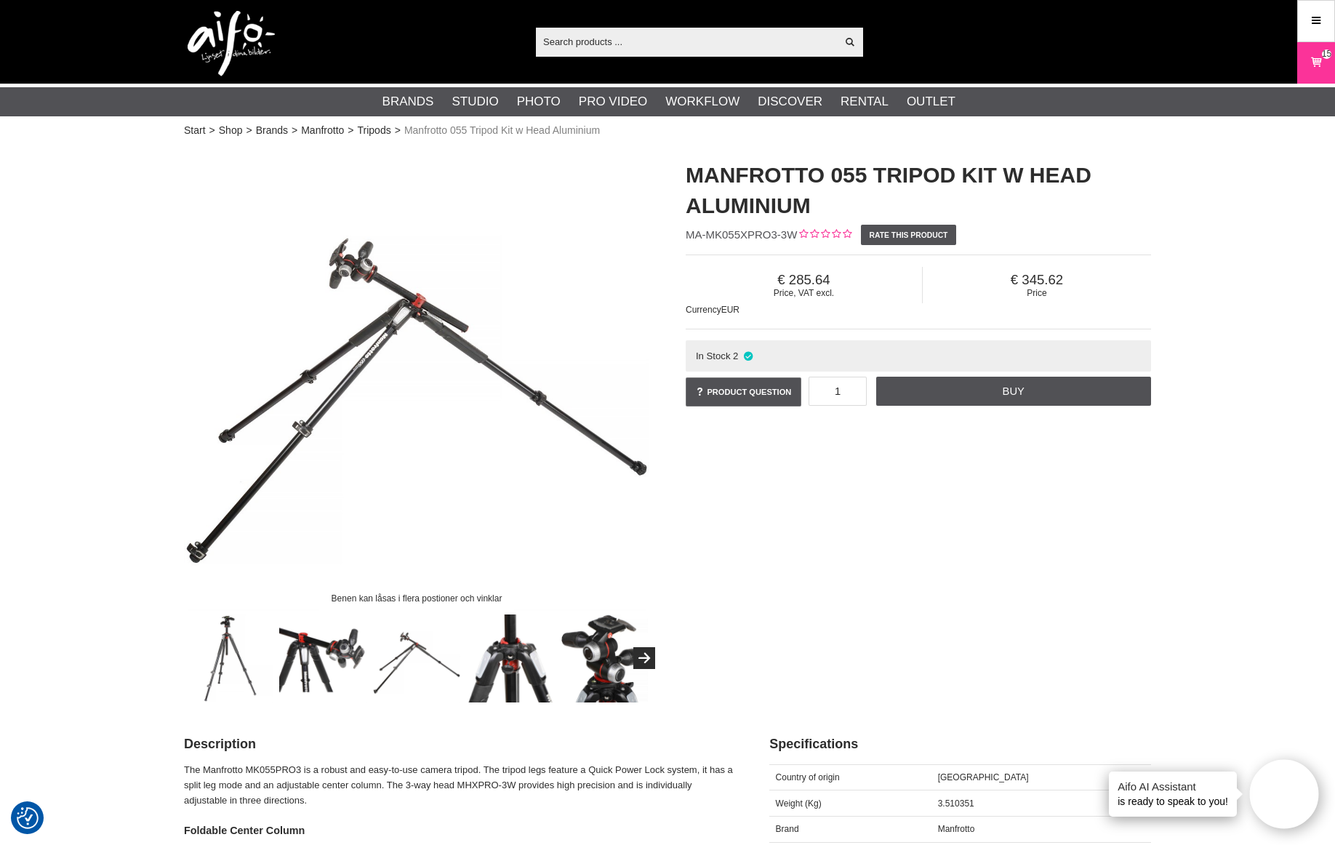
click at [494, 663] on img at bounding box center [511, 658] width 88 height 88
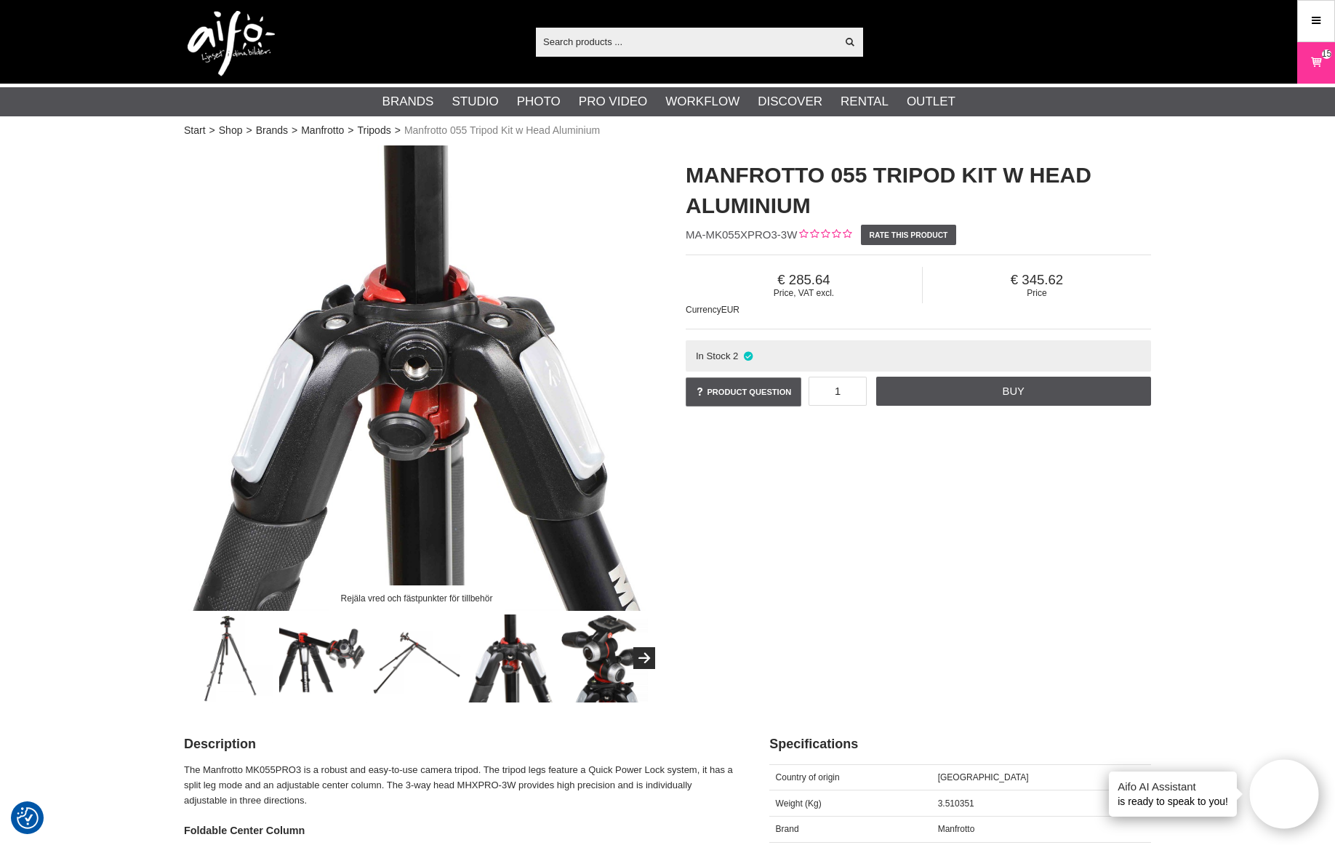
click at [606, 666] on img at bounding box center [605, 658] width 88 height 88
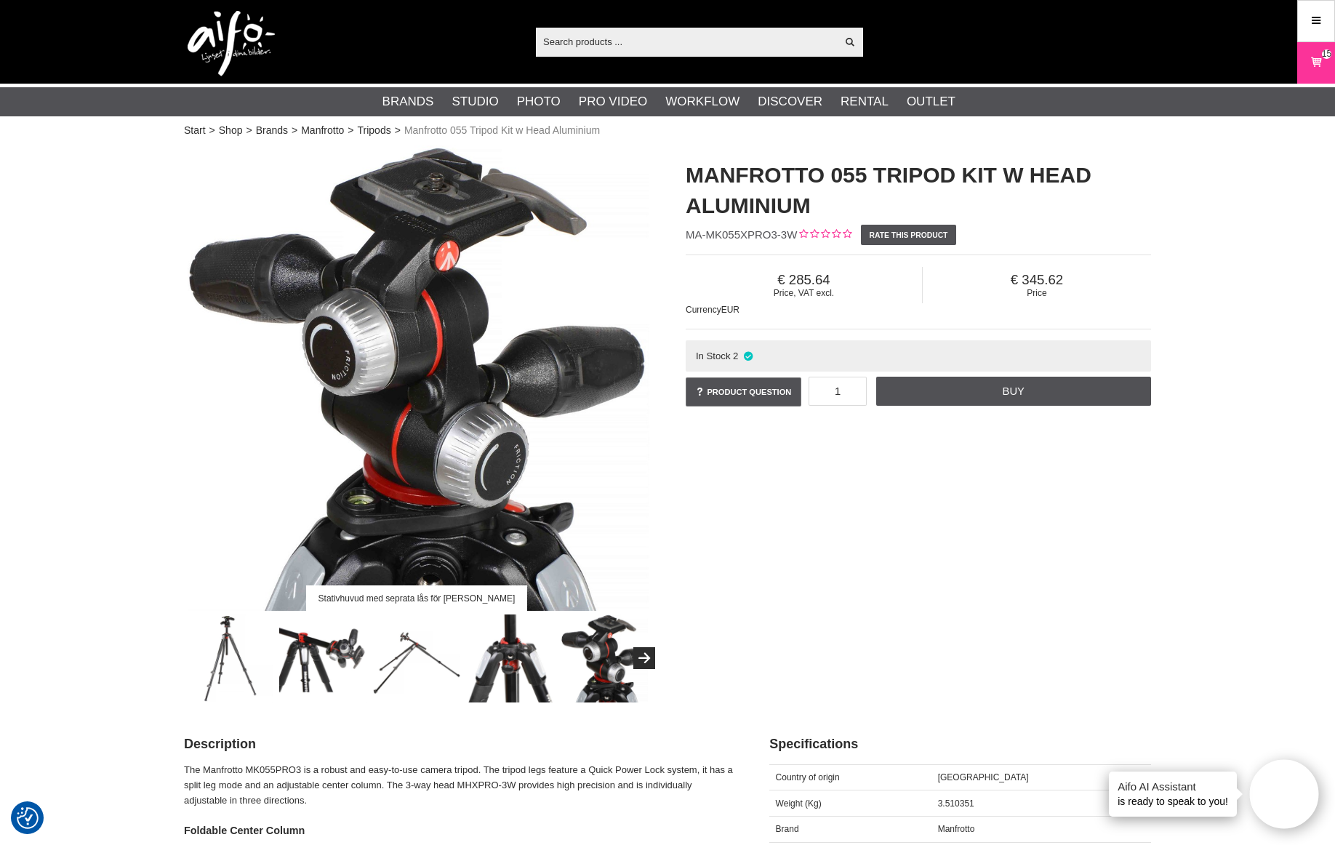
click at [241, 669] on img at bounding box center [229, 658] width 88 height 88
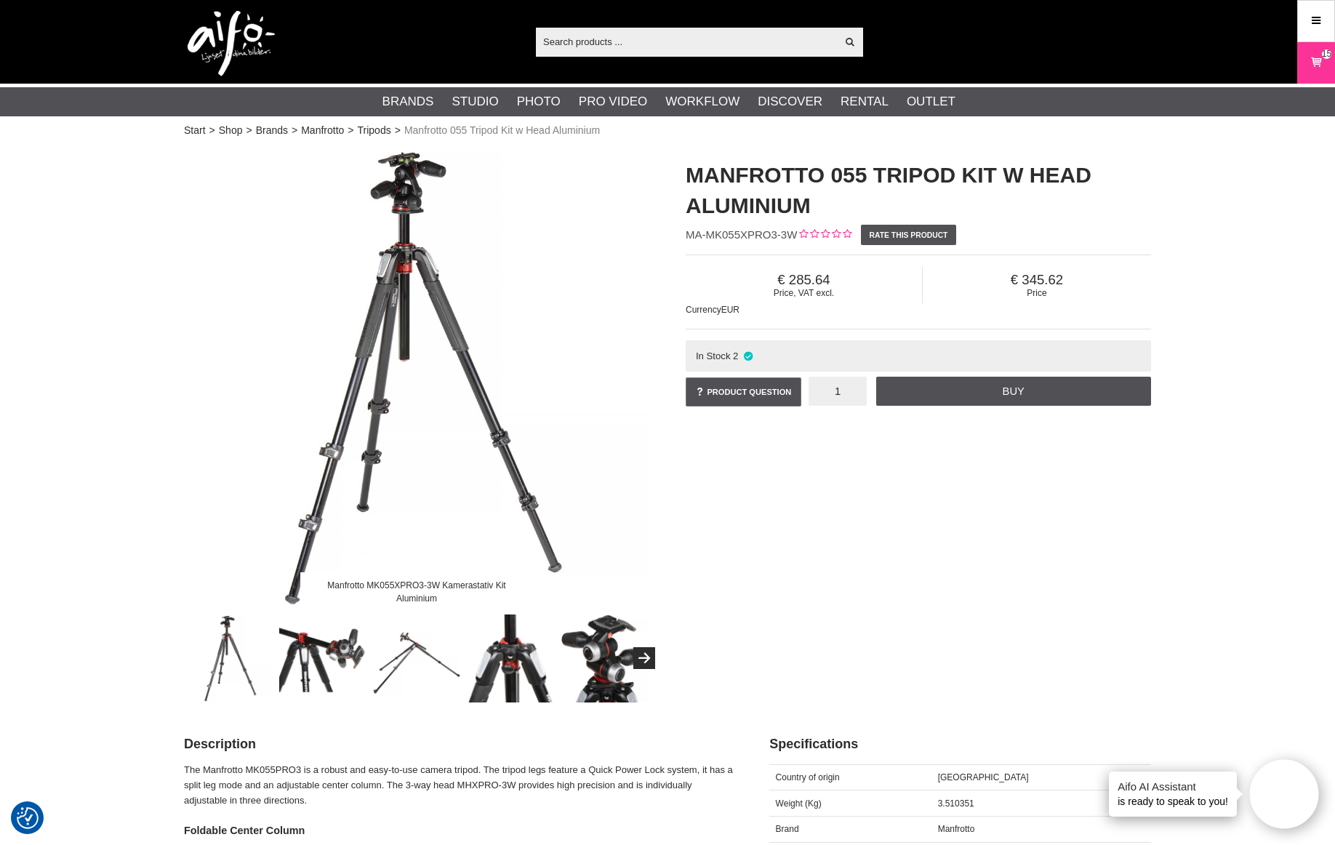
click at [854, 396] on input "1" at bounding box center [838, 391] width 58 height 29
type input "2"
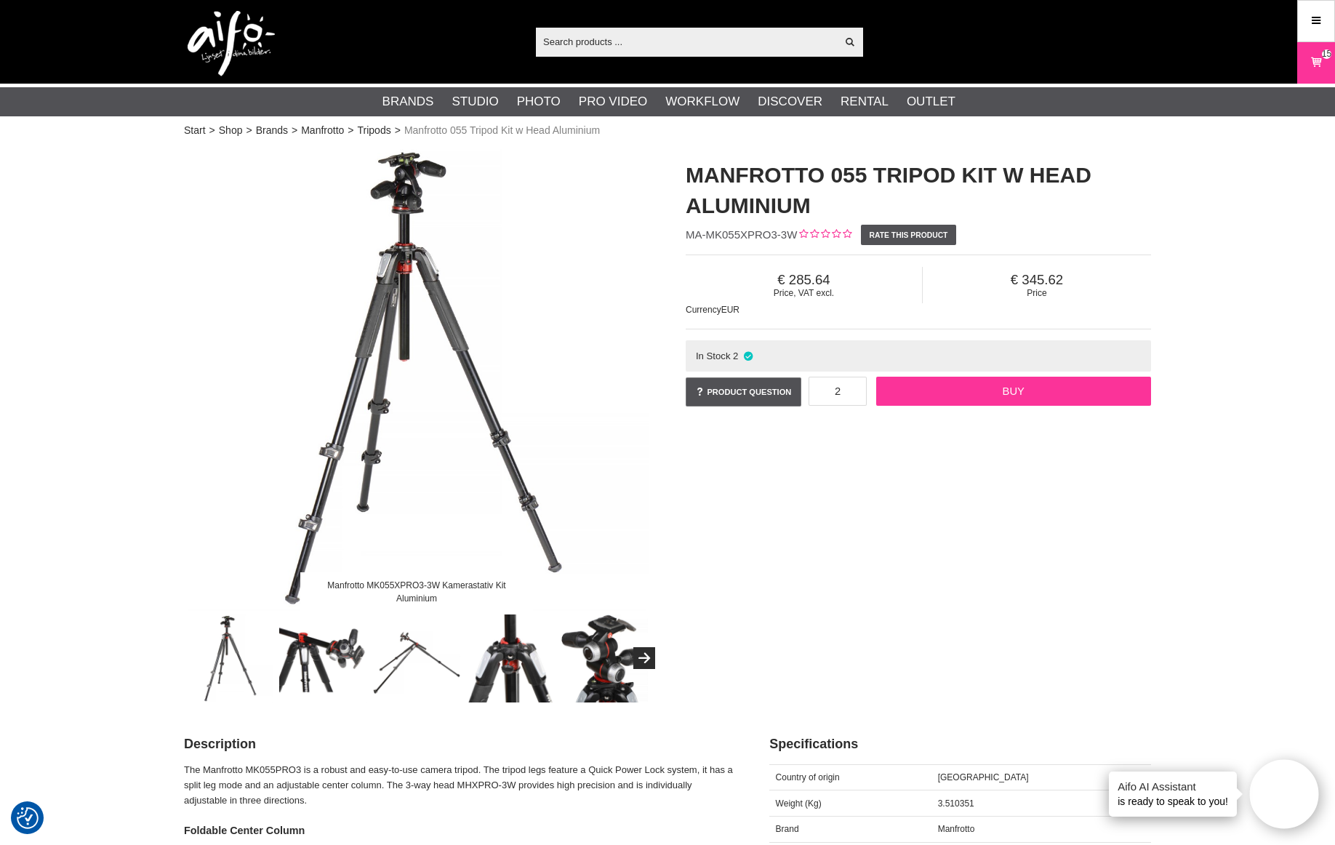
click at [1004, 391] on link "Buy" at bounding box center [1013, 391] width 275 height 29
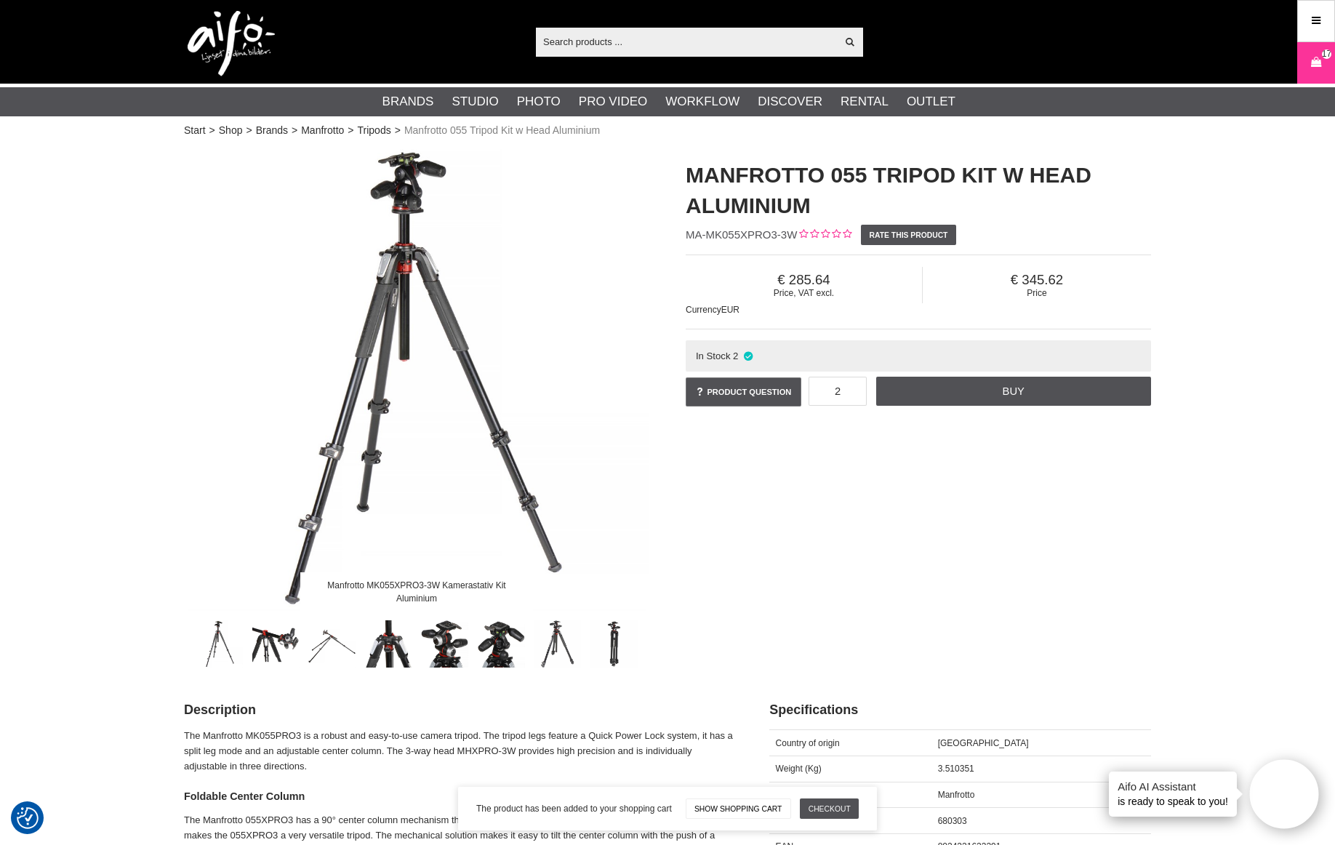
drag, startPoint x: 1317, startPoint y: 62, endPoint x: 1311, endPoint y: 81, distance: 20.5
click at [1317, 61] on icon at bounding box center [1316, 63] width 15 height 16
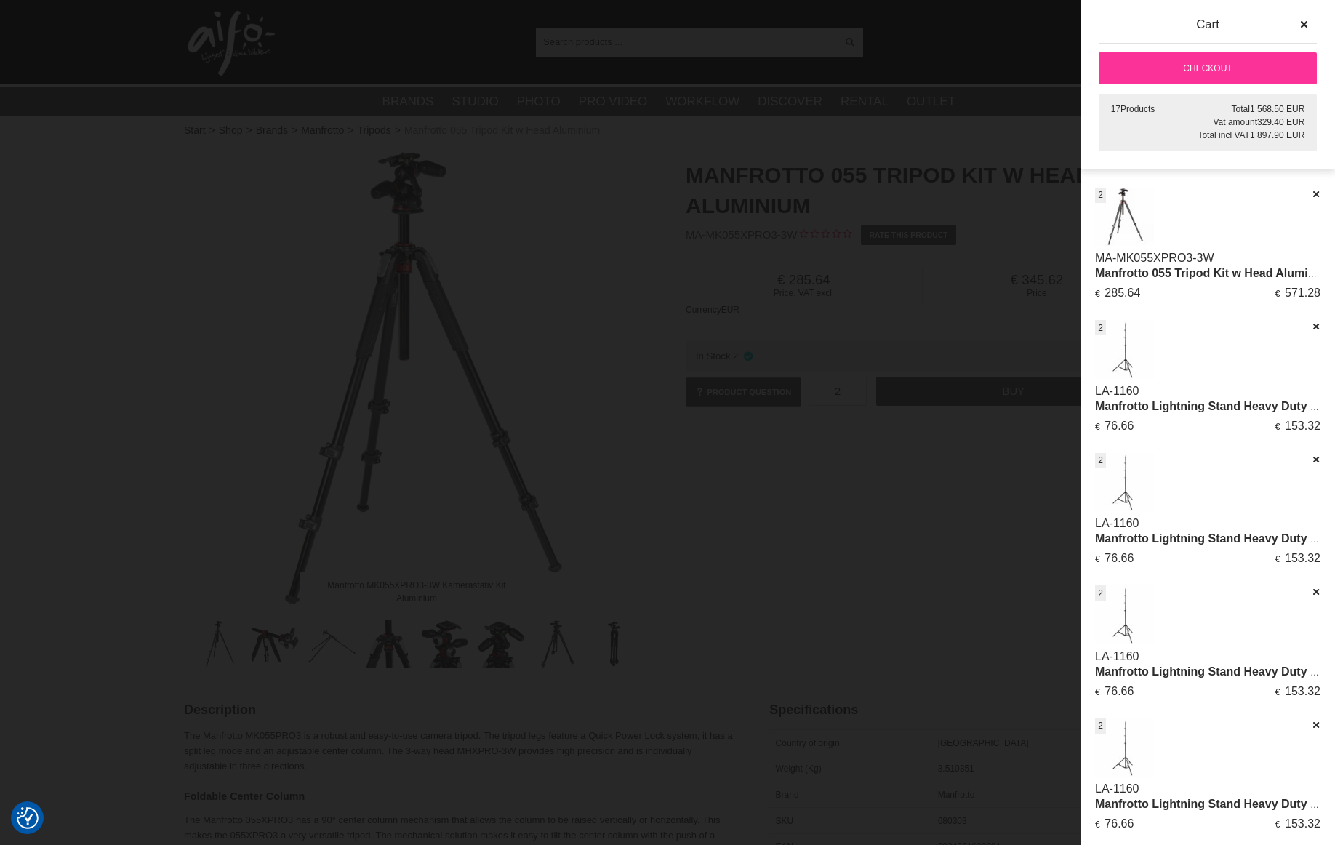
click at [1010, 47] on div at bounding box center [667, 422] width 1335 height 845
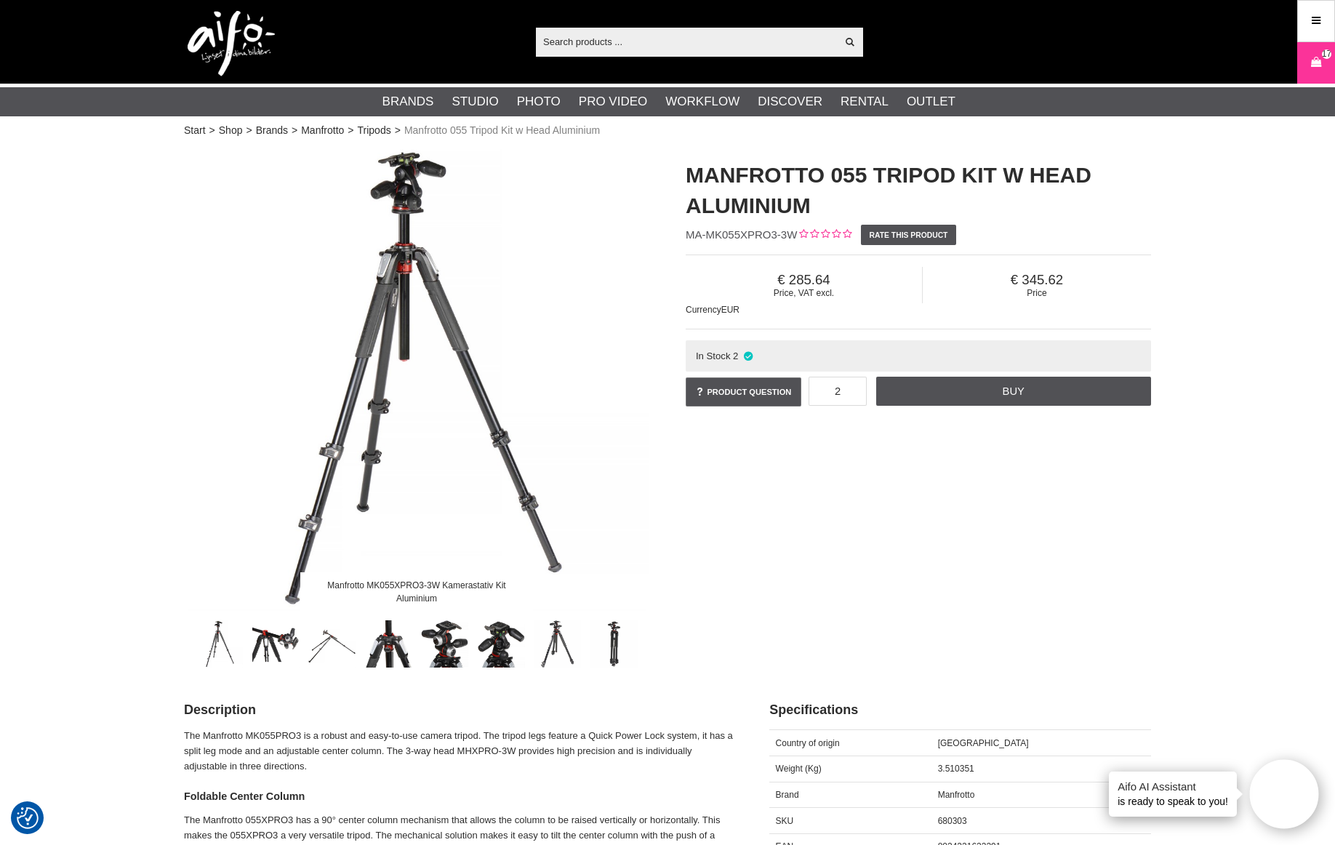
click at [179, 387] on div "Manfrotto MK055XPRO3-3W Kamerastativ Kit Aluminium" at bounding box center [417, 406] width 502 height 522
click at [1319, 63] on icon at bounding box center [1316, 63] width 15 height 16
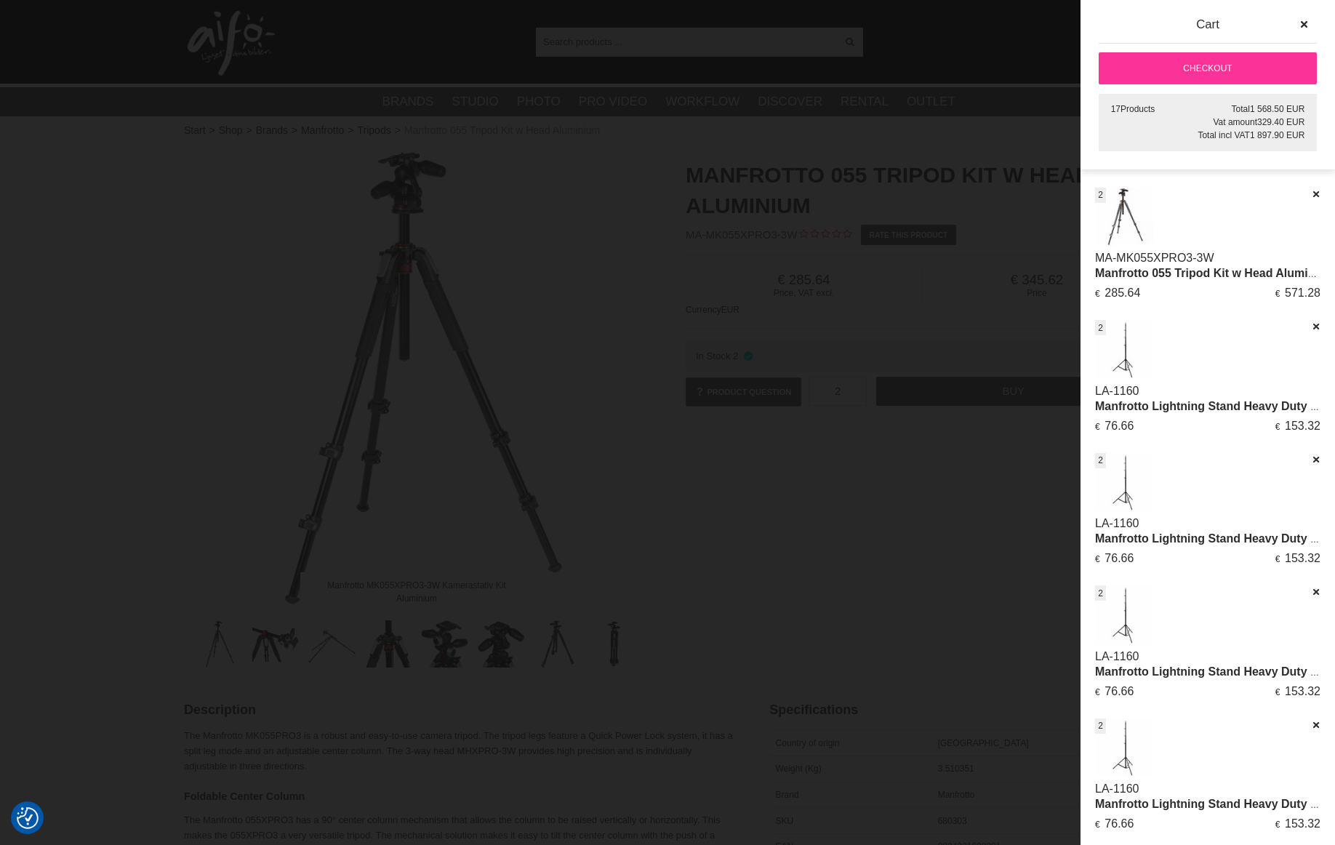
click at [1207, 69] on link "Checkout" at bounding box center [1208, 68] width 218 height 32
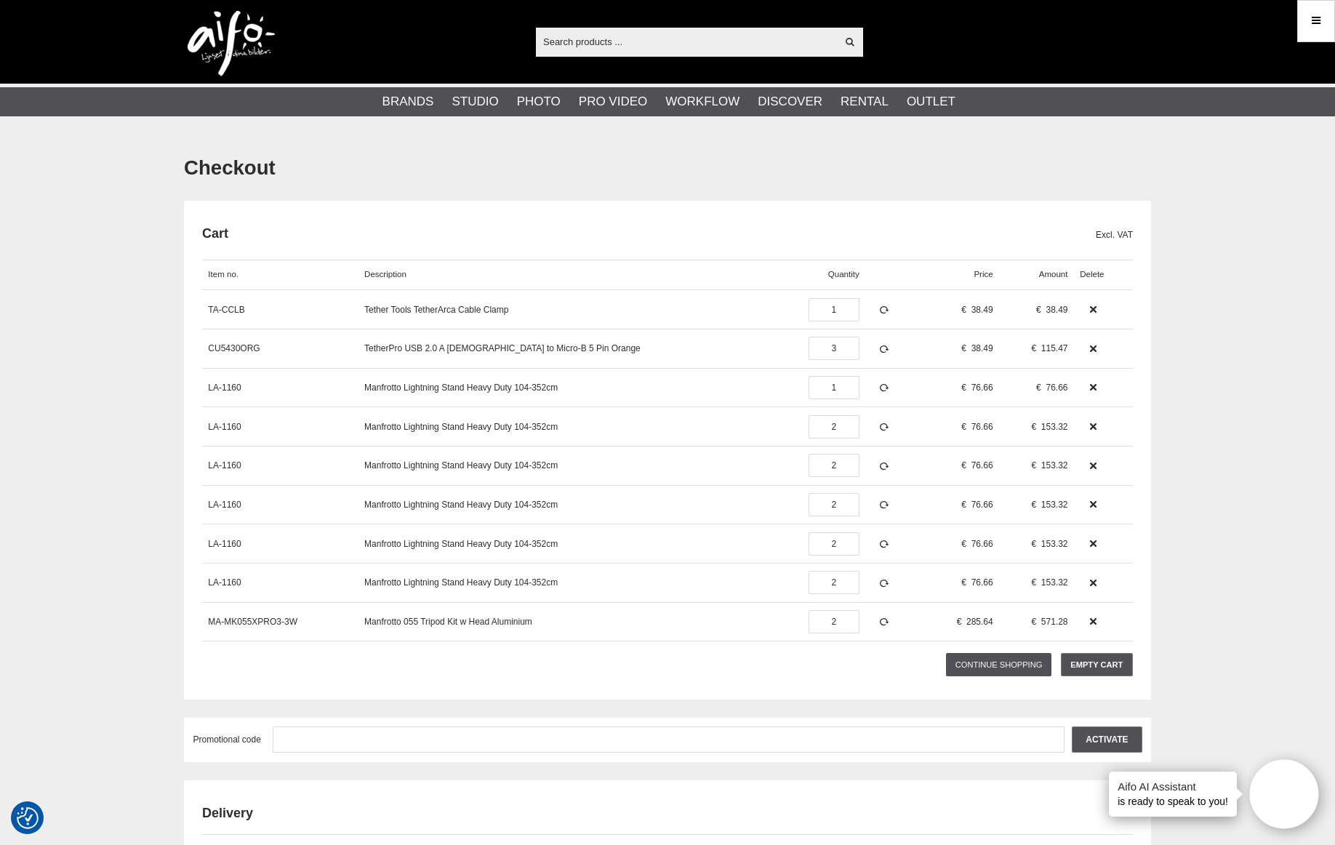
click at [444, 622] on link "Manfrotto 055 Tripod Kit w Head Aluminium" at bounding box center [448, 622] width 168 height 10
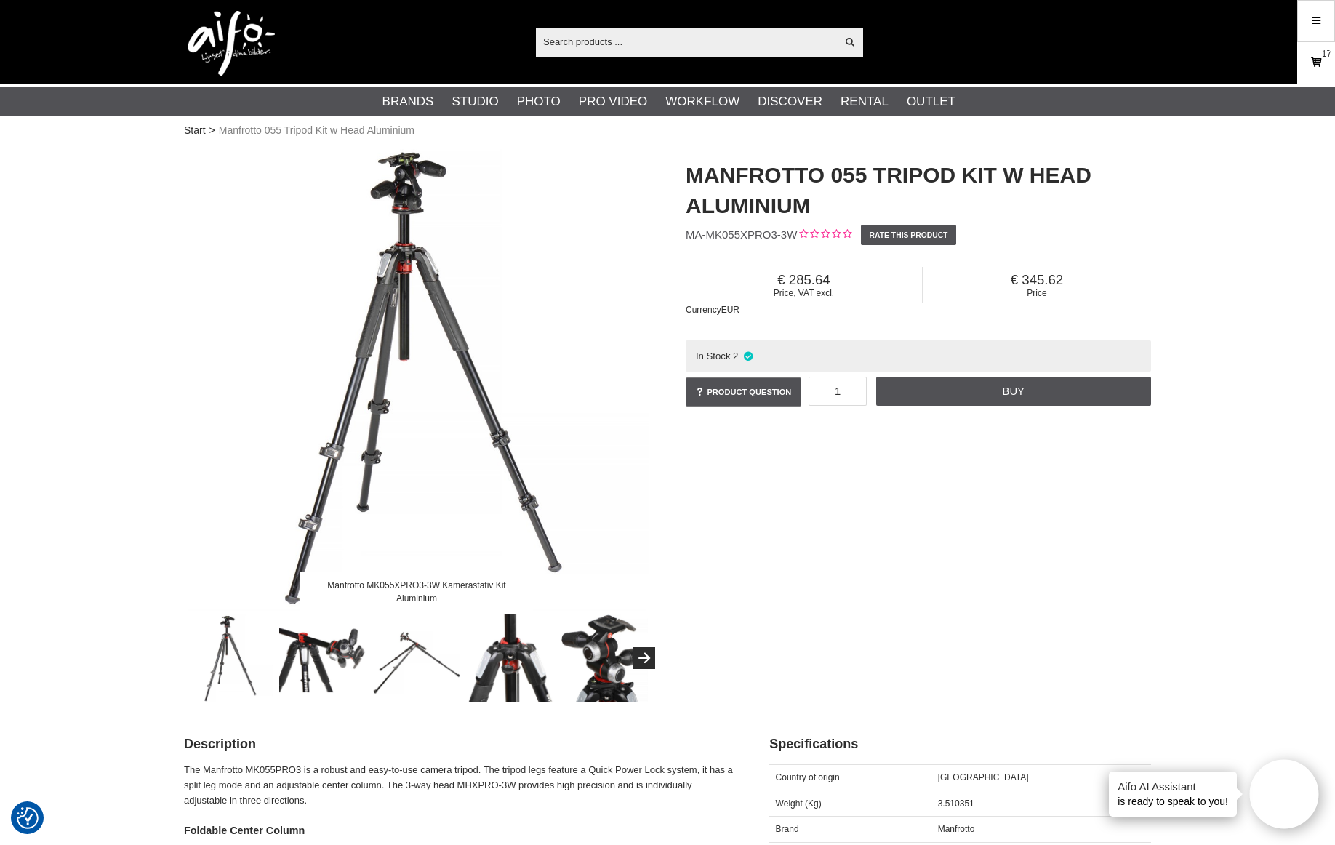
click at [1308, 67] on link "Cart 17" at bounding box center [1316, 63] width 36 height 34
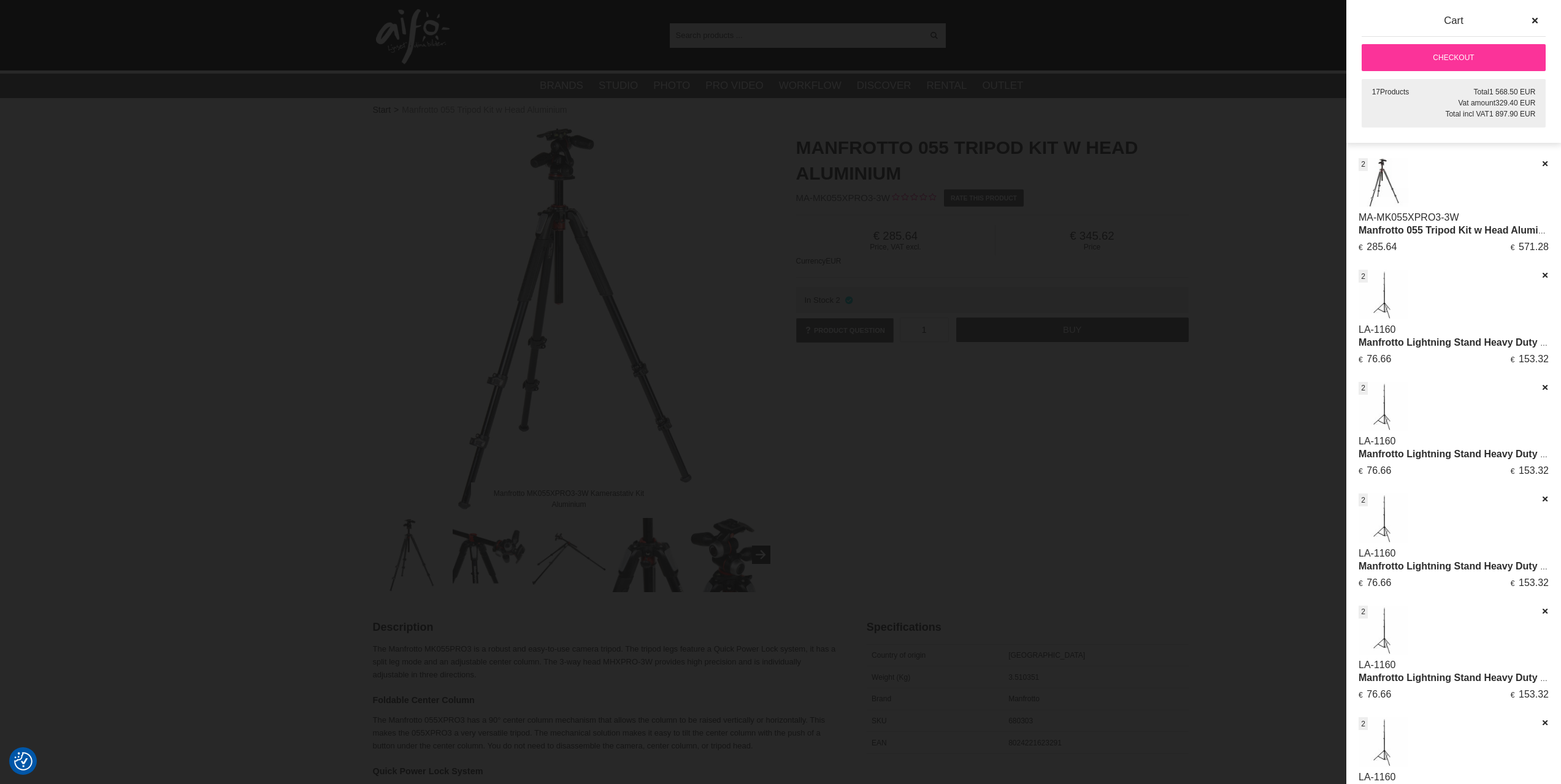
click at [1125, 60] on link "Checkout" at bounding box center [1453, 57] width 184 height 27
